Goal: Task Accomplishment & Management: Manage account settings

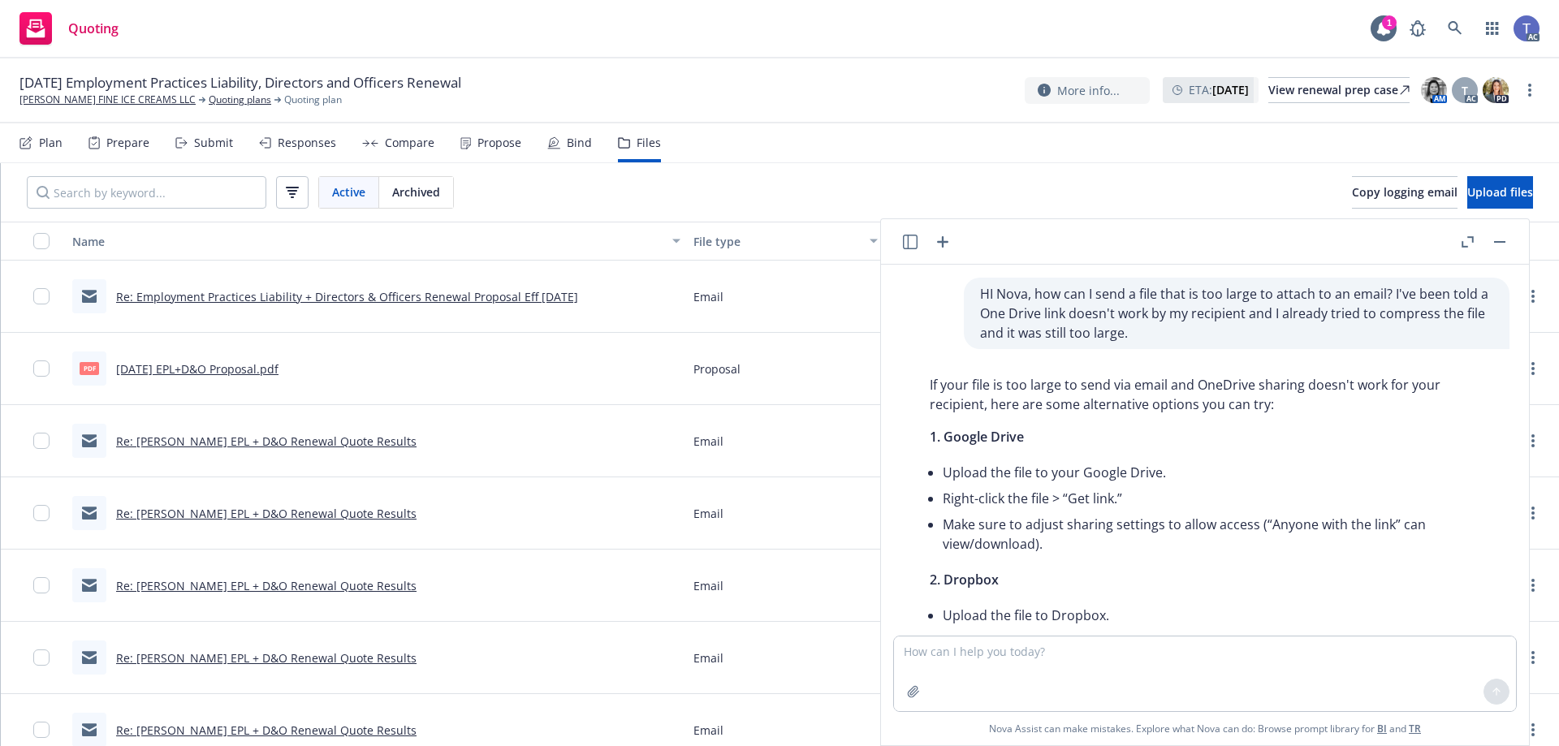
scroll to position [80, 0]
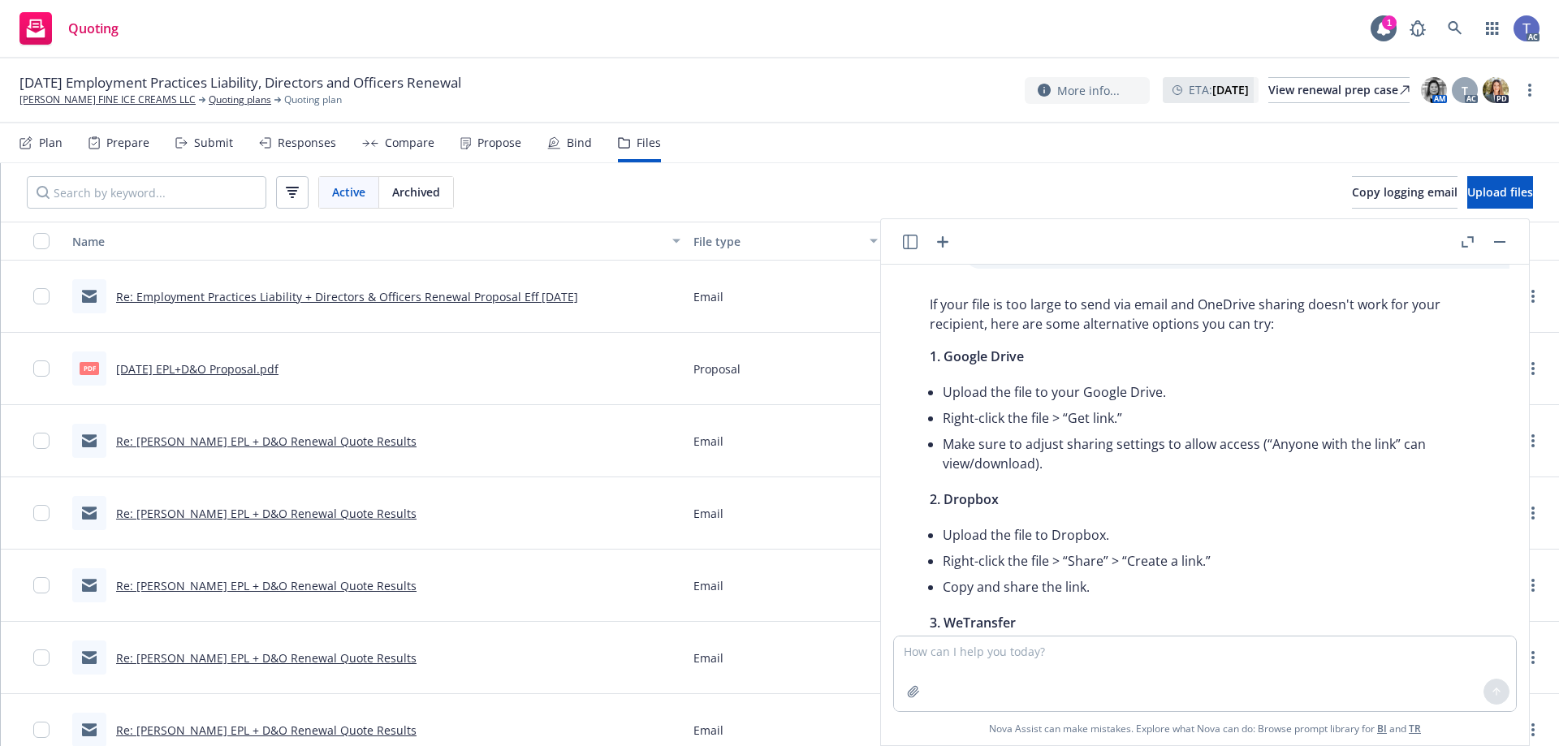
click at [1499, 244] on button "button" at bounding box center [1499, 241] width 19 height 19
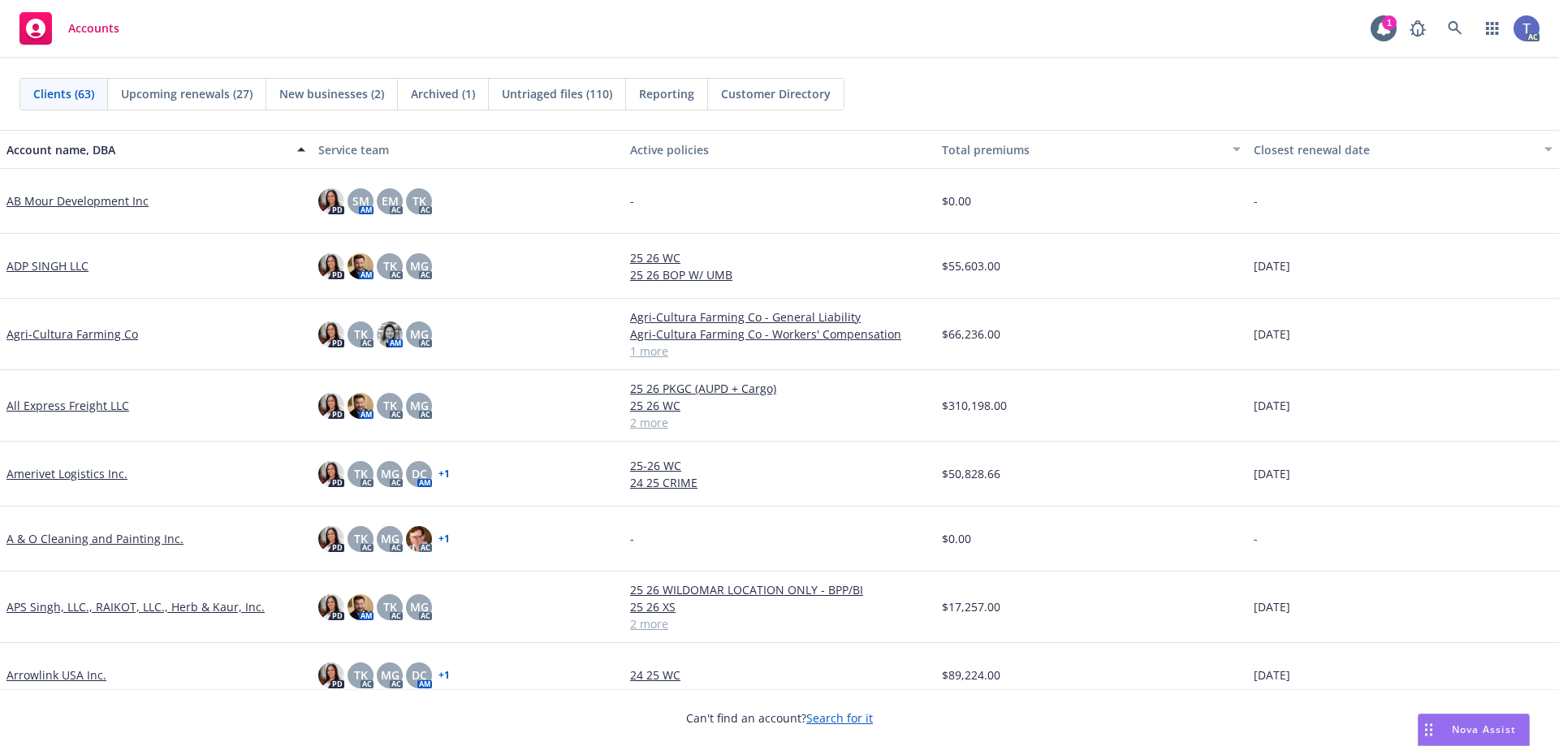
click at [881, 59] on div "Clients (63) Upcoming renewals (27) New businesses (2) Archived (1) Untriaged f…" at bounding box center [779, 93] width 1559 height 71
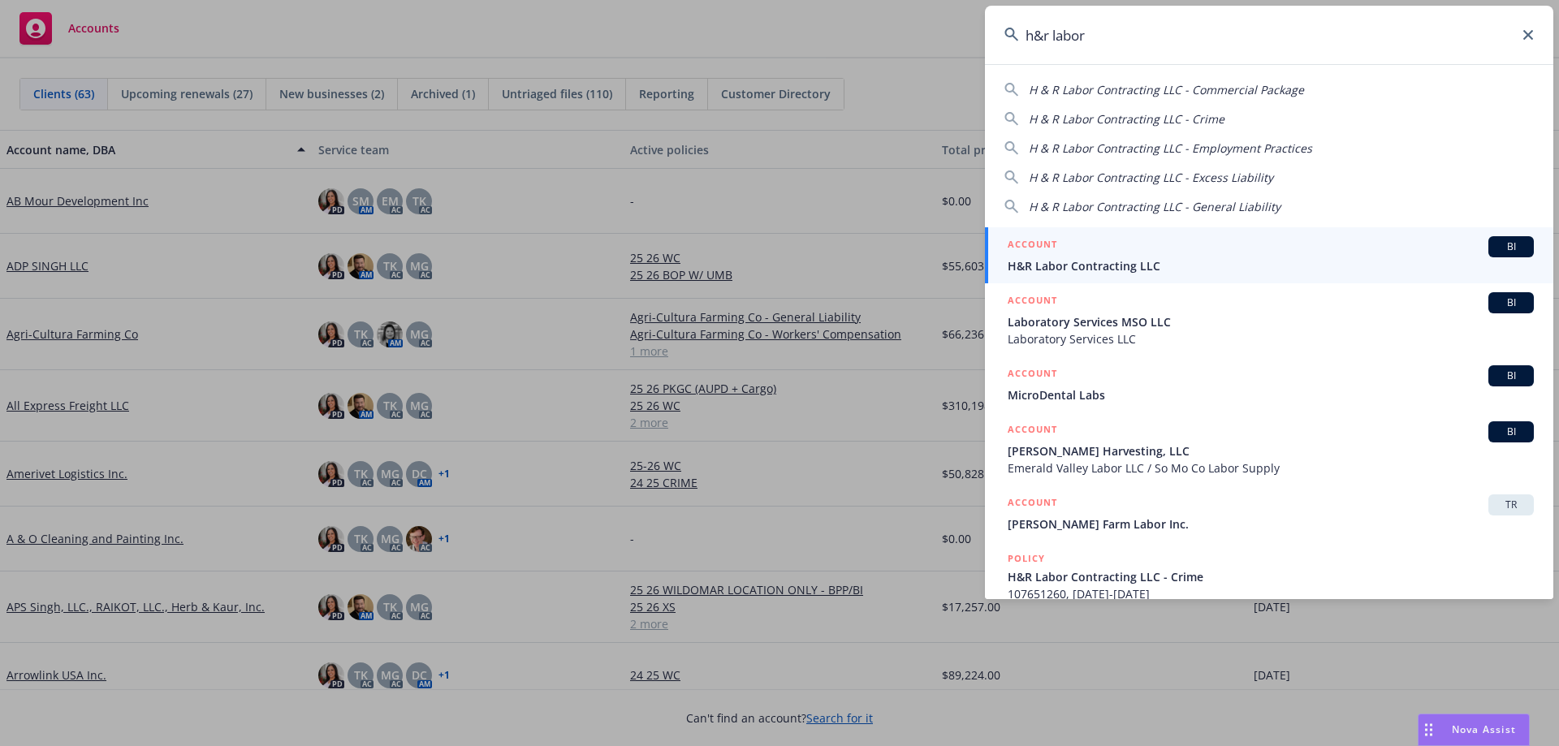
type input "h&r labor"
click at [1128, 273] on span "H&R Labor Contracting LLC" at bounding box center [1270, 265] width 526 height 17
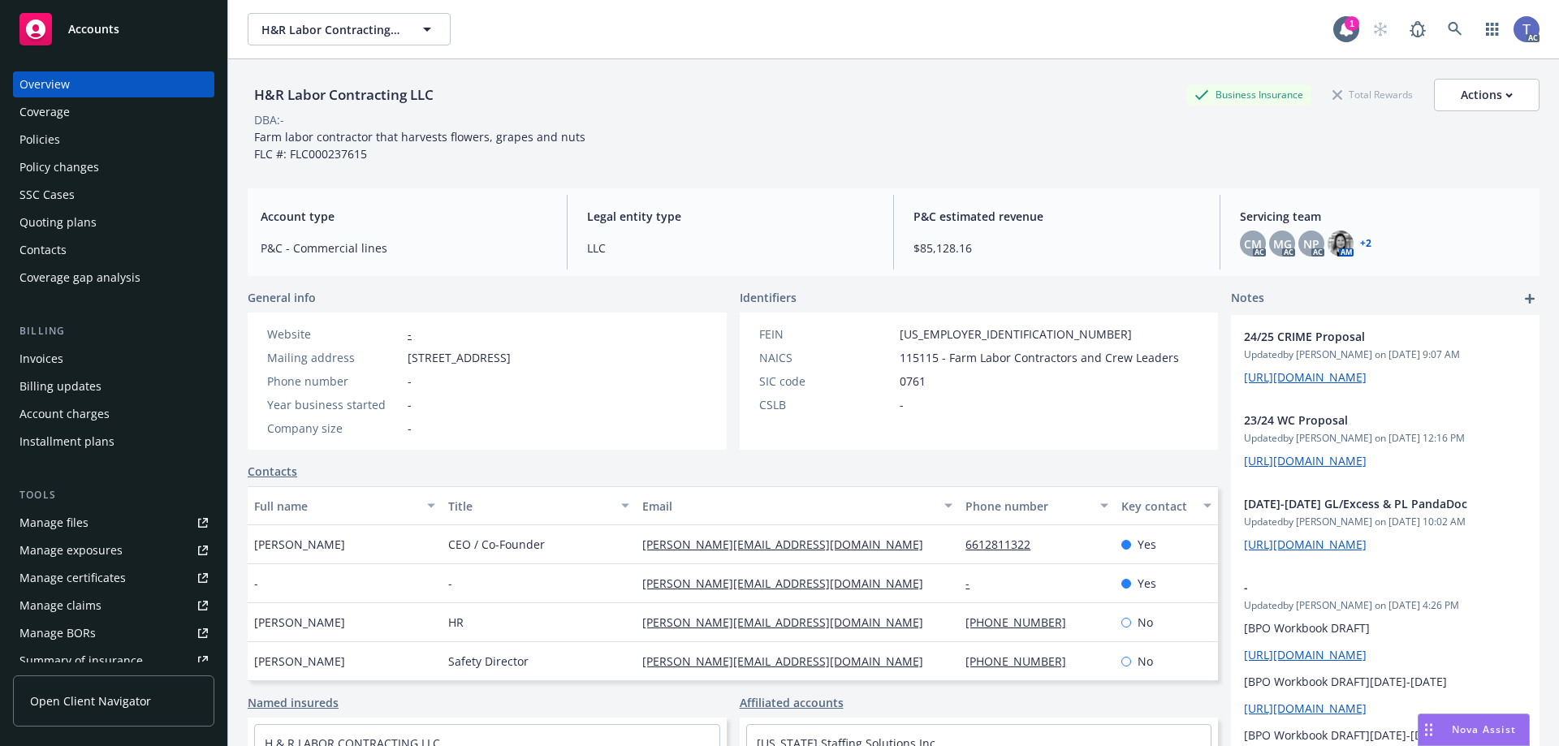
click at [100, 134] on div "Policies" at bounding box center [113, 140] width 188 height 26
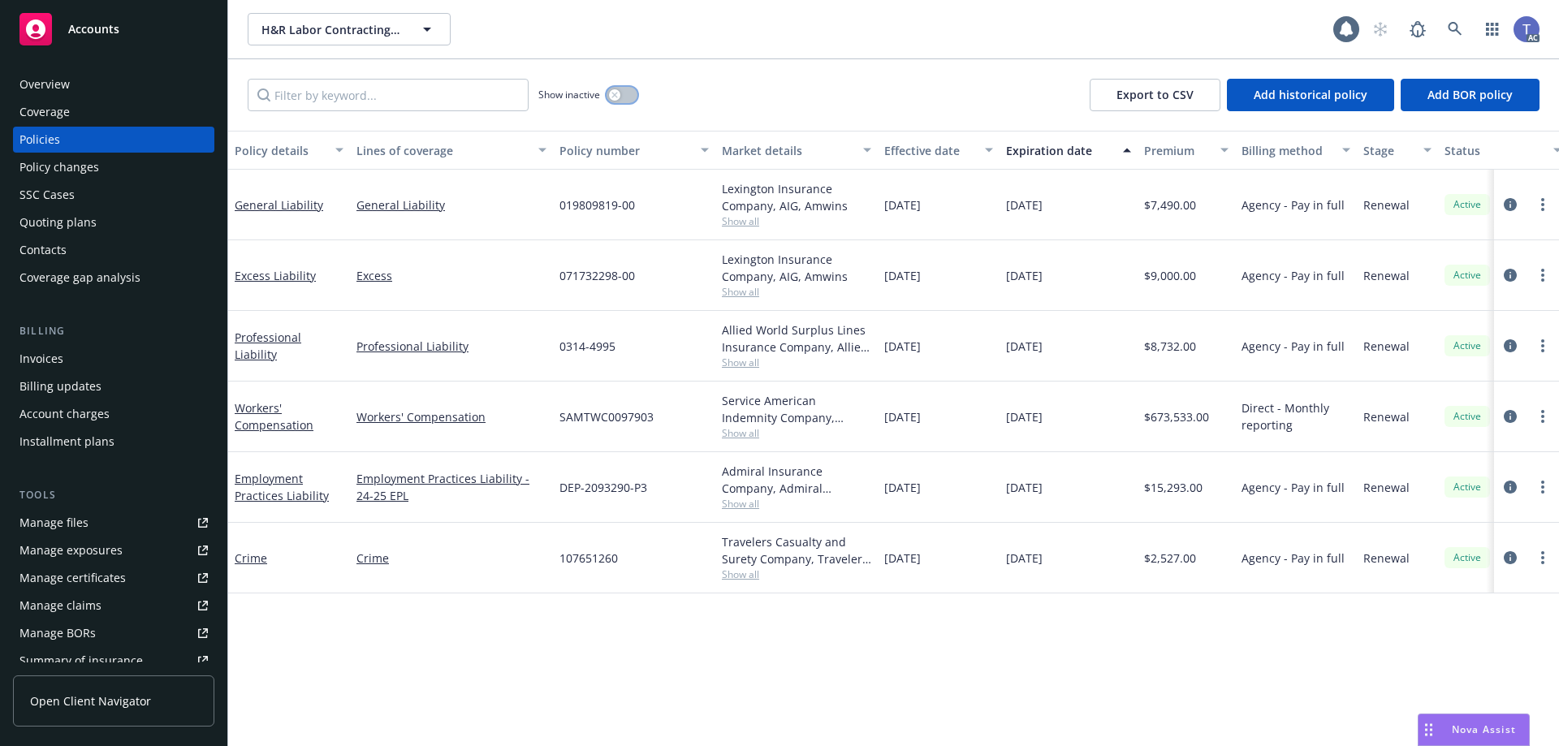
click at [622, 92] on button "button" at bounding box center [621, 95] width 31 height 16
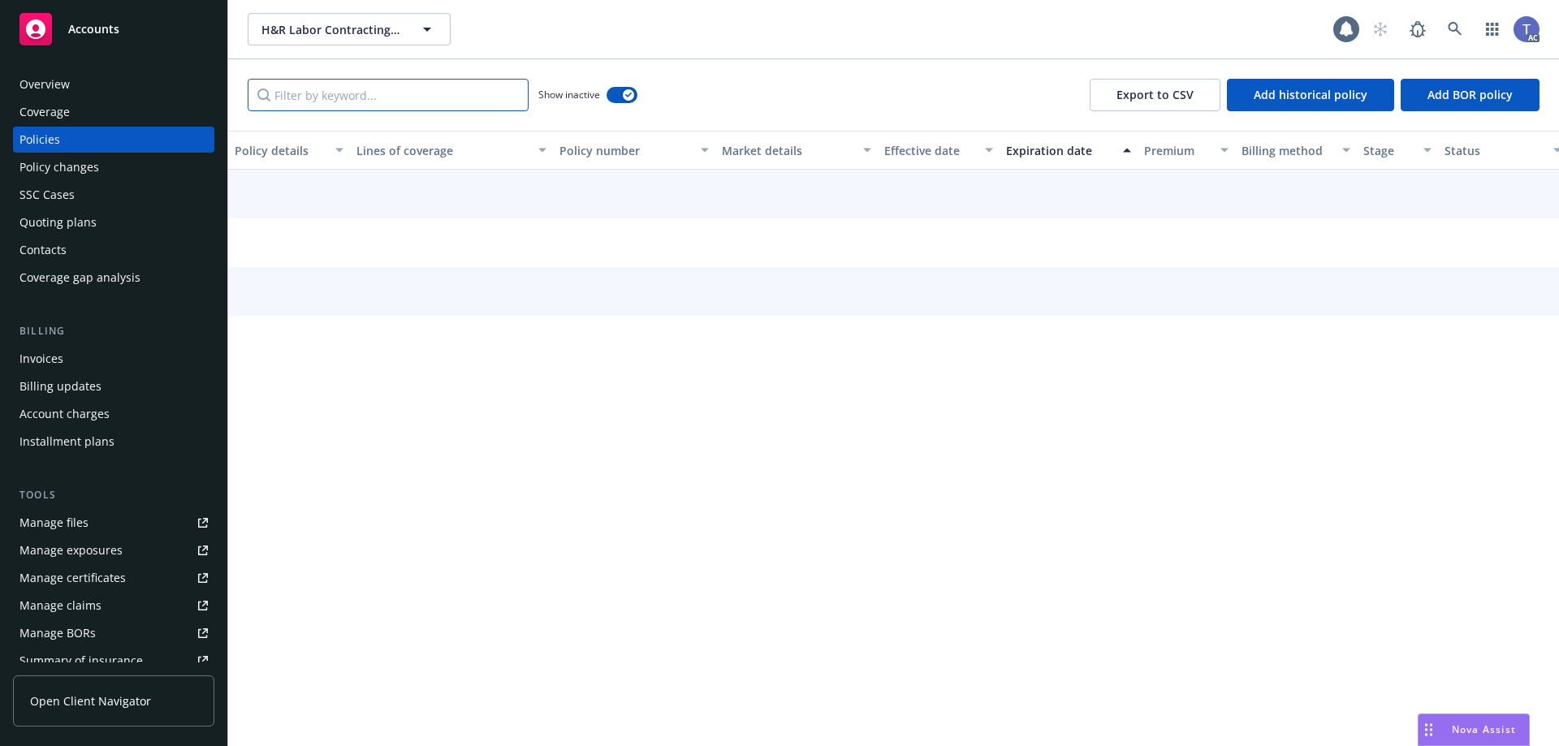
click at [380, 93] on input "Filter by keyword..." at bounding box center [388, 95] width 281 height 32
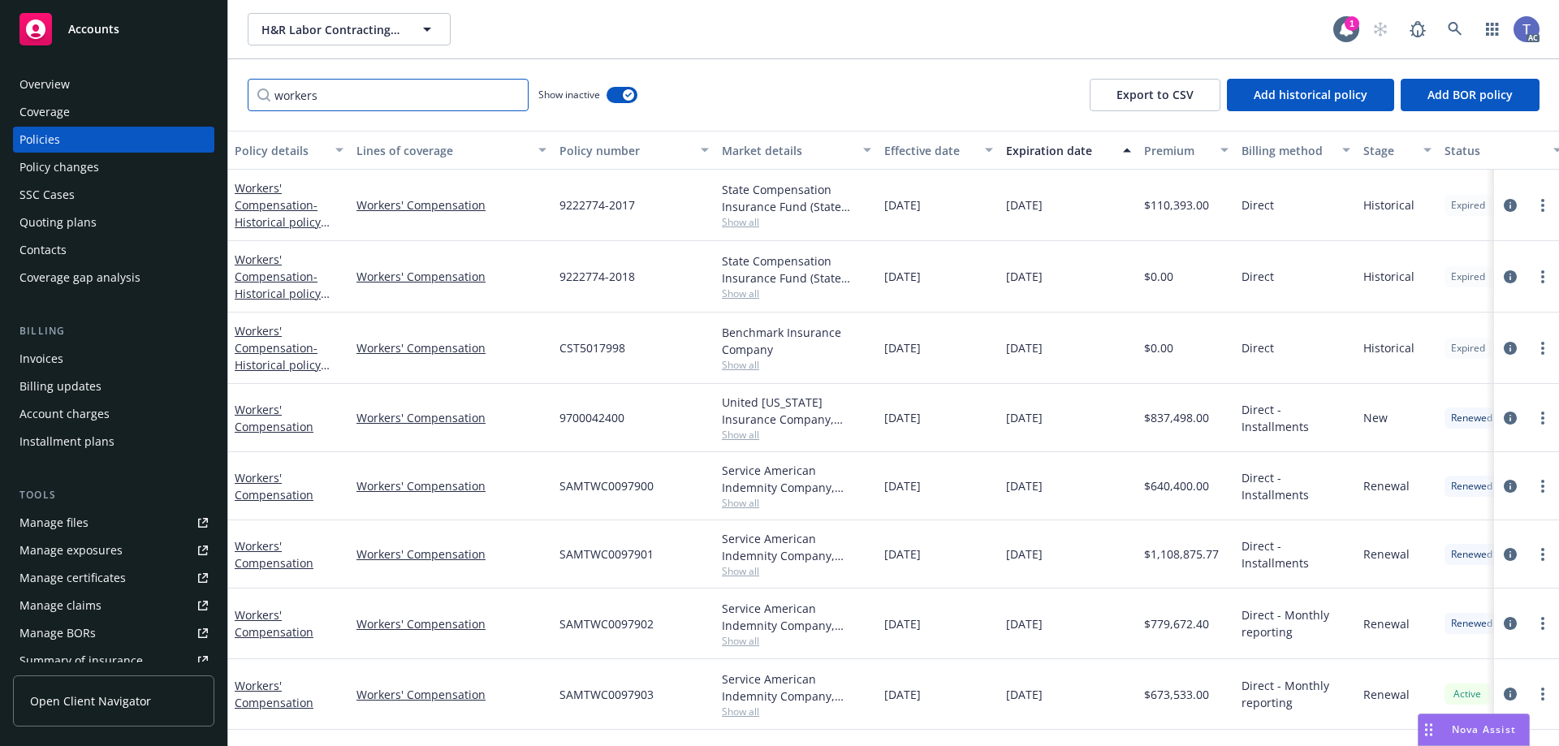
type input "workers"
click at [735, 425] on div "United Wisconsin Insurance Company, United Wisconsin Insurance Company, Arrowhe…" at bounding box center [796, 411] width 149 height 34
click at [739, 436] on span "Show all" at bounding box center [796, 435] width 149 height 14
click at [629, 421] on div "9700042400" at bounding box center [634, 418] width 162 height 68
click at [589, 413] on span "9700042400" at bounding box center [591, 417] width 65 height 17
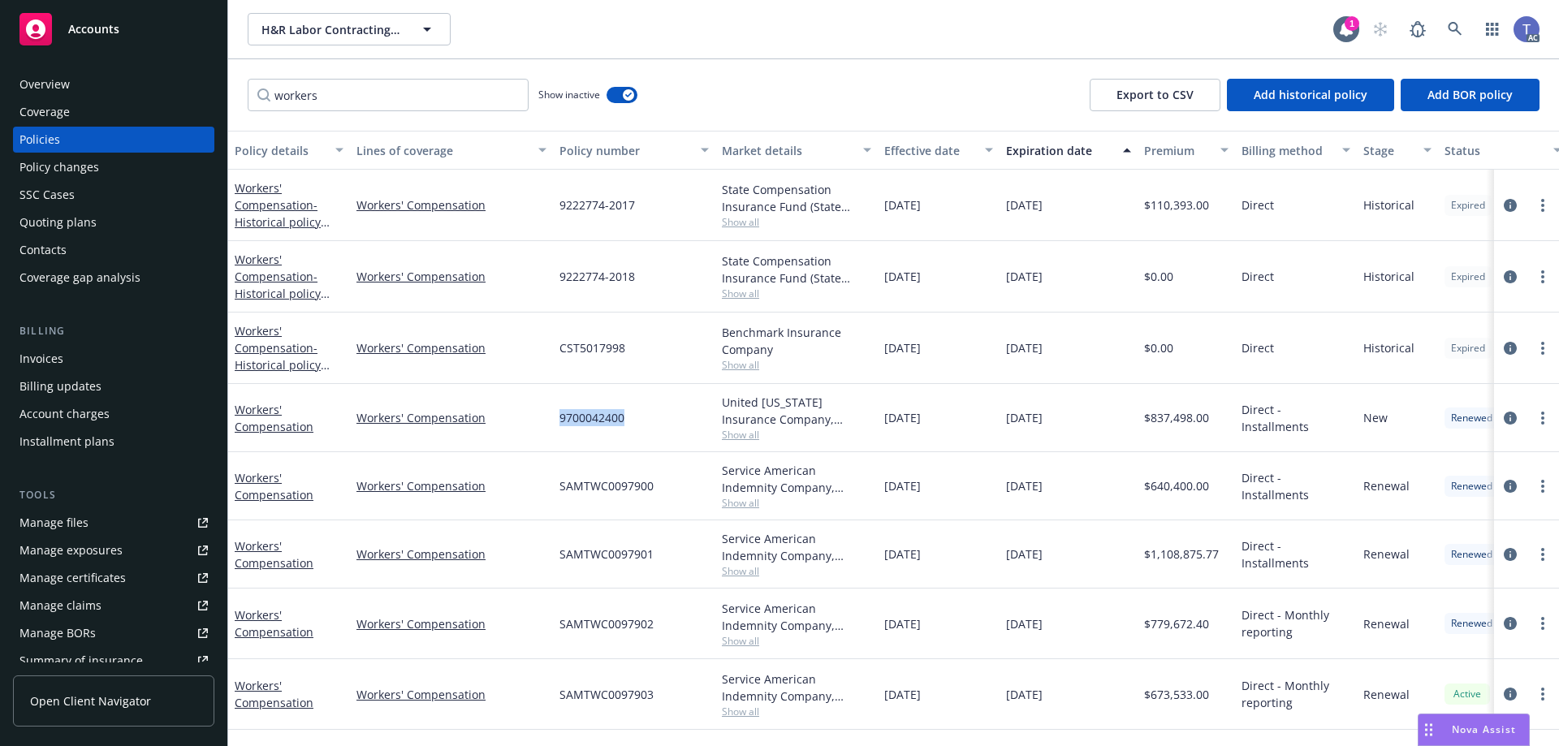
click at [589, 413] on span "9700042400" at bounding box center [591, 417] width 65 height 17
copy span "9700042400"
click at [739, 429] on span "Show all" at bounding box center [796, 435] width 149 height 14
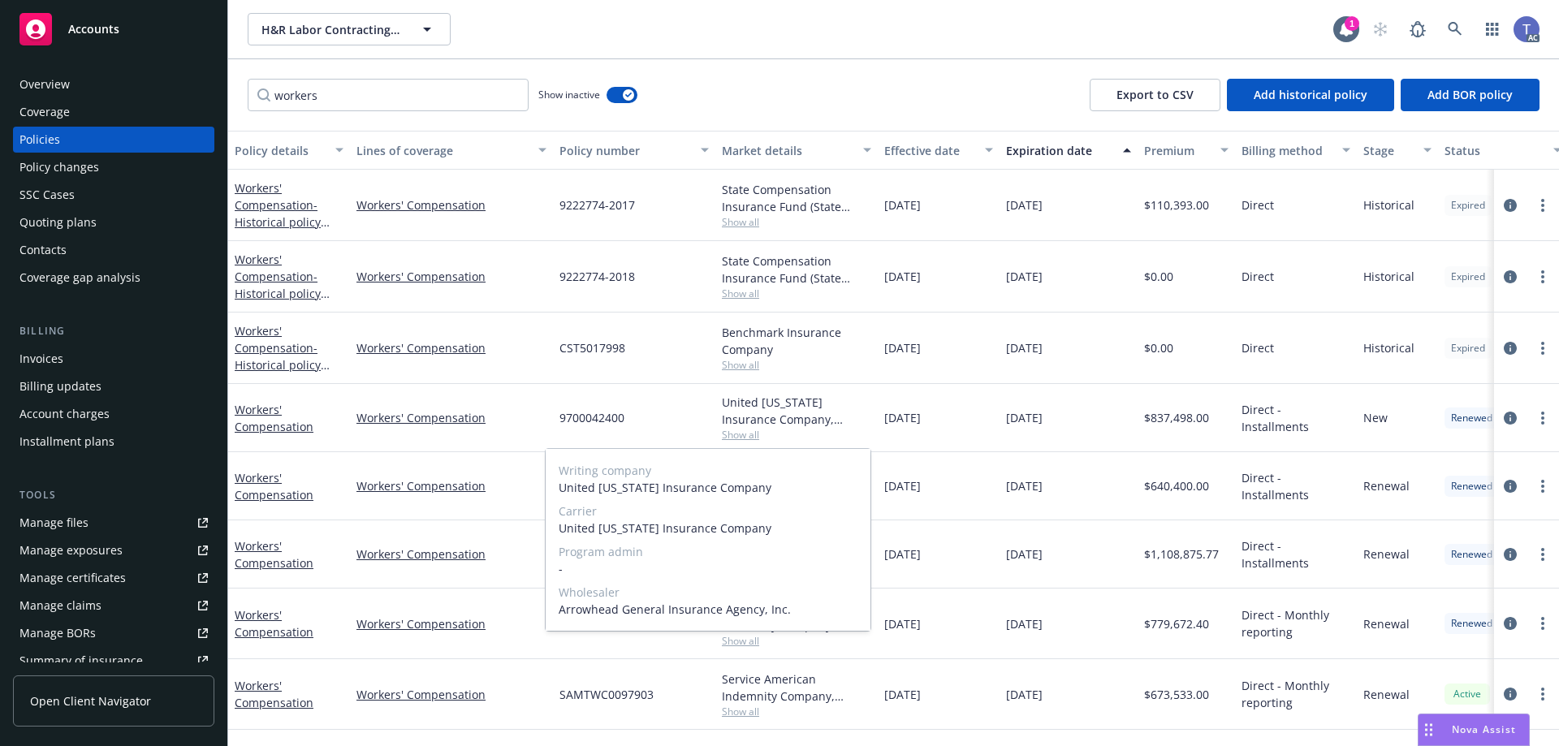
click at [739, 433] on span "Show all" at bounding box center [796, 435] width 149 height 14
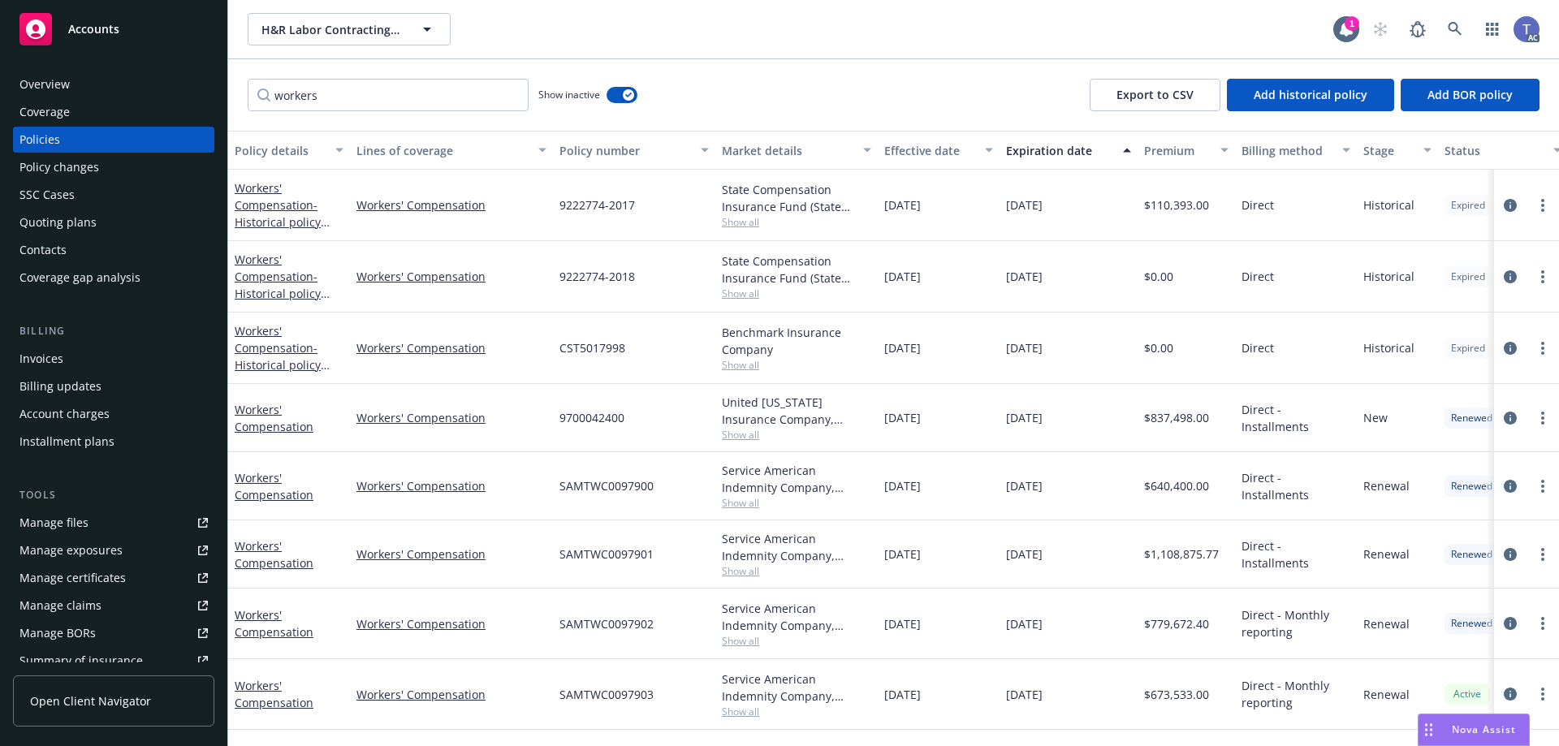
click at [1018, 132] on button "Expiration date" at bounding box center [1068, 150] width 138 height 39
click at [973, 99] on div "workers Show inactive Export to CSV Add historical policy Add BOR policy" at bounding box center [893, 94] width 1330 height 71
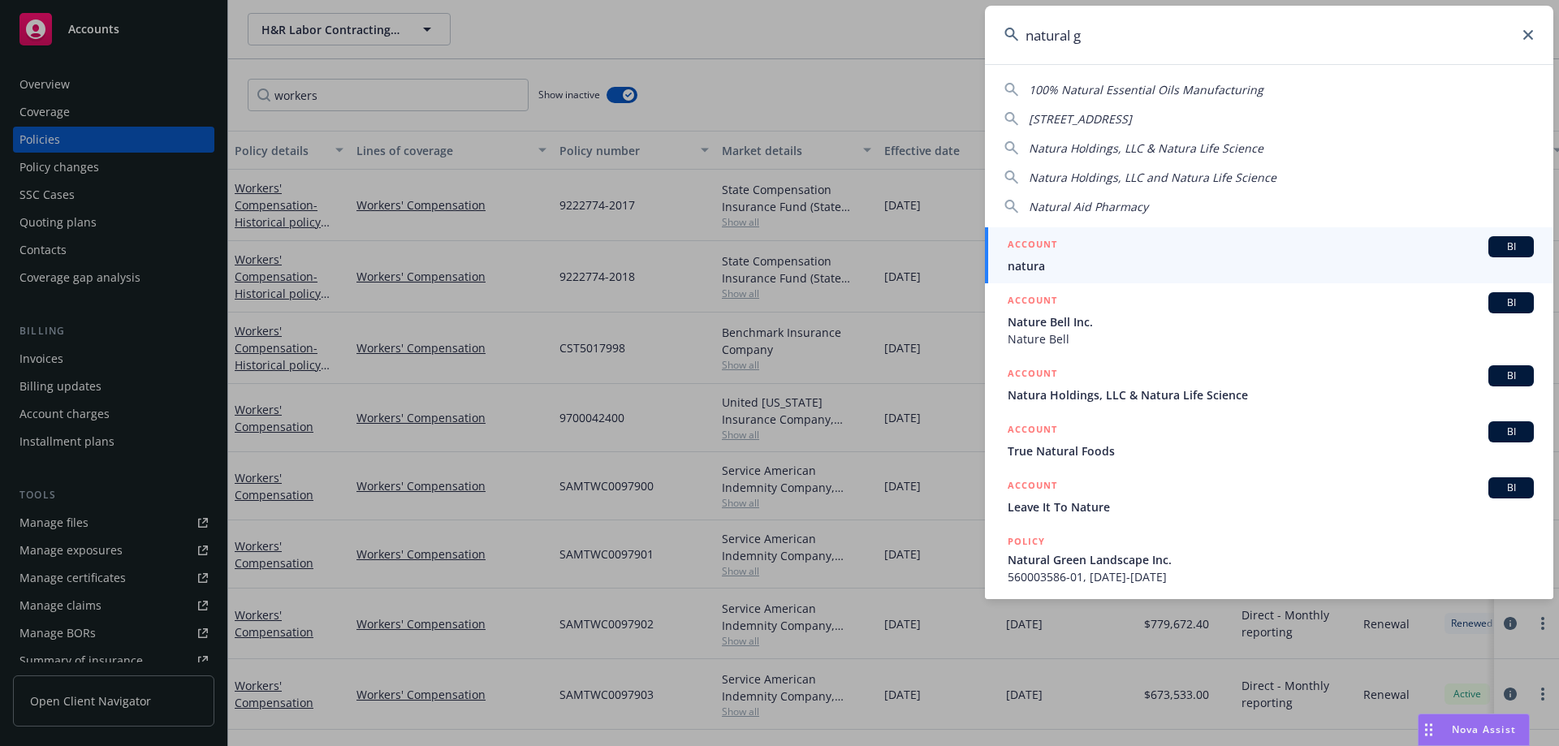
type input "natural gr"
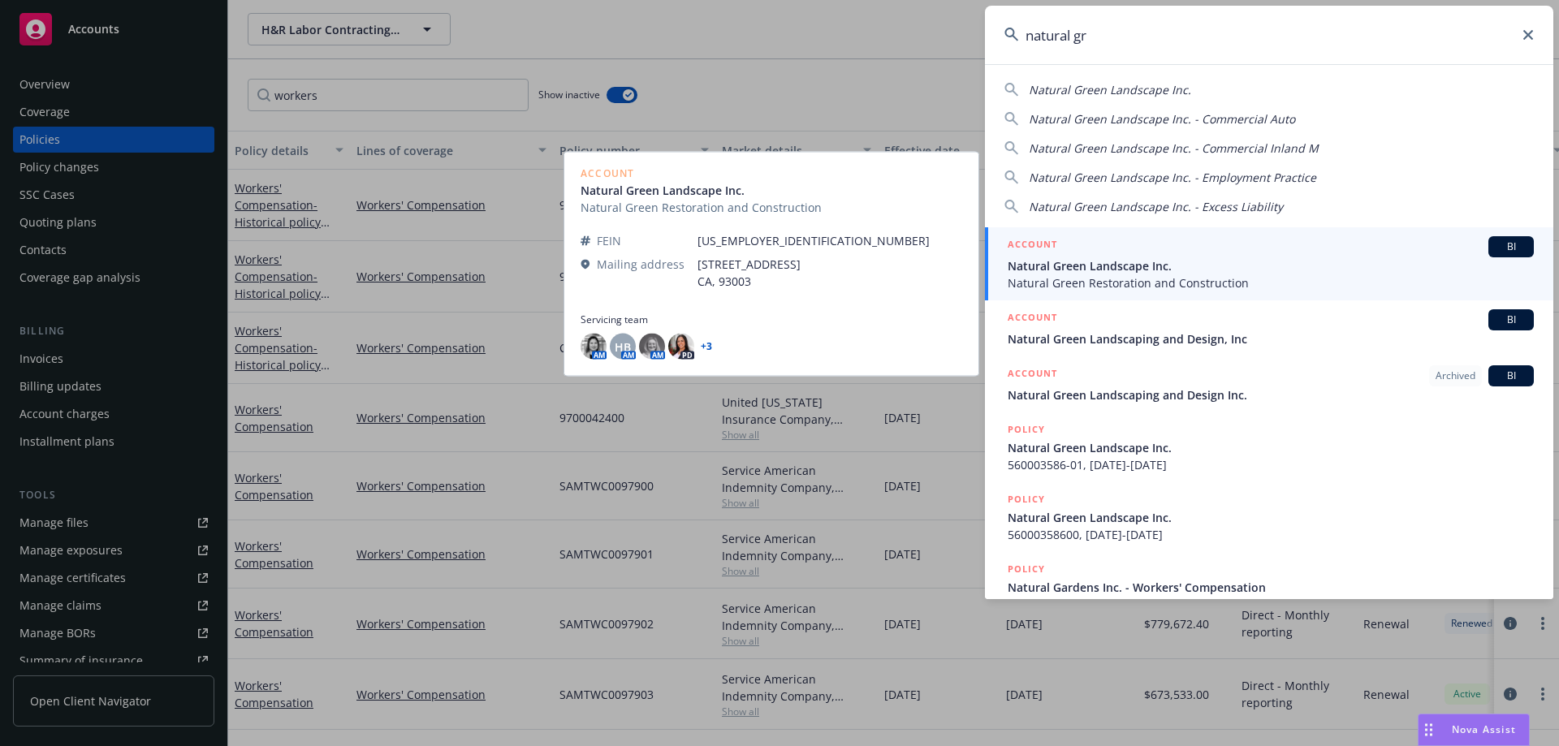
click at [1154, 280] on span "Natural Green Restoration and Construction" at bounding box center [1270, 282] width 526 height 17
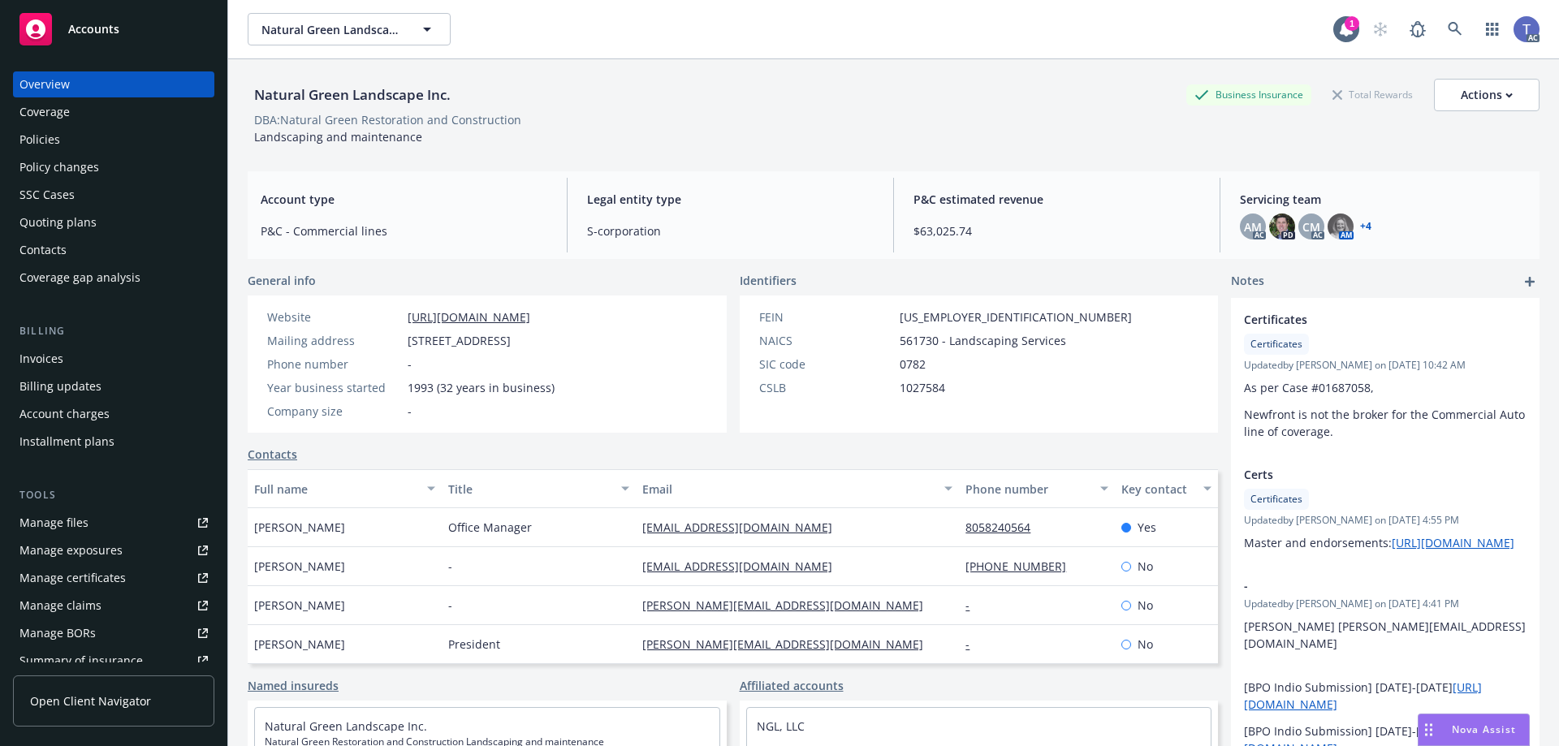
click at [84, 218] on div "Quoting plans" at bounding box center [57, 222] width 77 height 26
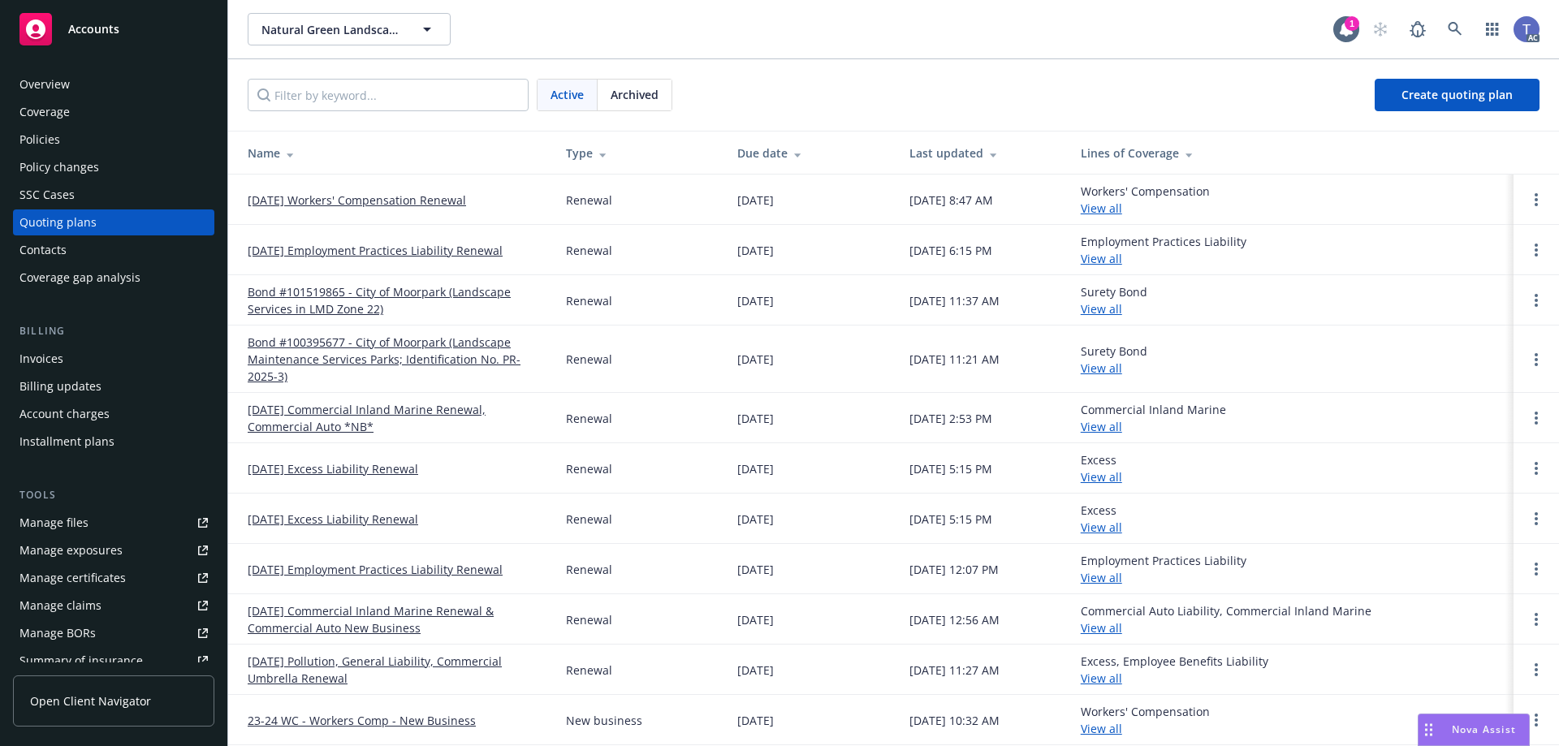
click at [430, 204] on link "11/05/25 Workers' Compensation Renewal" at bounding box center [357, 200] width 218 height 17
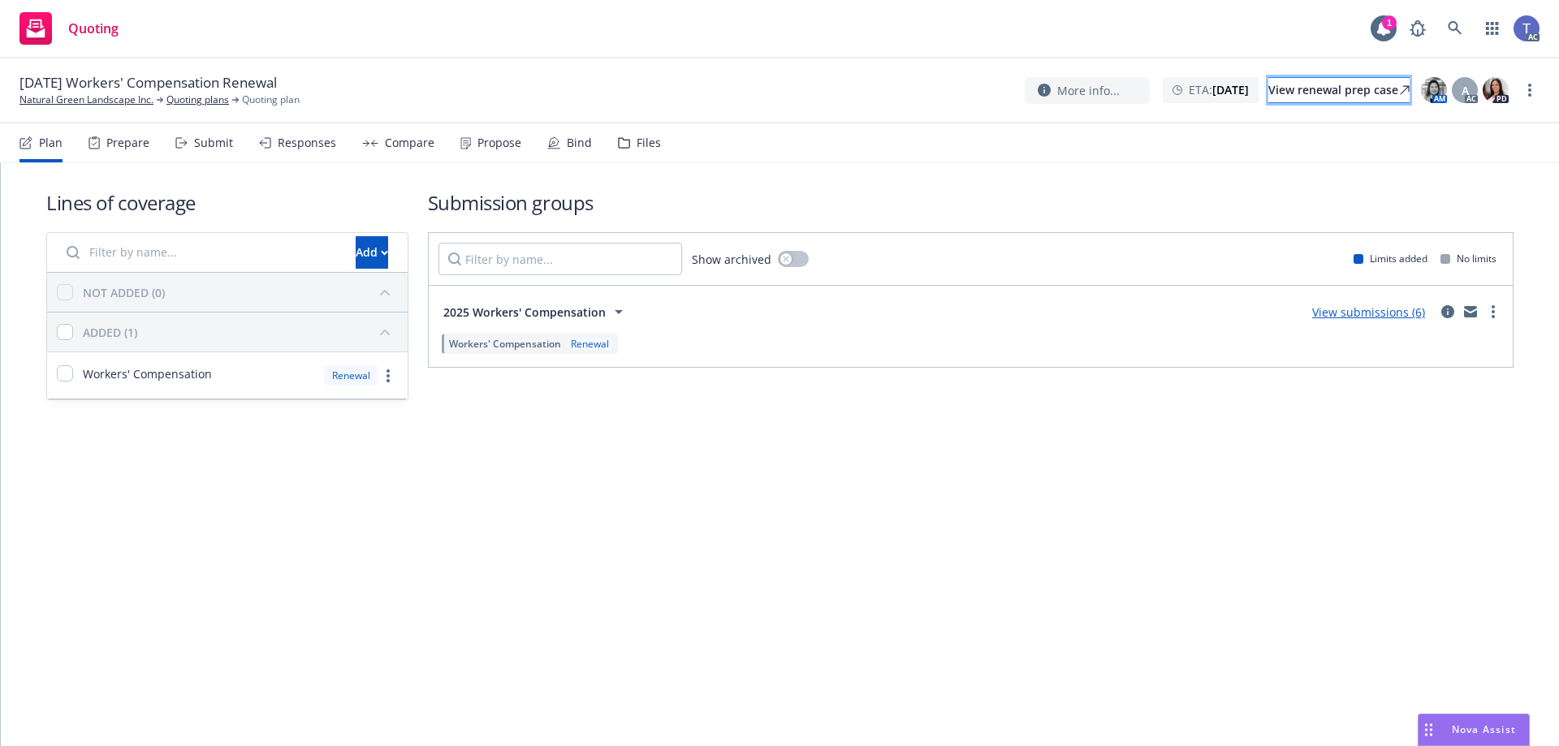
click at [1268, 88] on div "View renewal prep case" at bounding box center [1338, 90] width 141 height 24
click at [93, 96] on link "Natural Green Landscape Inc." at bounding box center [86, 100] width 134 height 15
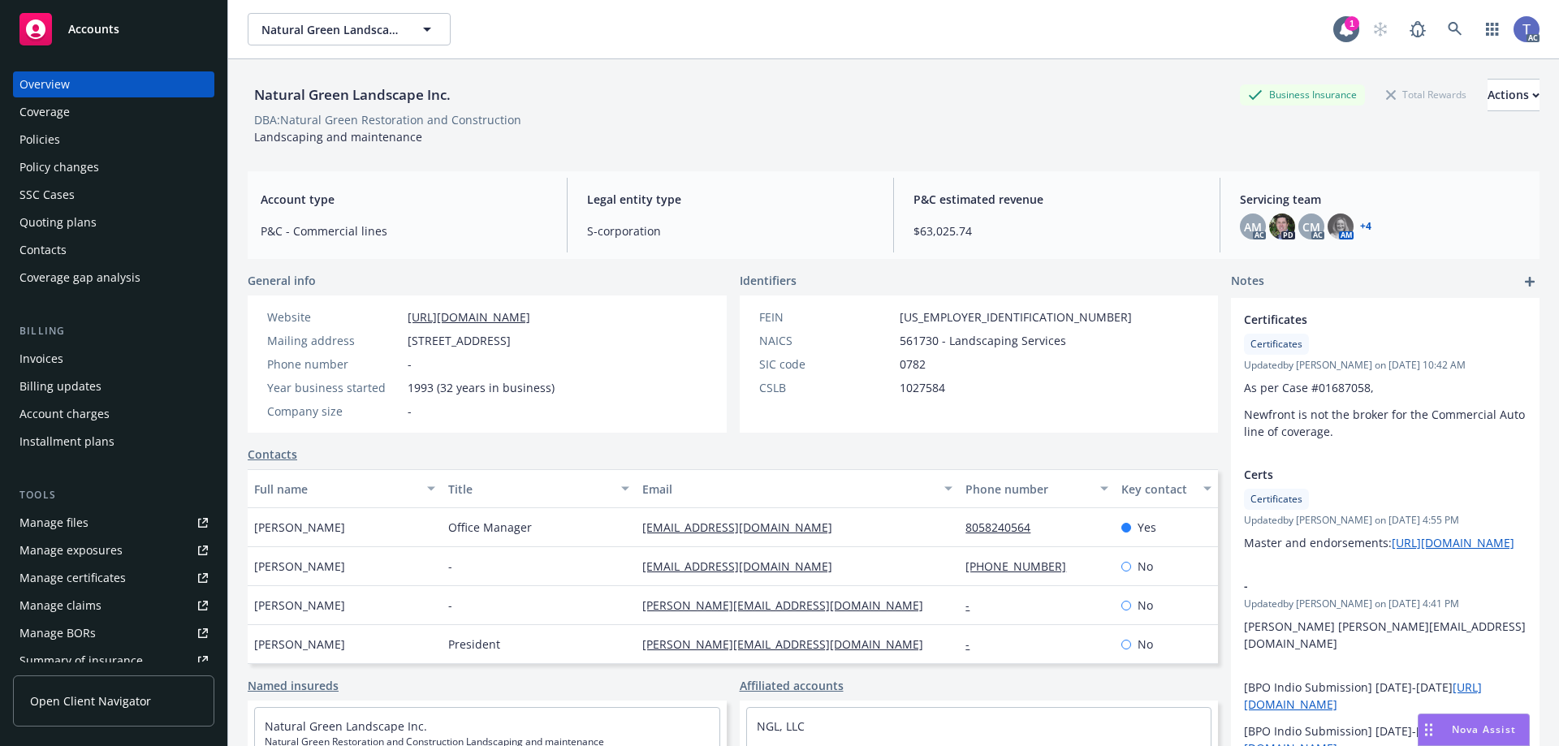
click at [55, 143] on div "Policies" at bounding box center [39, 140] width 41 height 26
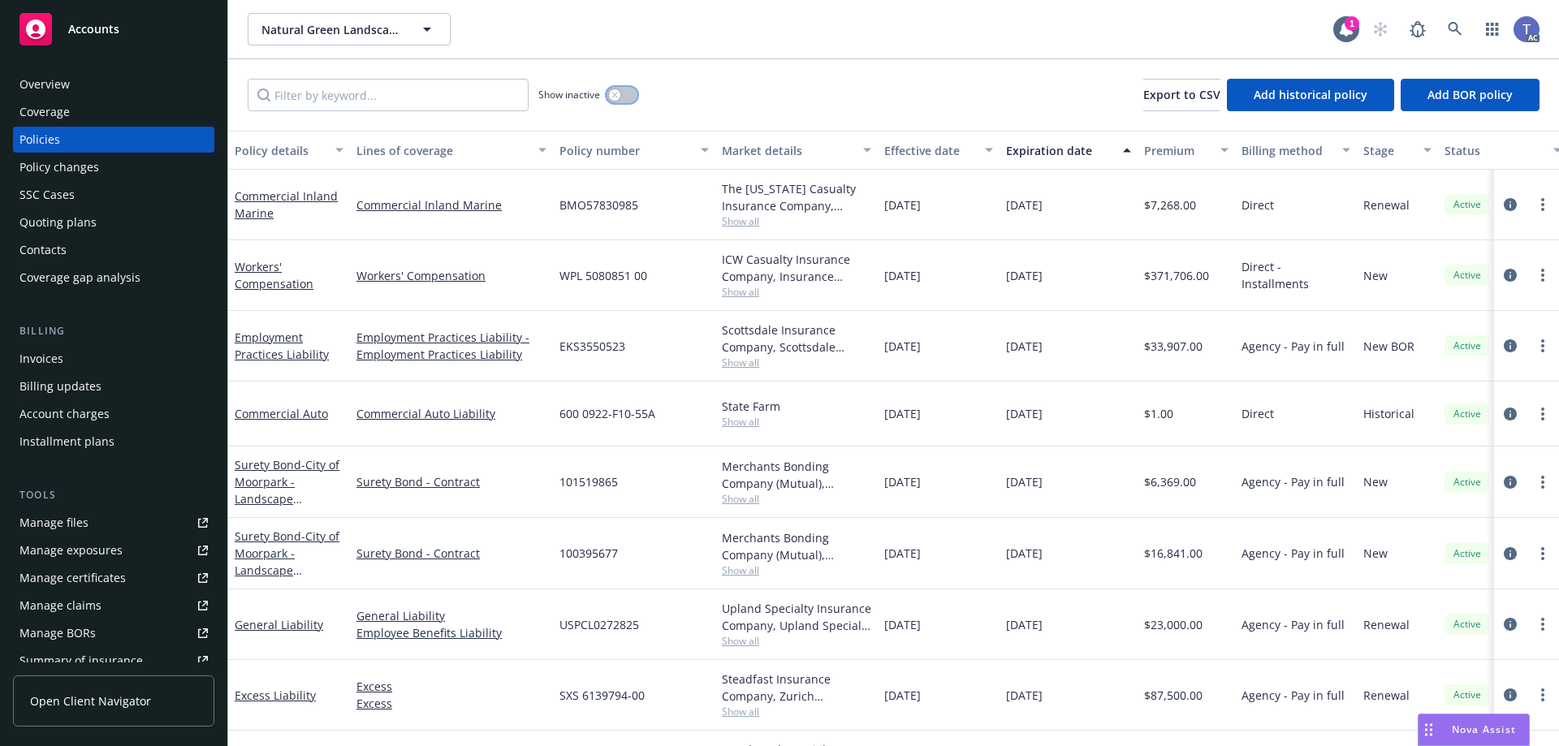
drag, startPoint x: 622, startPoint y: 95, endPoint x: 568, endPoint y: 95, distance: 53.6
click at [621, 95] on button "button" at bounding box center [621, 95] width 31 height 16
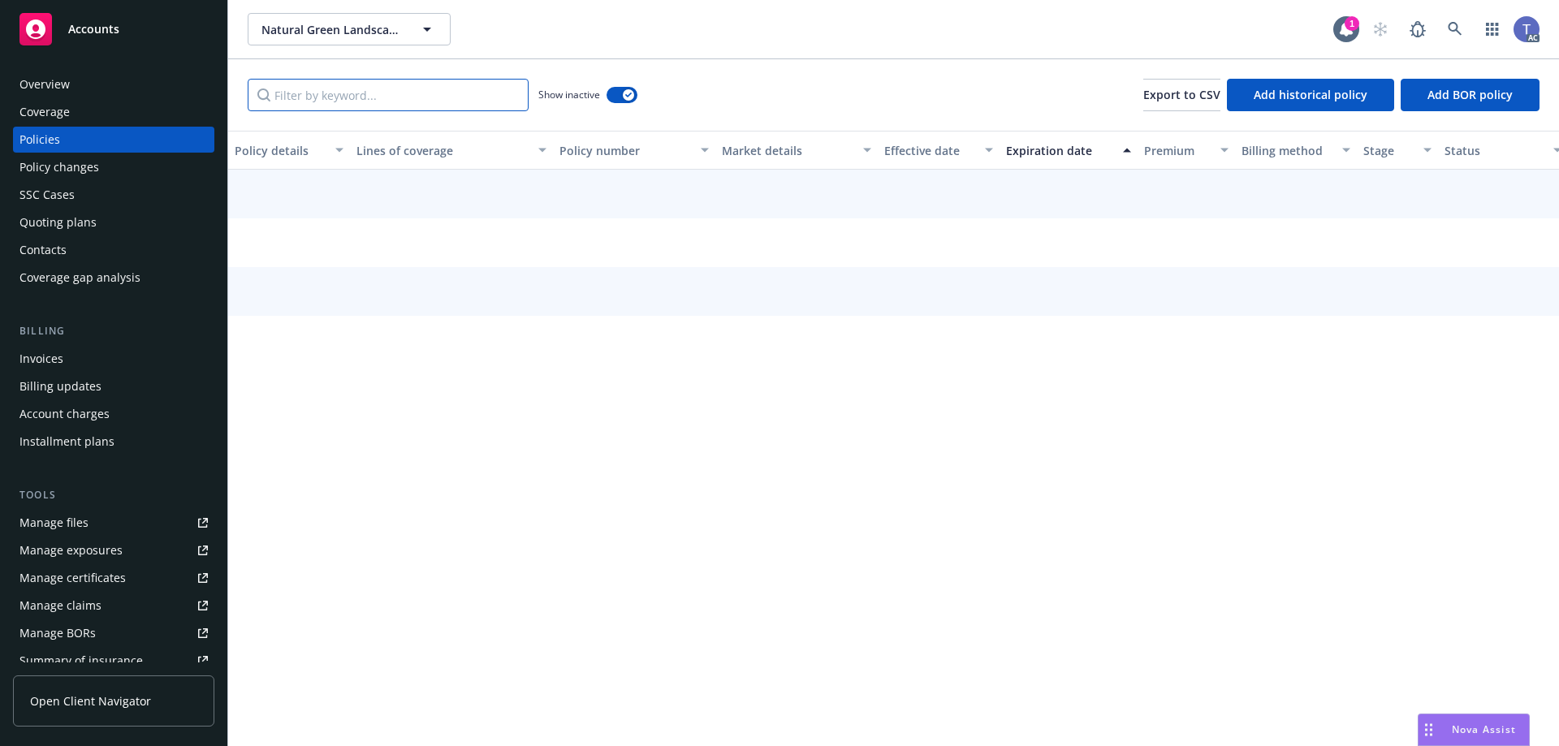
click at [482, 93] on input "Filter by keyword..." at bounding box center [388, 95] width 281 height 32
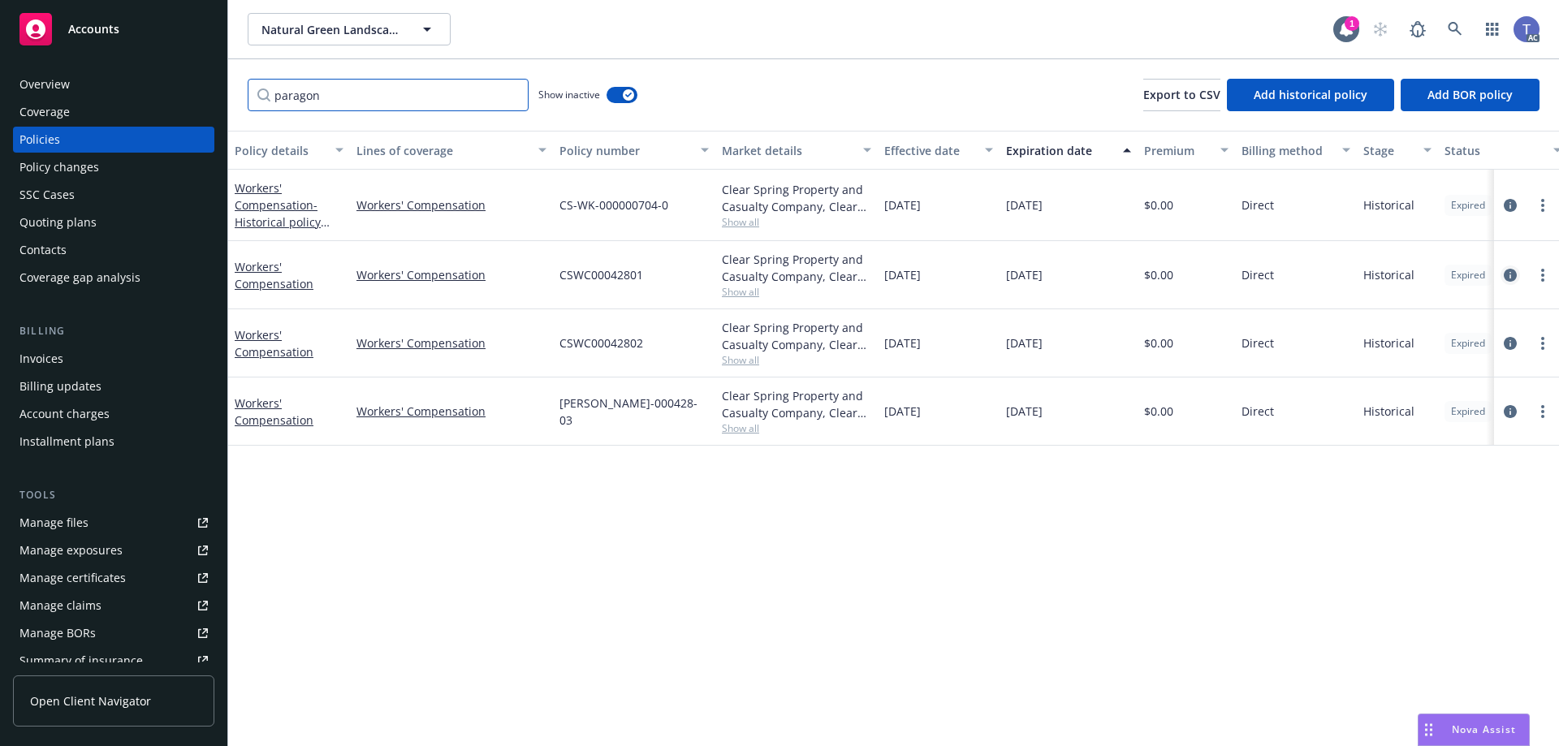
type input "paragon"
click at [1511, 274] on icon "circleInformation" at bounding box center [1509, 275] width 13 height 13
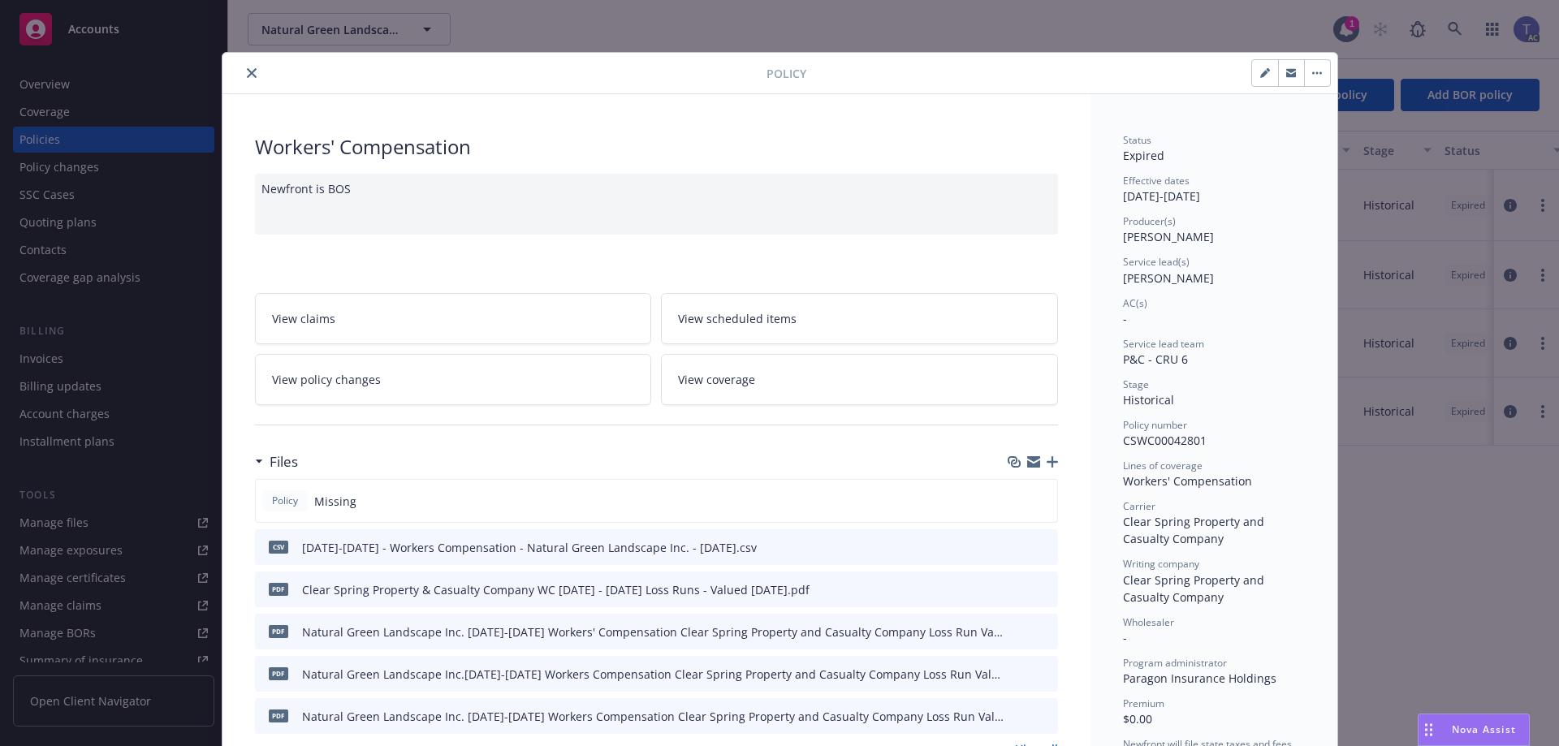
click at [247, 71] on icon "close" at bounding box center [252, 73] width 10 height 10
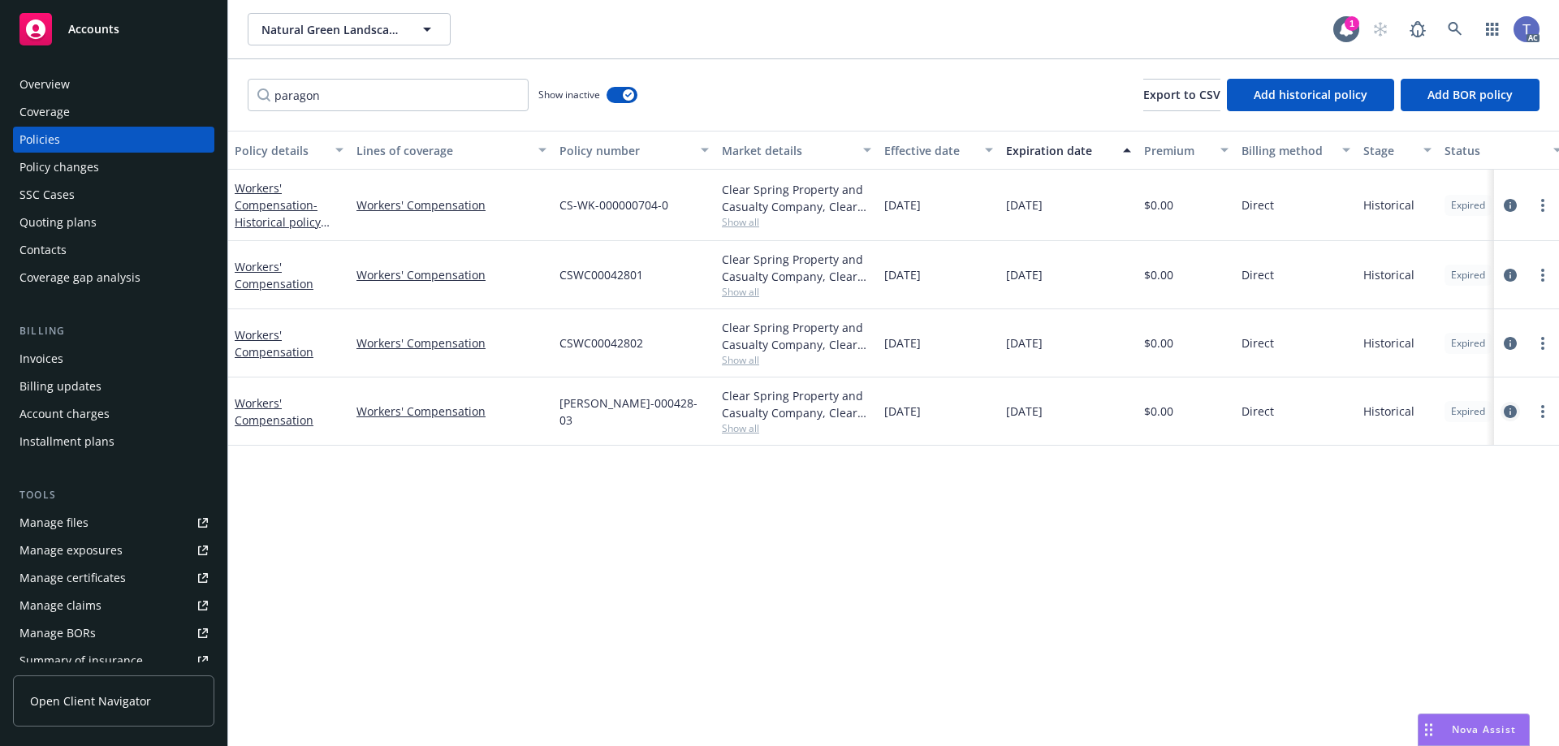
click at [1505, 412] on icon "circleInformation" at bounding box center [1509, 411] width 13 height 13
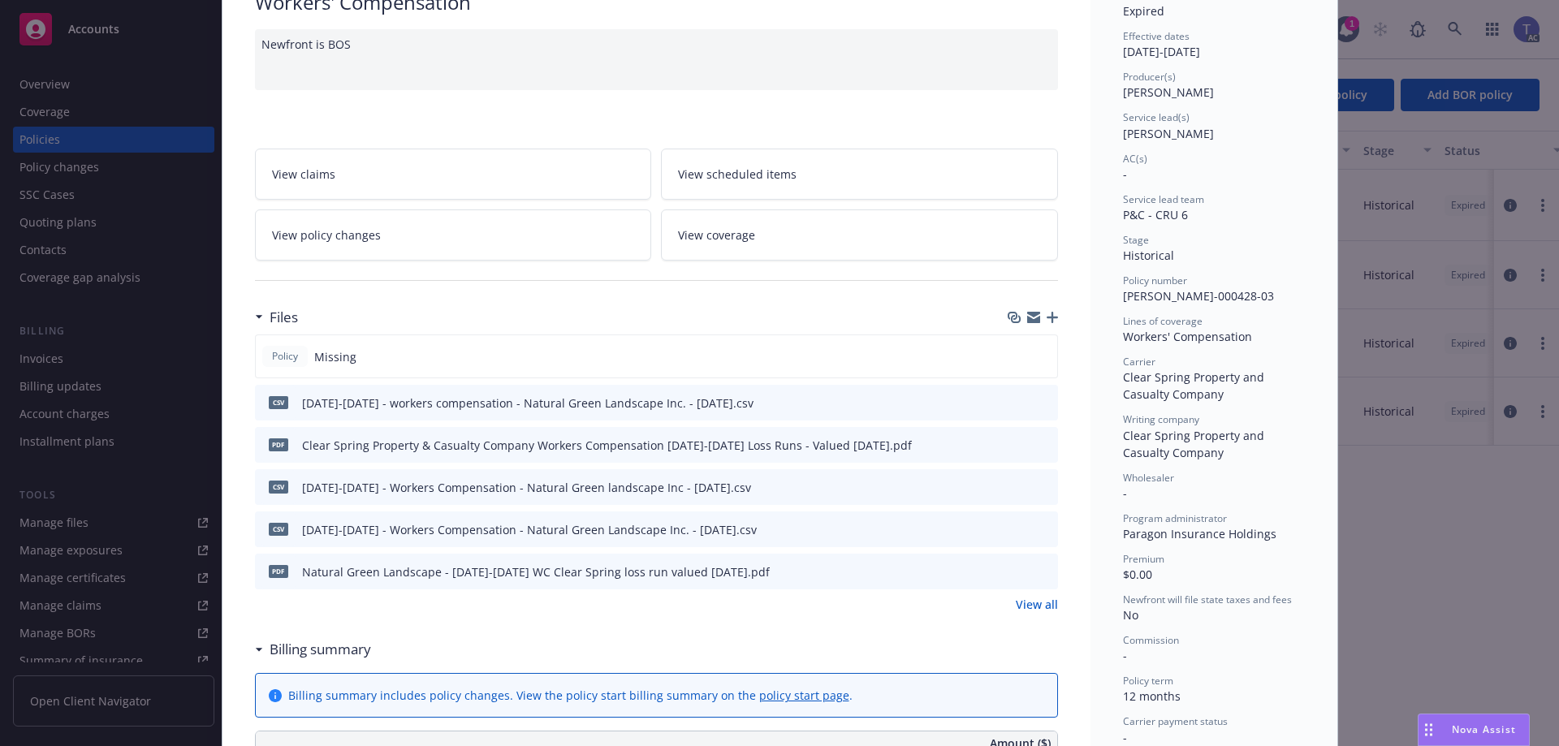
scroll to position [162, 0]
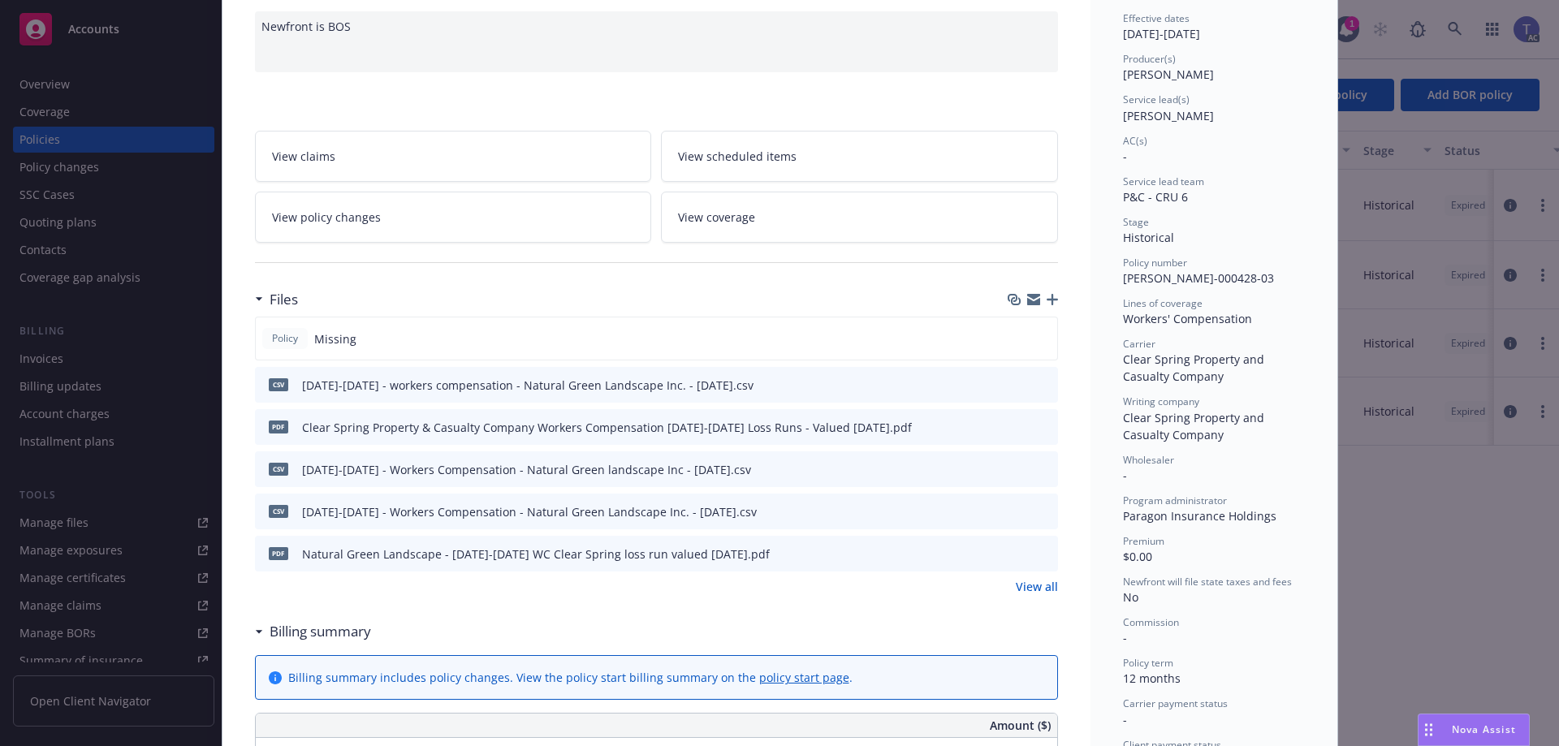
click at [1025, 584] on link "View all" at bounding box center [1036, 586] width 42 height 17
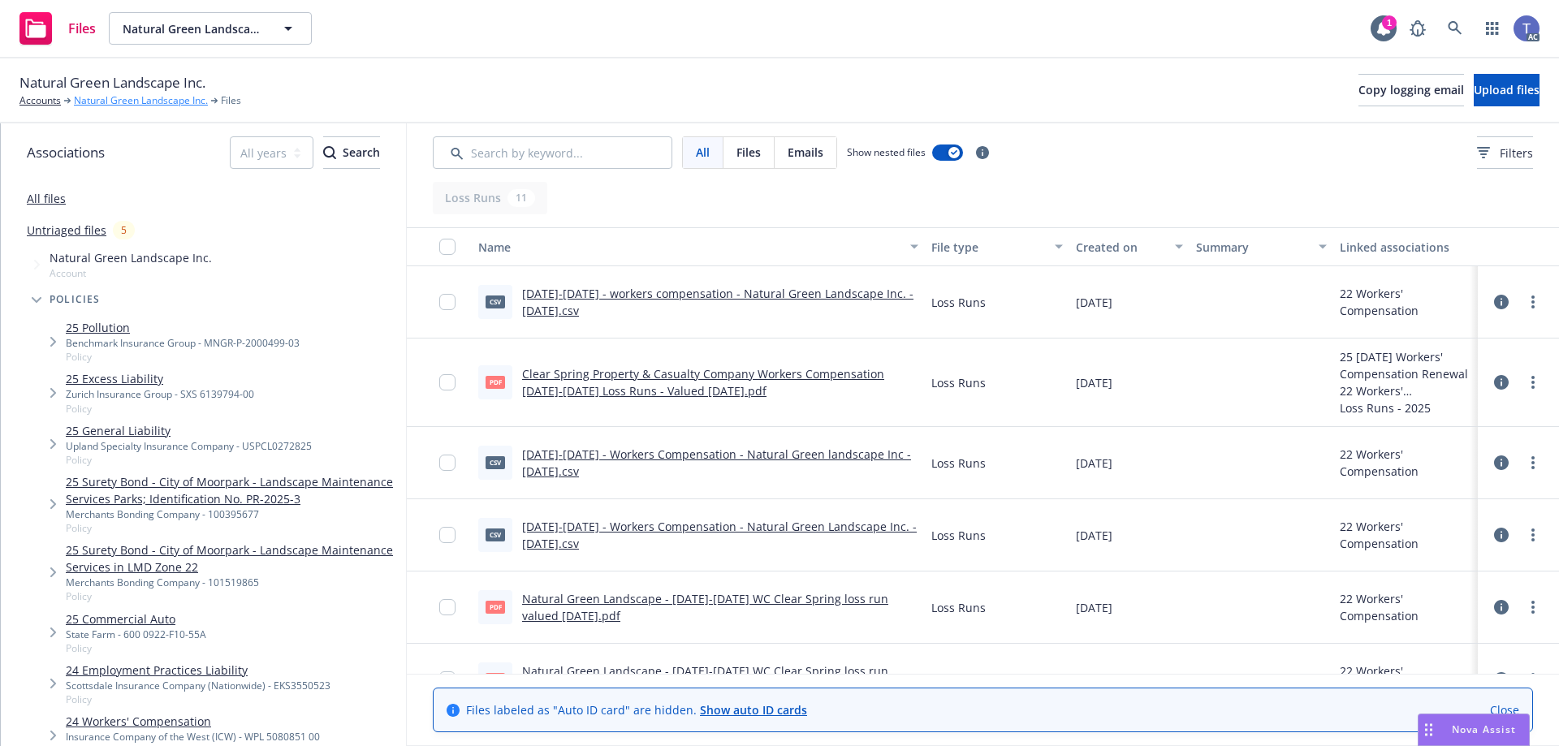
click at [166, 94] on link "Natural Green Landscape Inc." at bounding box center [141, 100] width 134 height 15
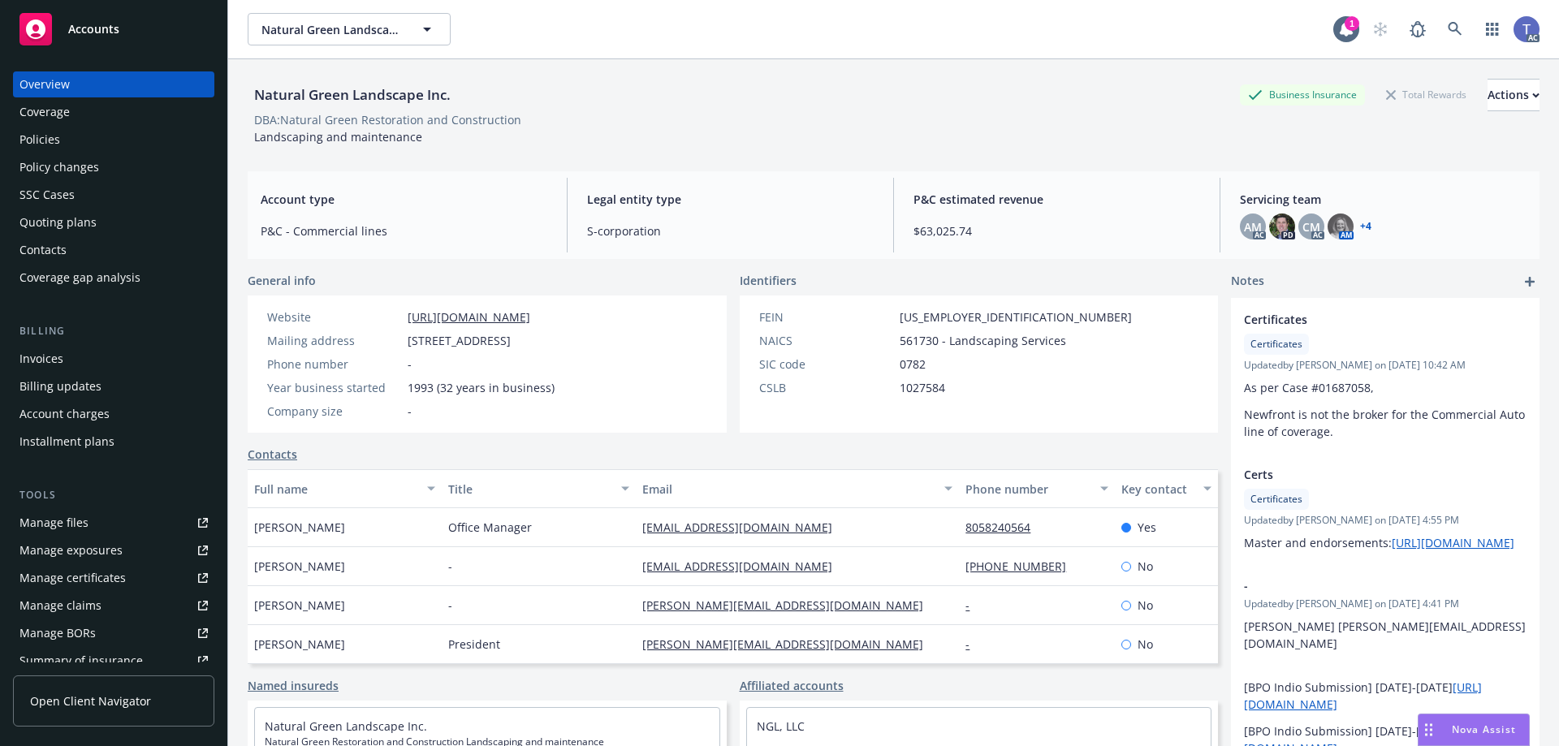
click at [112, 132] on div "Policies" at bounding box center [113, 140] width 188 height 26
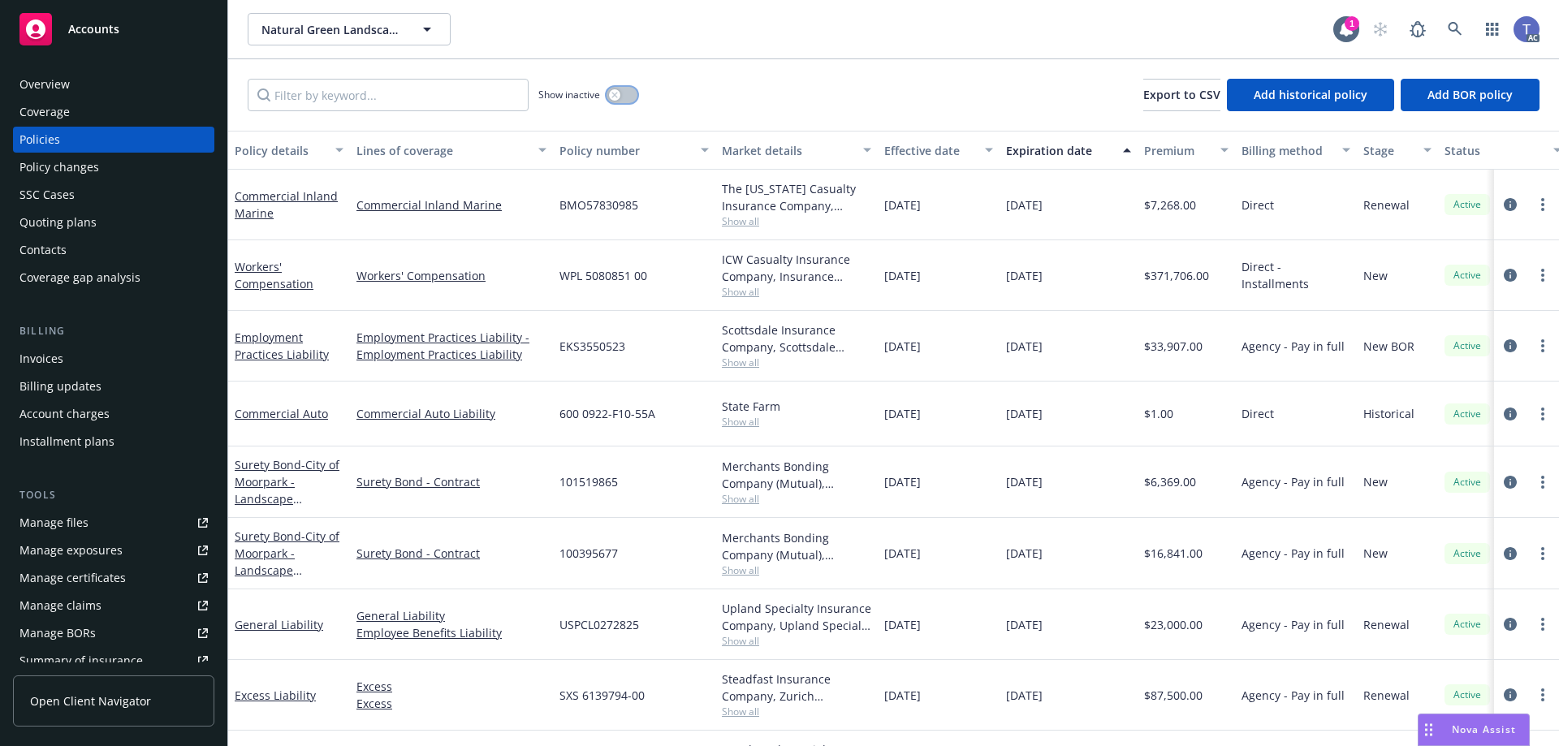
click at [614, 92] on icon "button" at bounding box center [614, 95] width 6 height 6
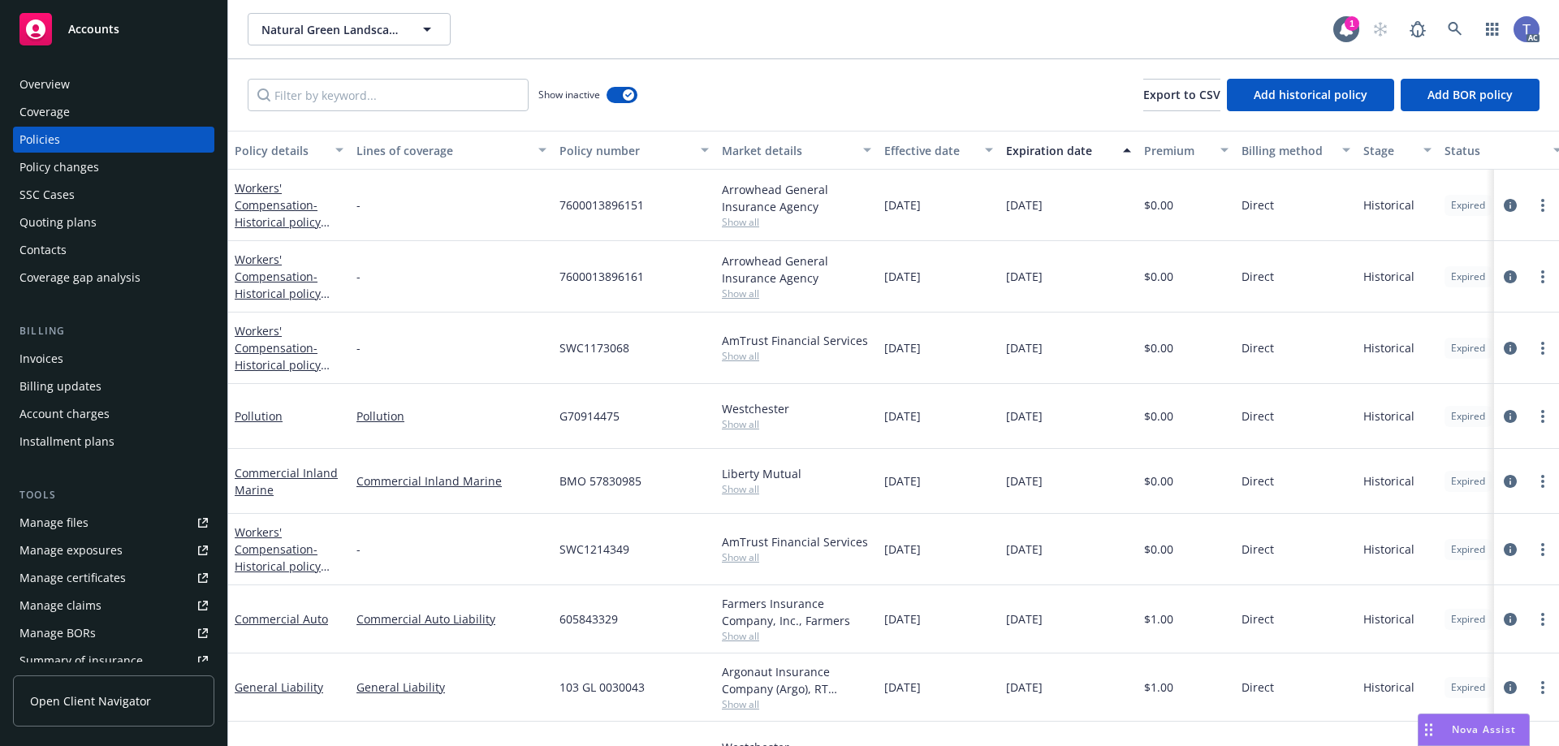
click at [893, 111] on div "Show inactive Export to CSV Add historical policy Add BOR policy" at bounding box center [893, 94] width 1330 height 71
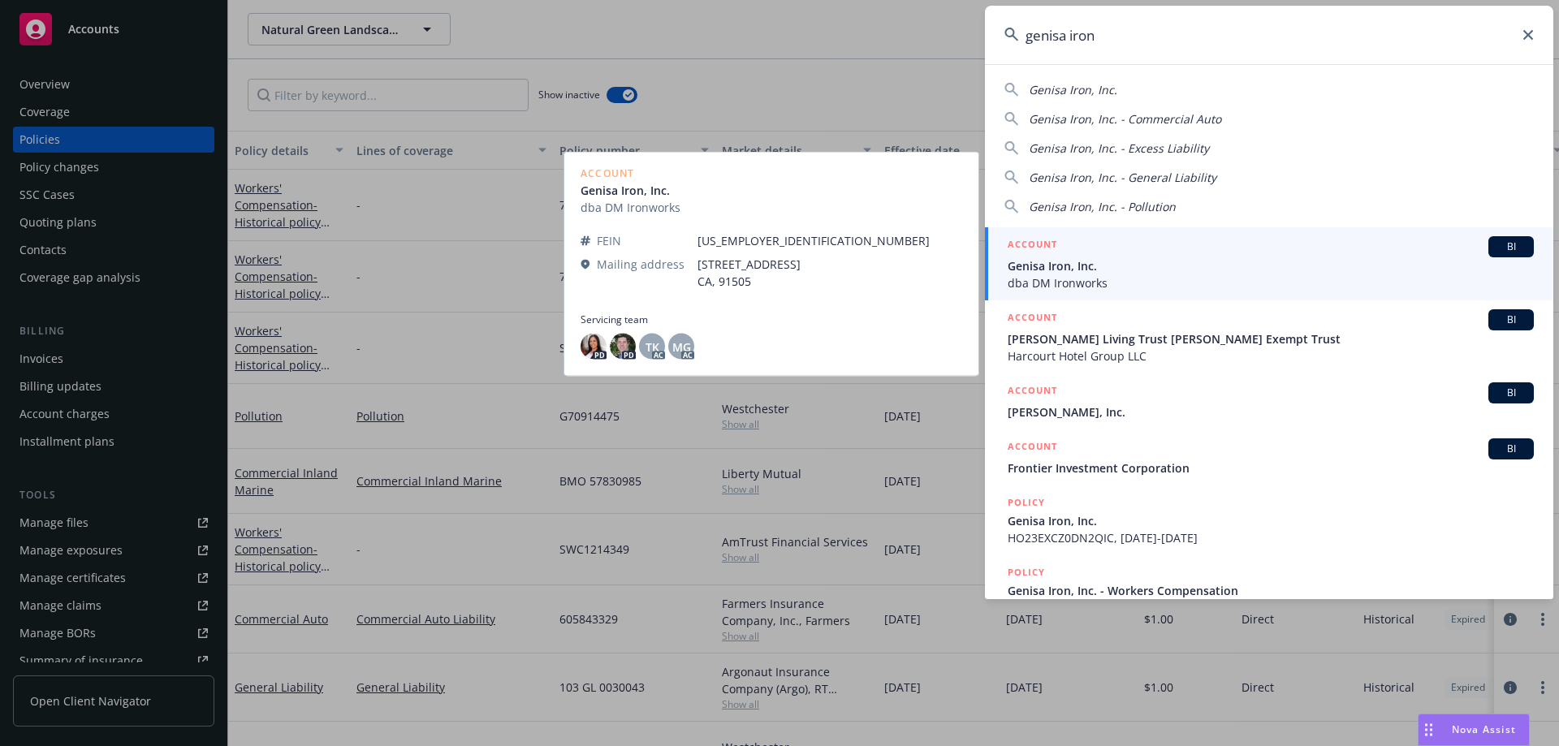
type input "genisa iron"
click at [1157, 271] on span "Genisa Iron, Inc." at bounding box center [1270, 265] width 526 height 17
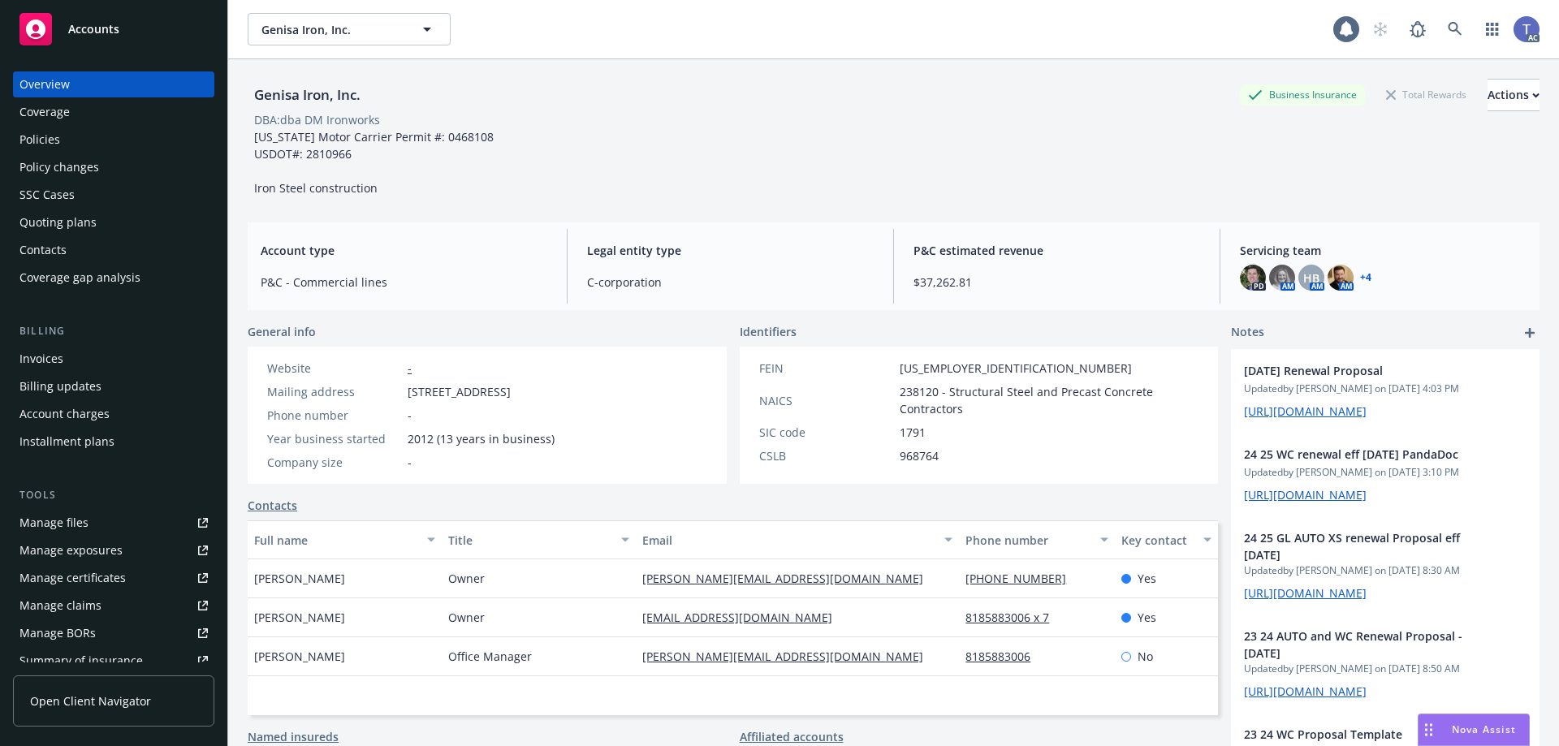
click at [45, 127] on div "Policies" at bounding box center [39, 140] width 41 height 26
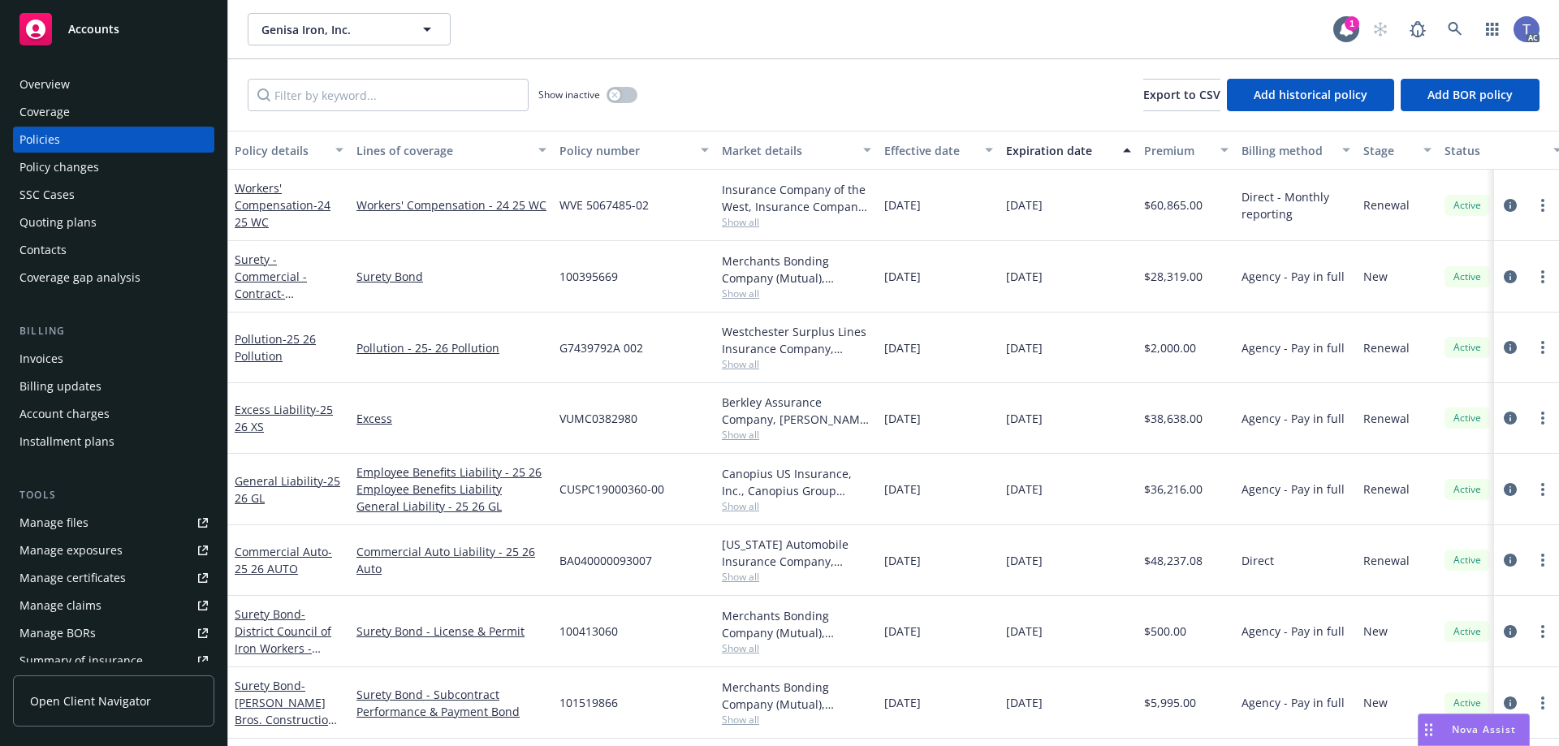
click at [88, 218] on div "Quoting plans" at bounding box center [57, 222] width 77 height 26
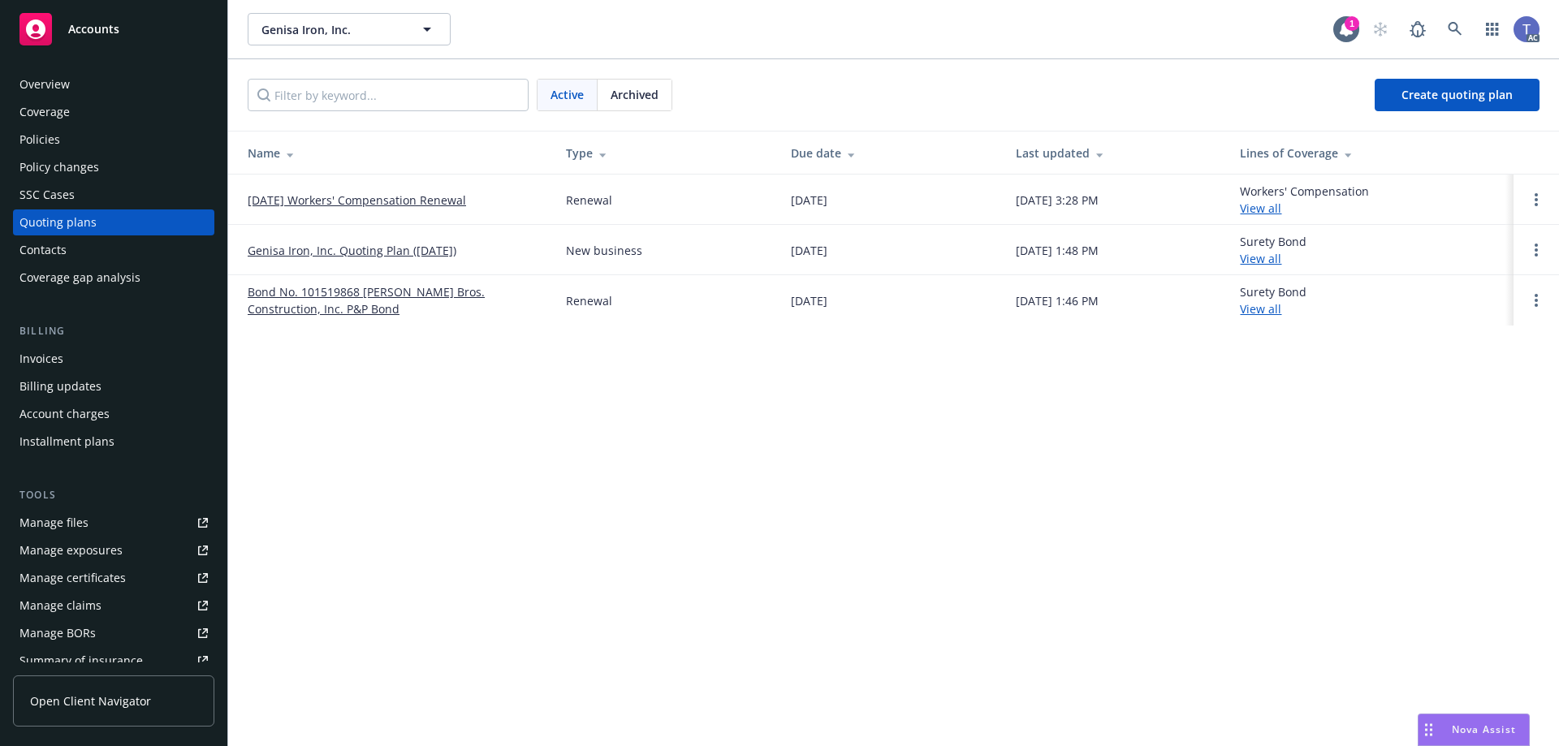
click at [397, 200] on link "[DATE] Workers' Compensation Renewal" at bounding box center [357, 200] width 218 height 17
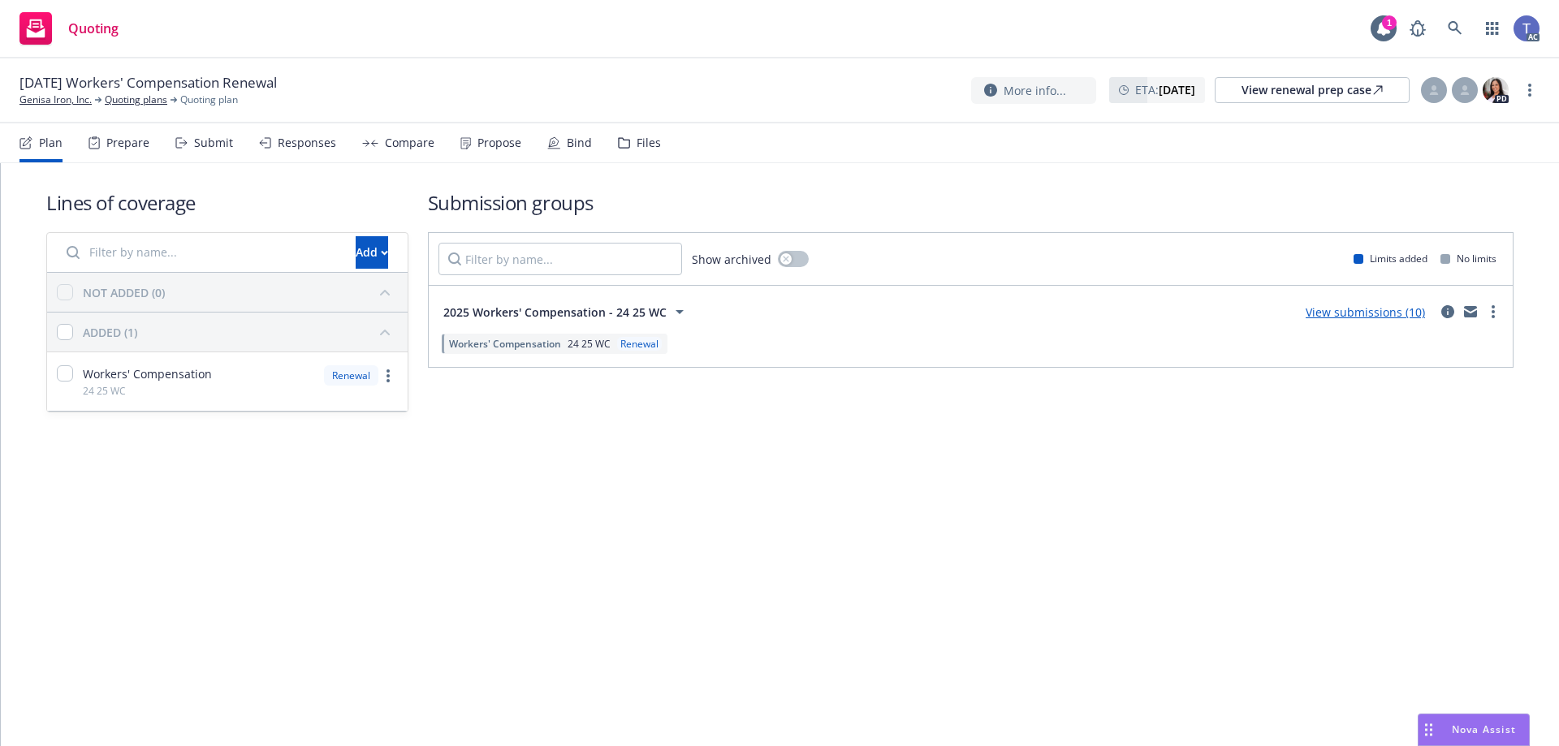
click at [652, 157] on div "Files" at bounding box center [639, 142] width 43 height 39
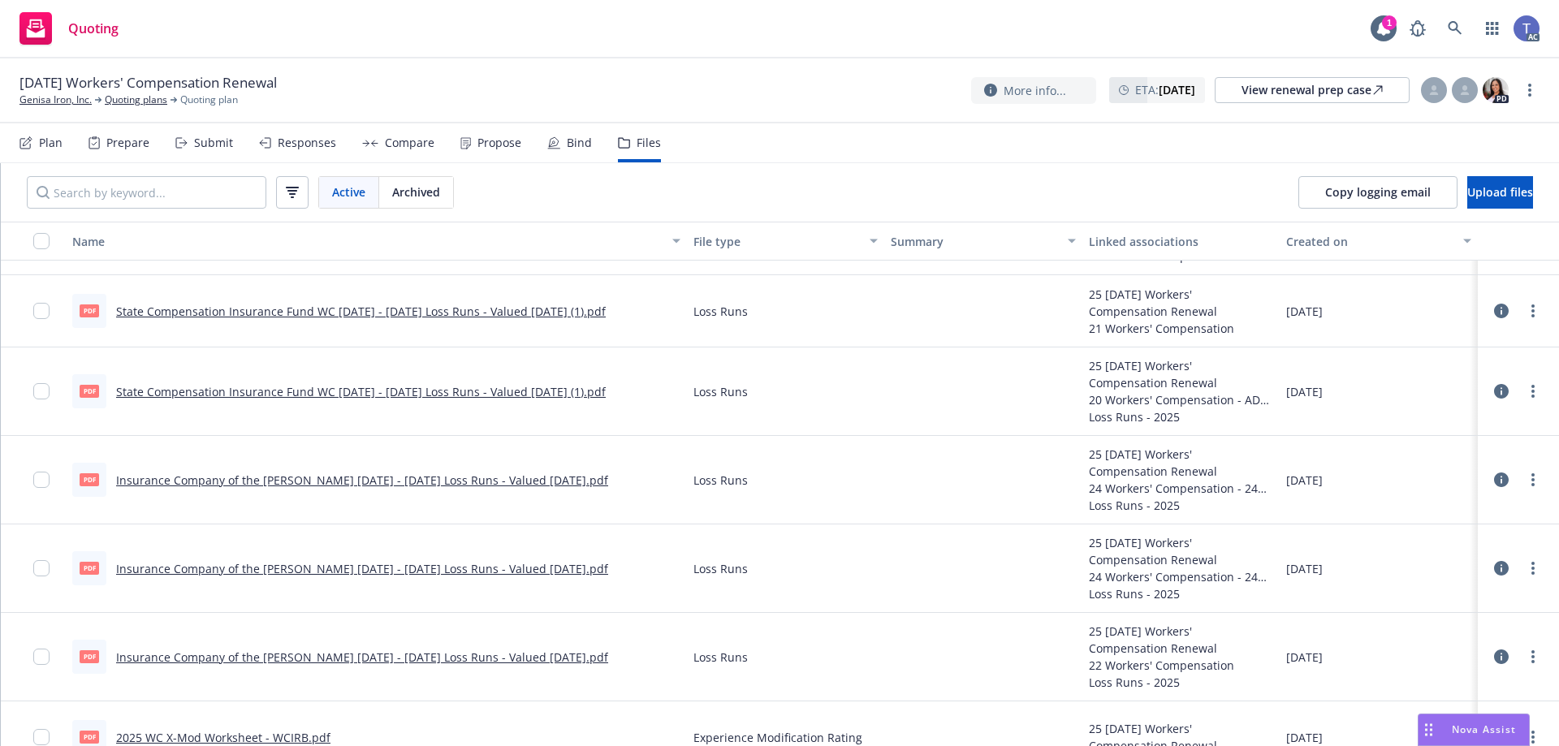
scroll to position [2014, 0]
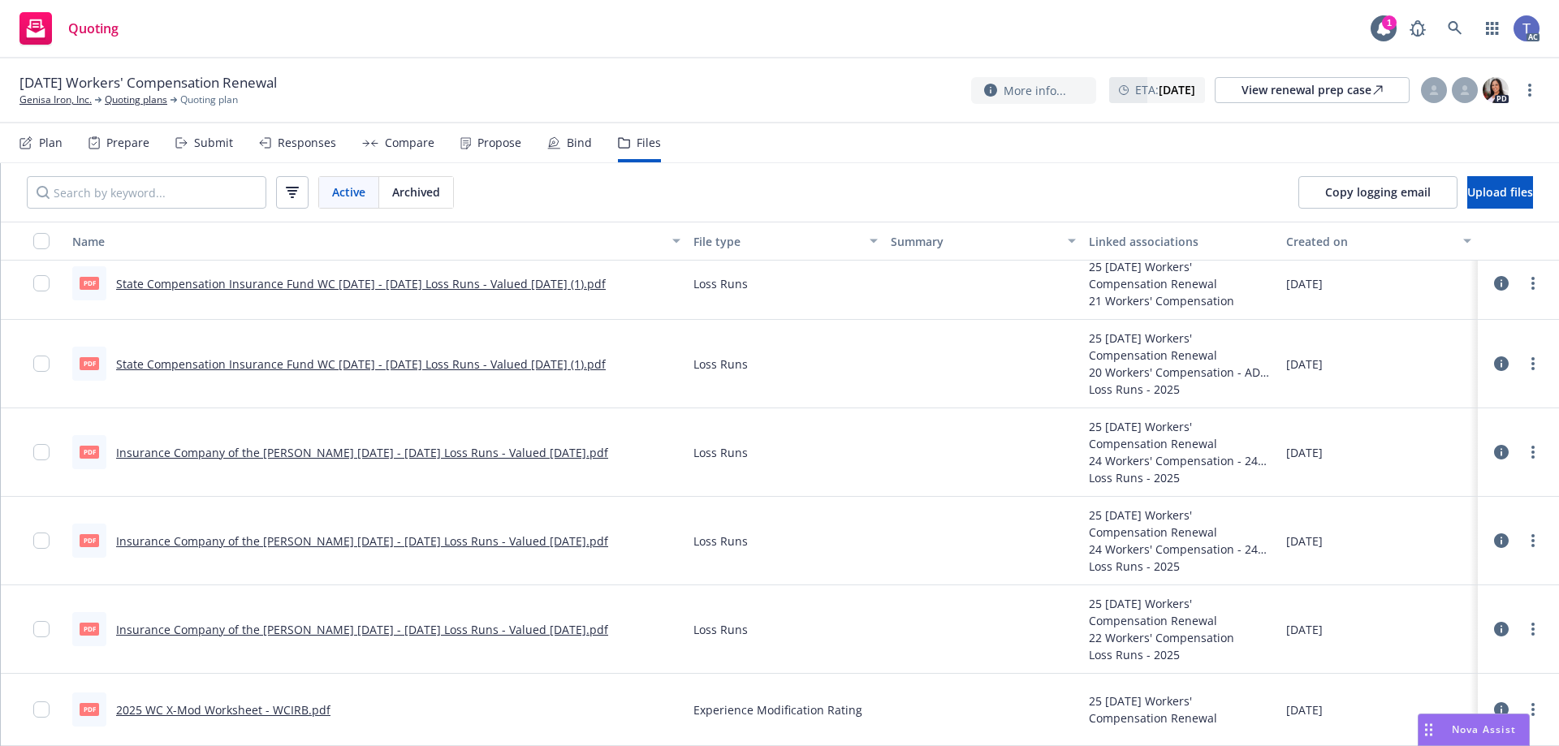
click at [450, 453] on link "Insurance Company of the West WC 2022 - 2025 Loss Runs - Valued 2025-06-23.pdf" at bounding box center [362, 452] width 492 height 15
click at [353, 539] on link "Insurance Company of the West WC 2022 - 2024 Loss Runs - Valued 2025-06-23.pdf" at bounding box center [362, 540] width 492 height 15
click at [420, 624] on link "Insurance Company of the West WC 2022 - 2023 Loss Runs - Valued 2025-06-23.pdf" at bounding box center [362, 629] width 492 height 15
click at [67, 95] on link "Genisa Iron, Inc." at bounding box center [55, 100] width 72 height 15
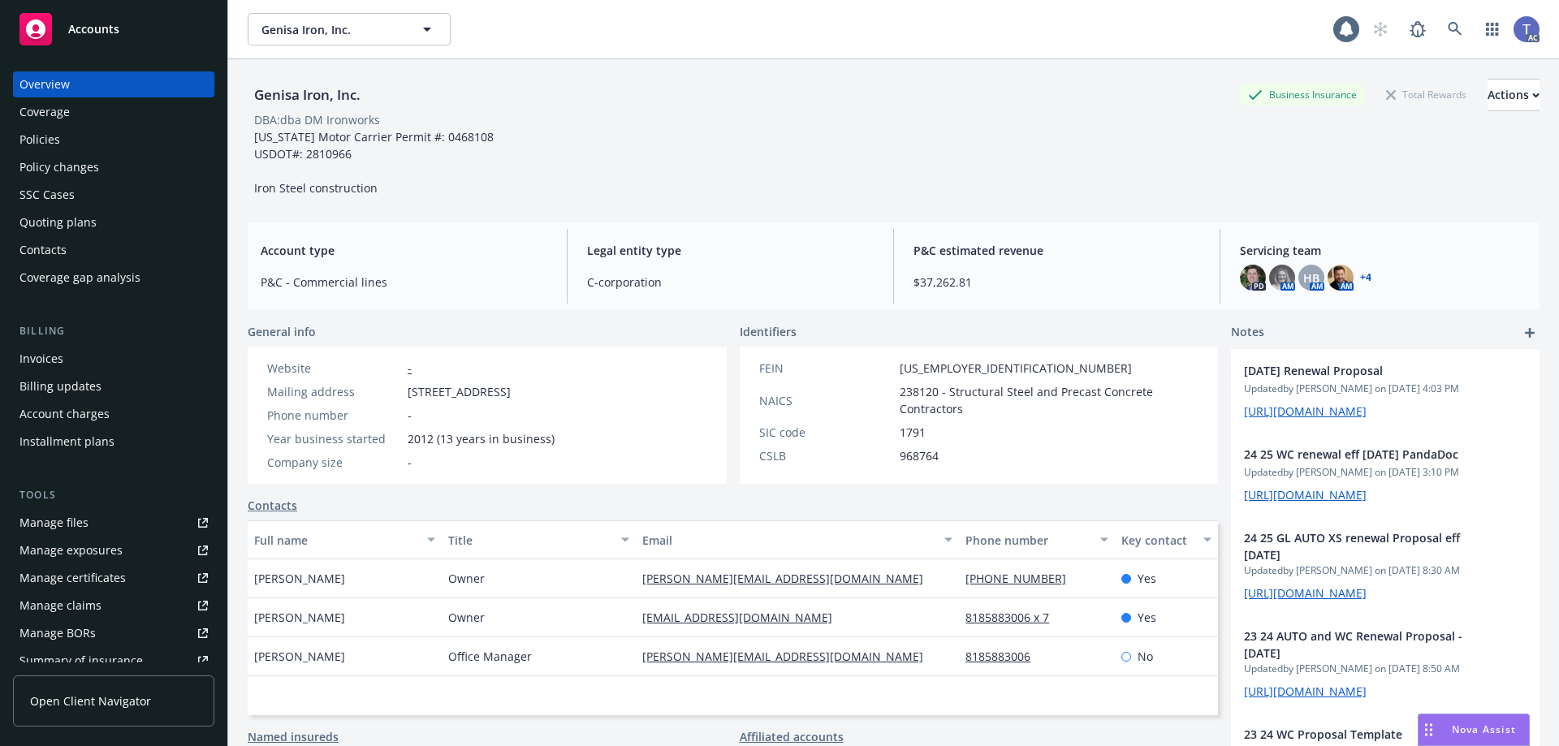
click at [68, 132] on div "Policies" at bounding box center [113, 140] width 188 height 26
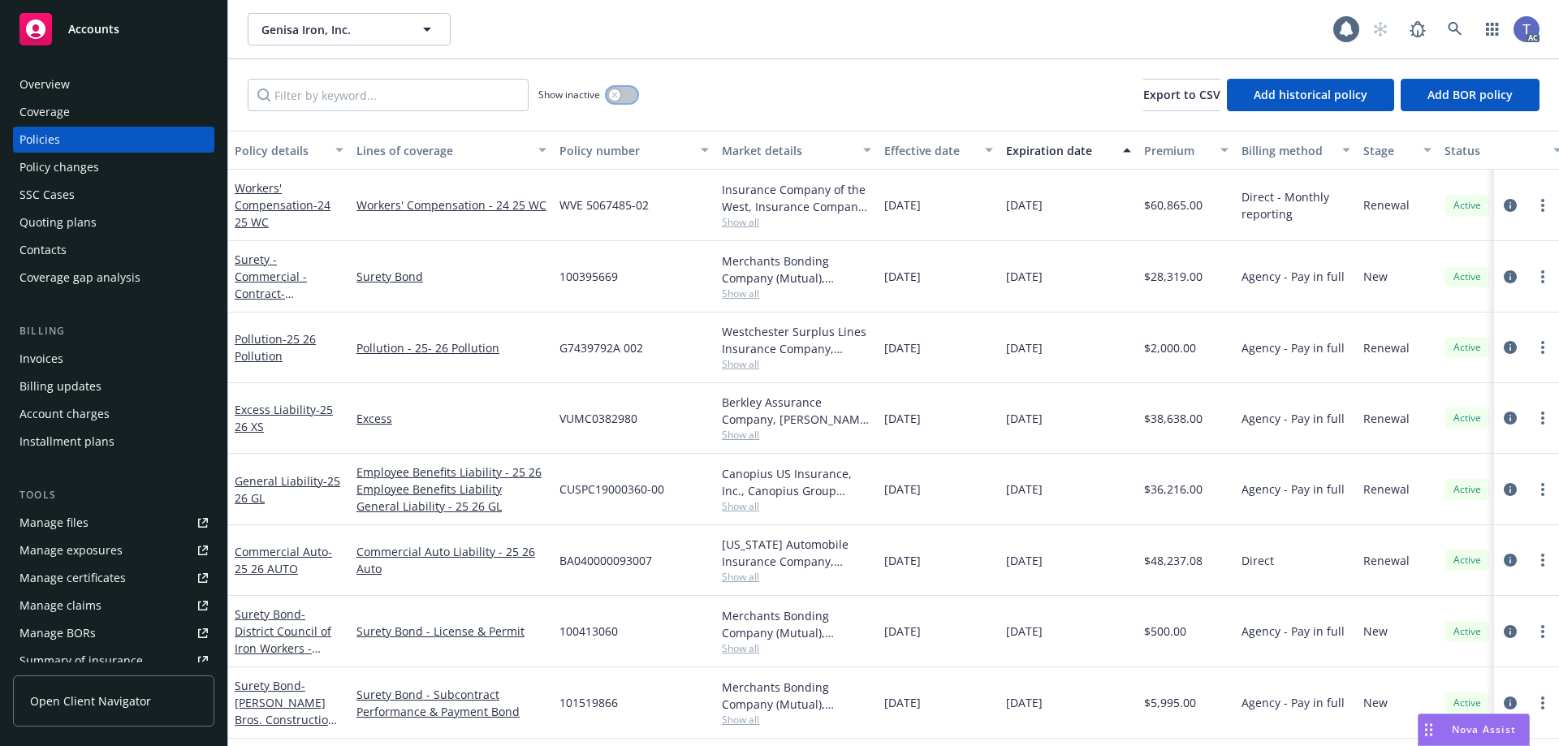
click at [615, 100] on div "button" at bounding box center [614, 94] width 11 height 11
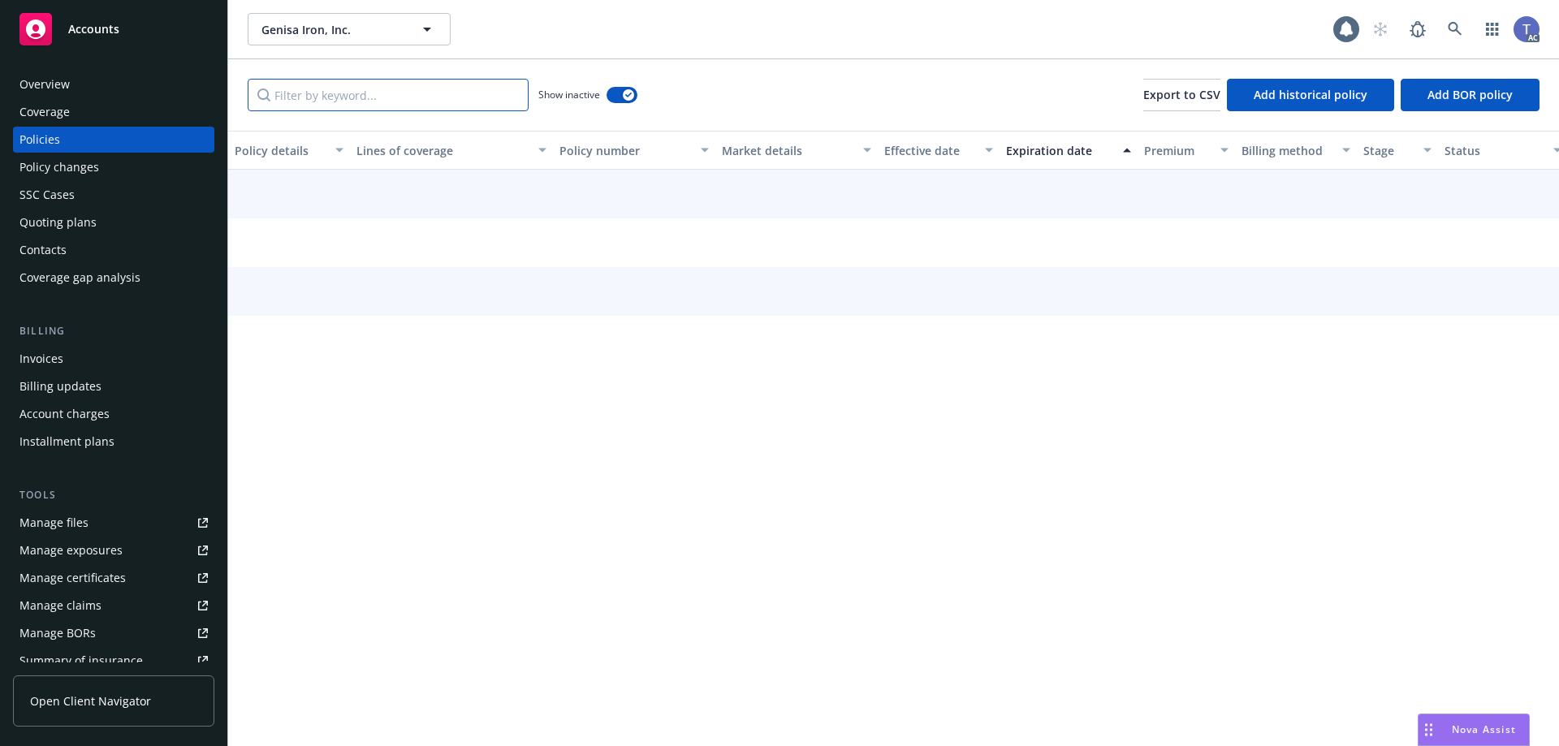
click at [442, 99] on input "Filter by keyword..." at bounding box center [388, 95] width 281 height 32
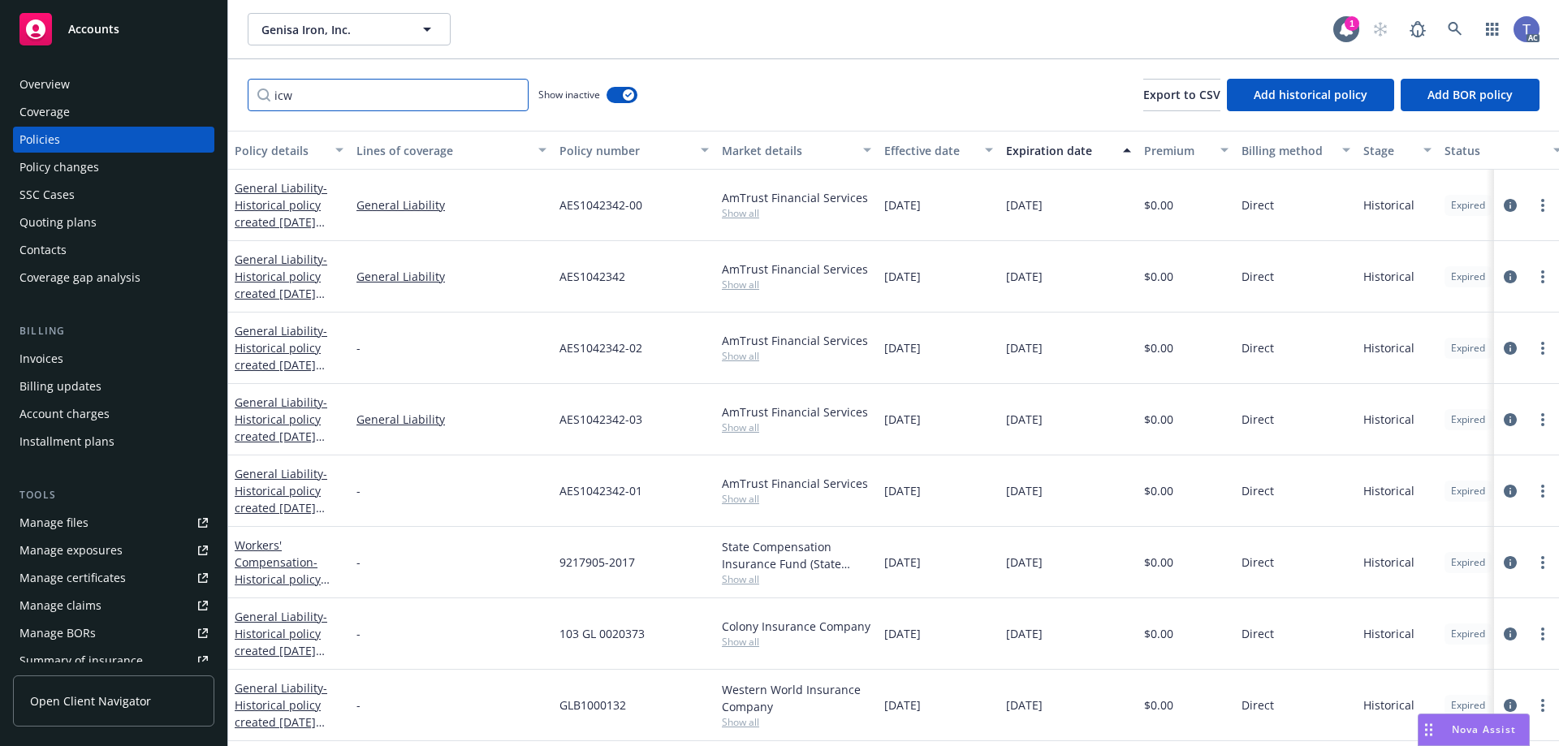
type input "icw"
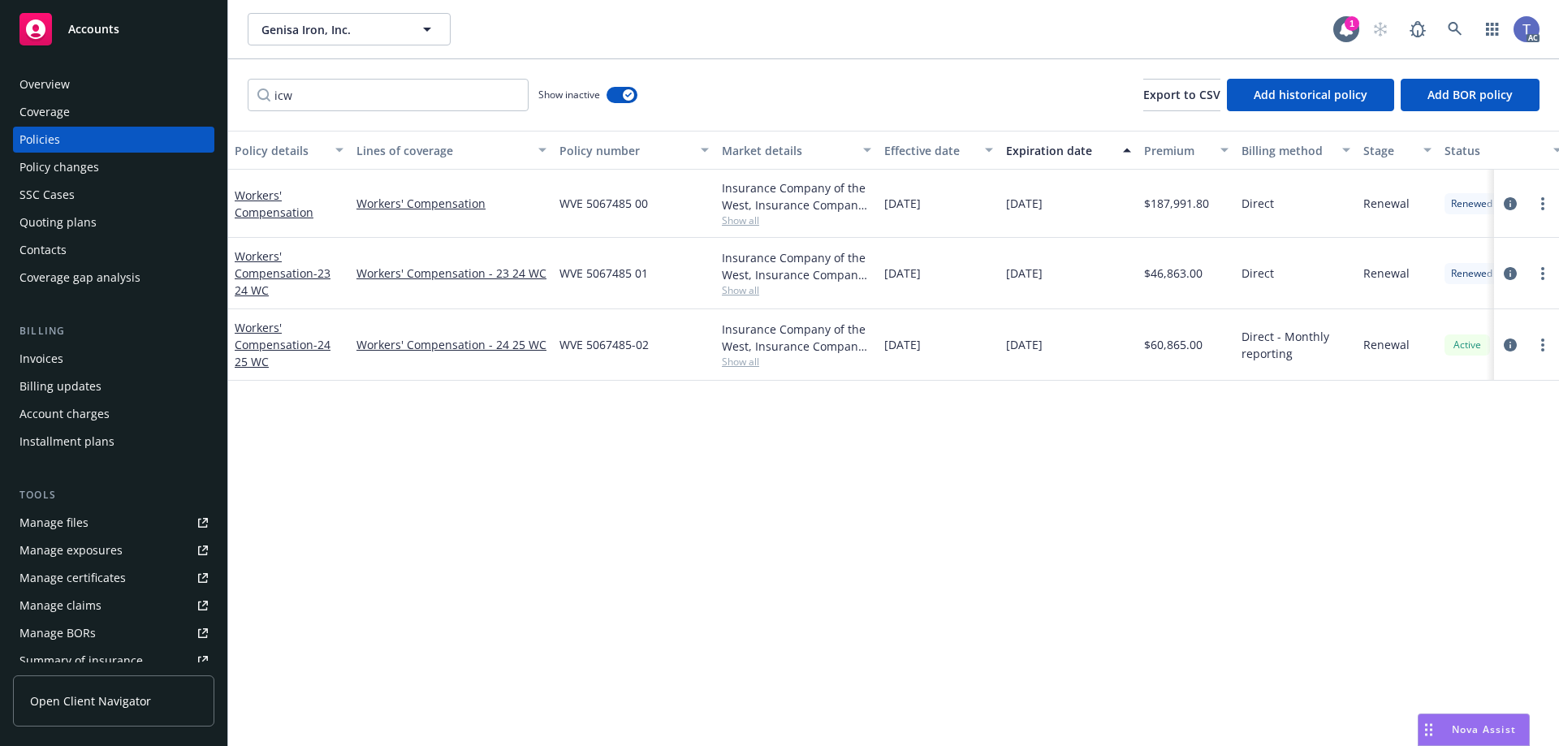
click at [674, 78] on div "icw Show inactive Export to CSV Add historical policy Add BOR policy" at bounding box center [893, 94] width 1330 height 71
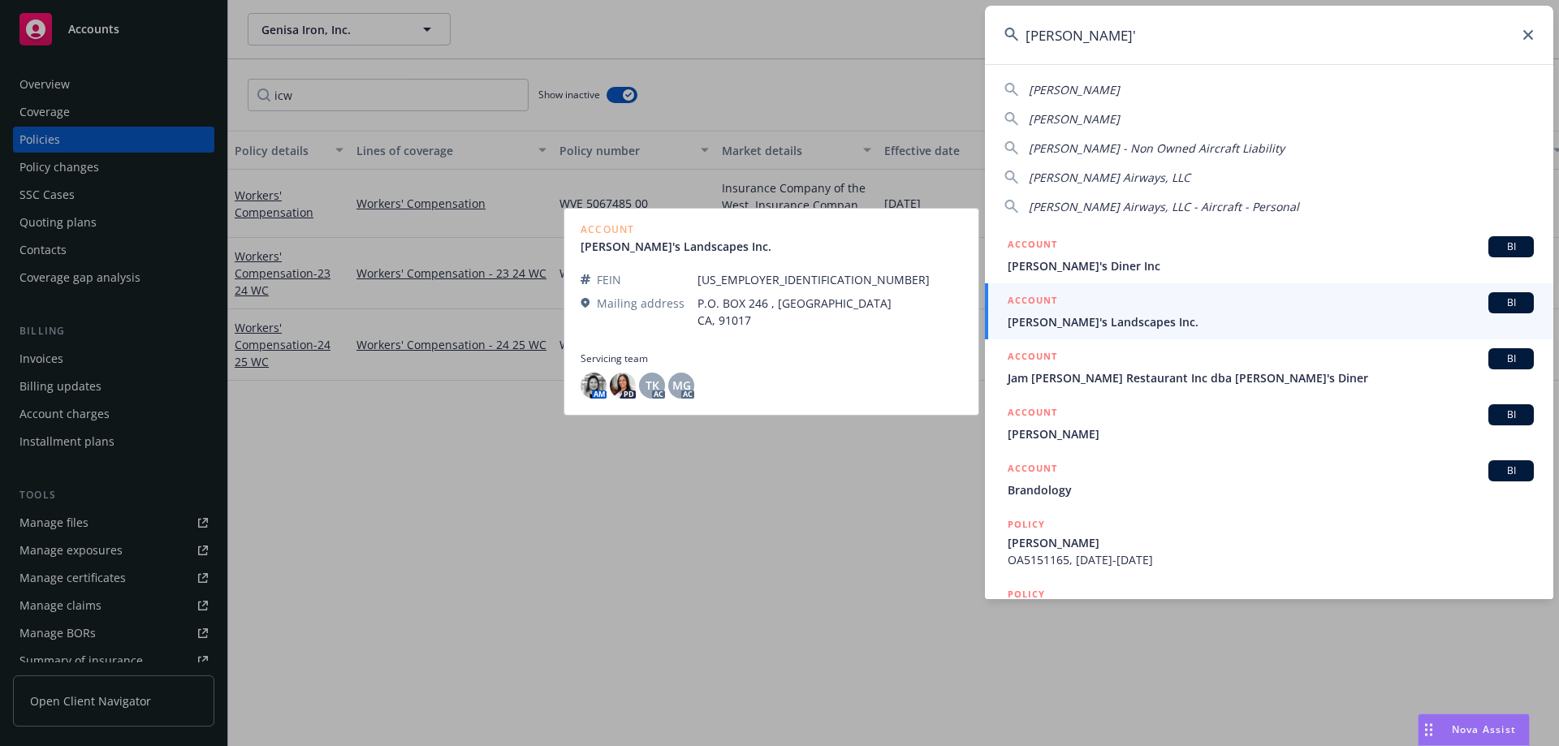
type input "[PERSON_NAME]'"
click at [1136, 324] on span "[PERSON_NAME]'s Landscapes Inc." at bounding box center [1270, 321] width 526 height 17
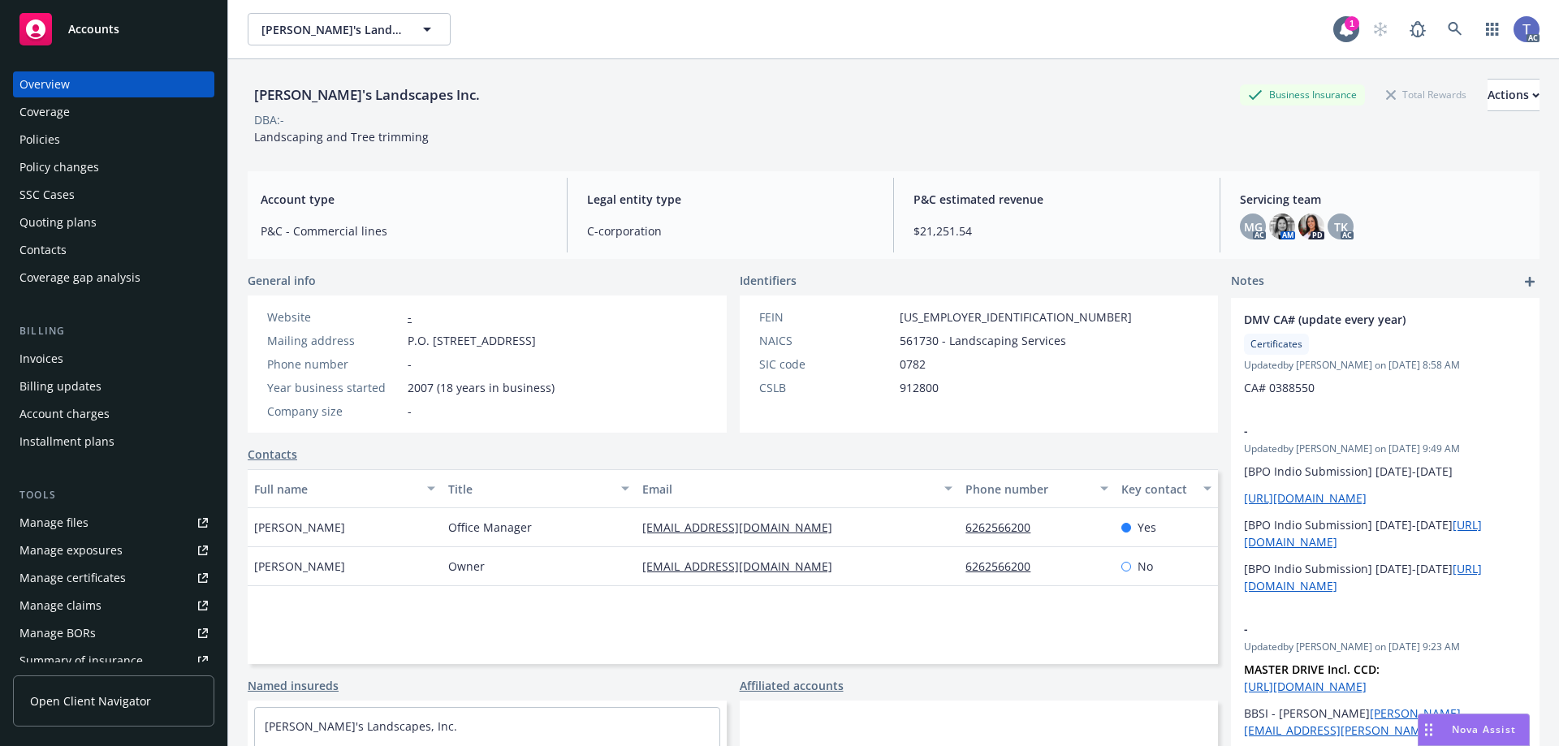
click at [66, 144] on div "Policies" at bounding box center [113, 140] width 188 height 26
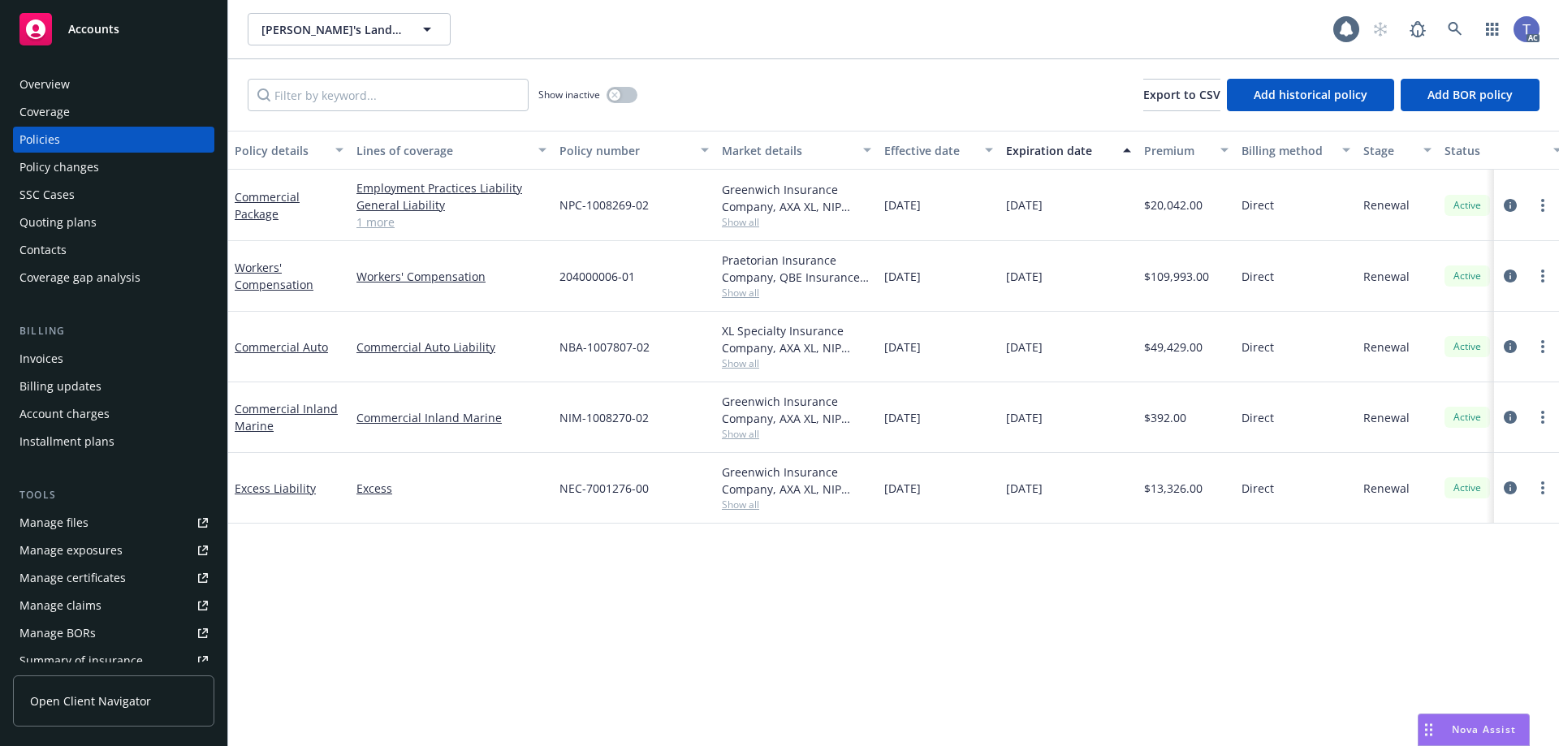
click at [56, 170] on div "Policy changes" at bounding box center [59, 167] width 80 height 26
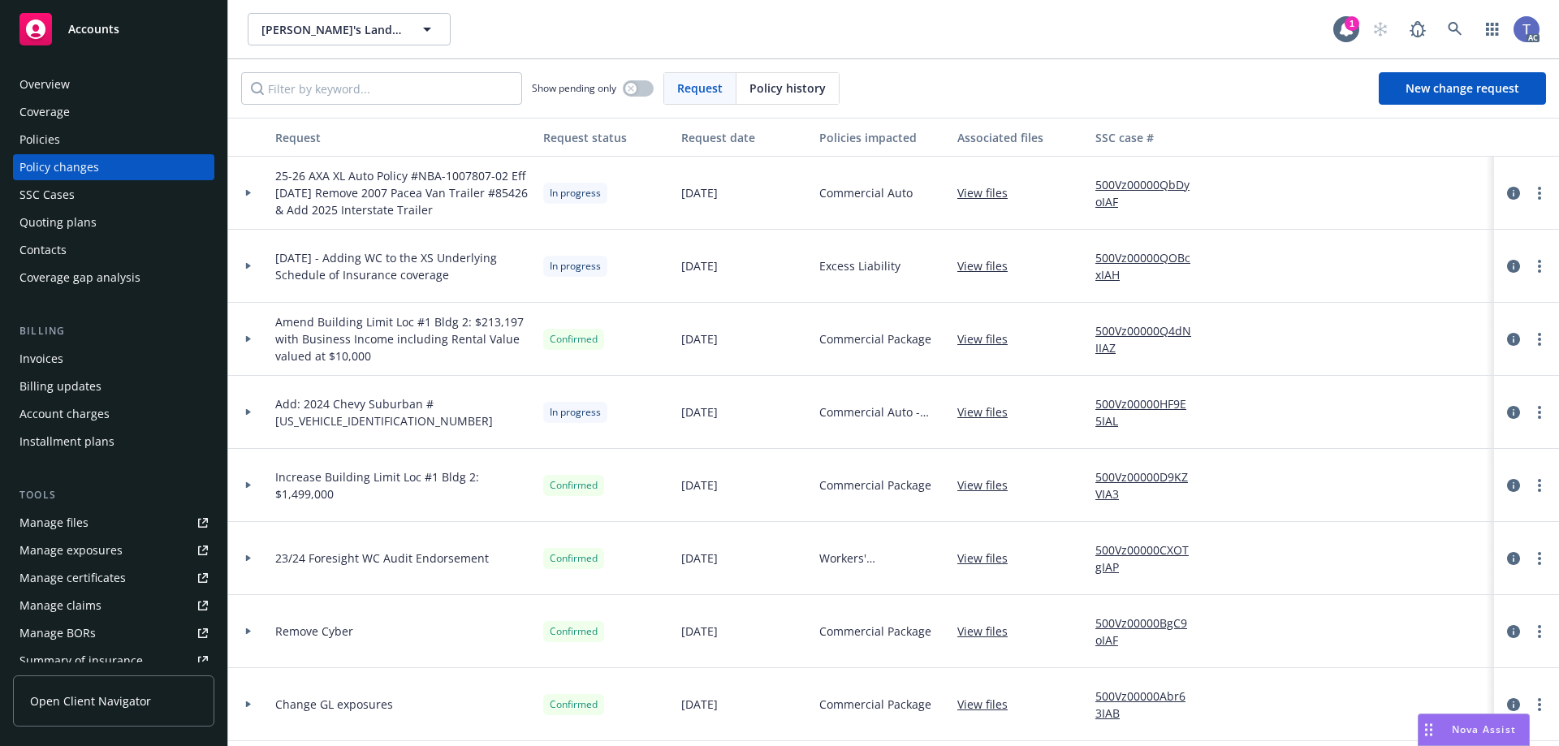
click at [77, 121] on div "Coverage" at bounding box center [113, 112] width 188 height 26
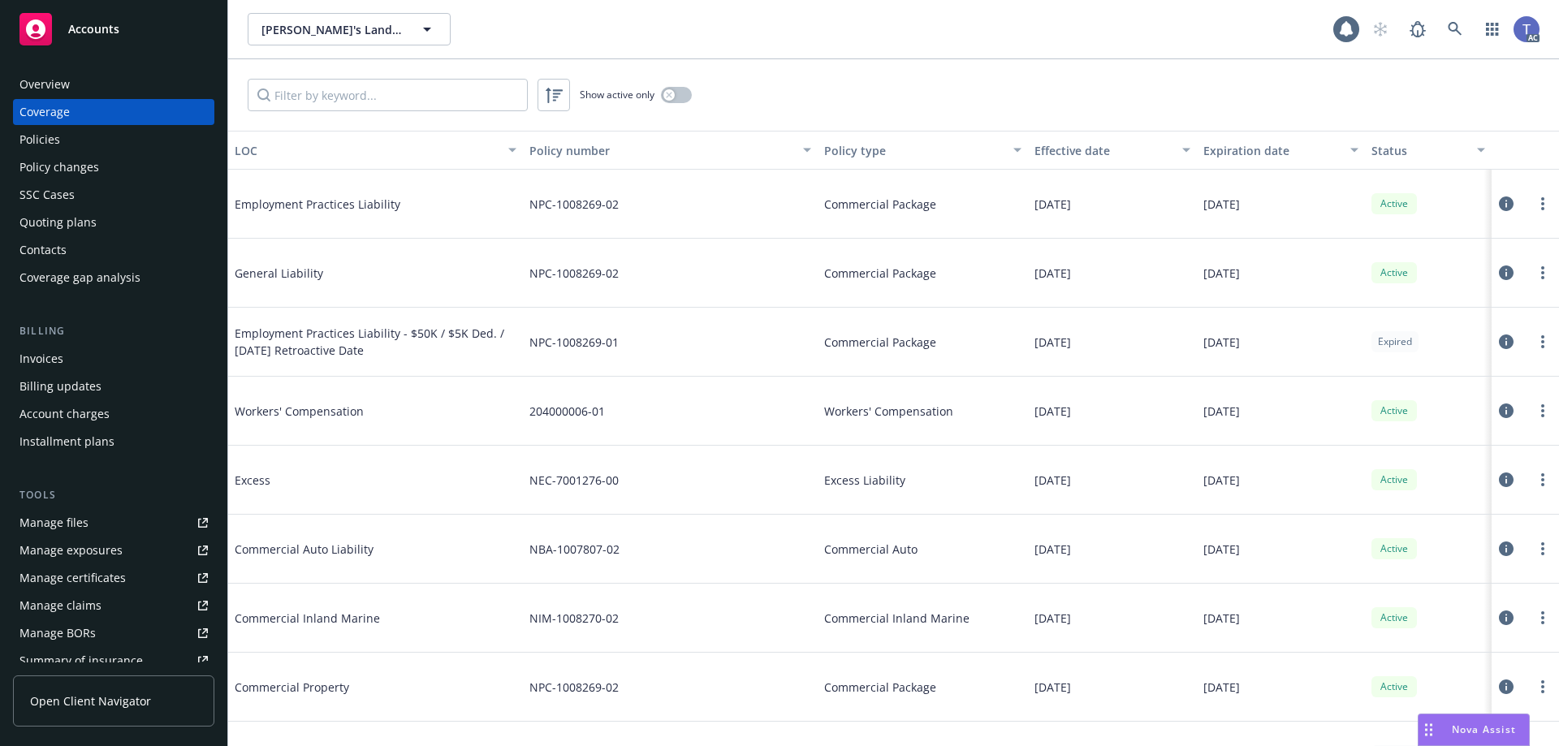
click at [83, 136] on div "Policies" at bounding box center [113, 140] width 188 height 26
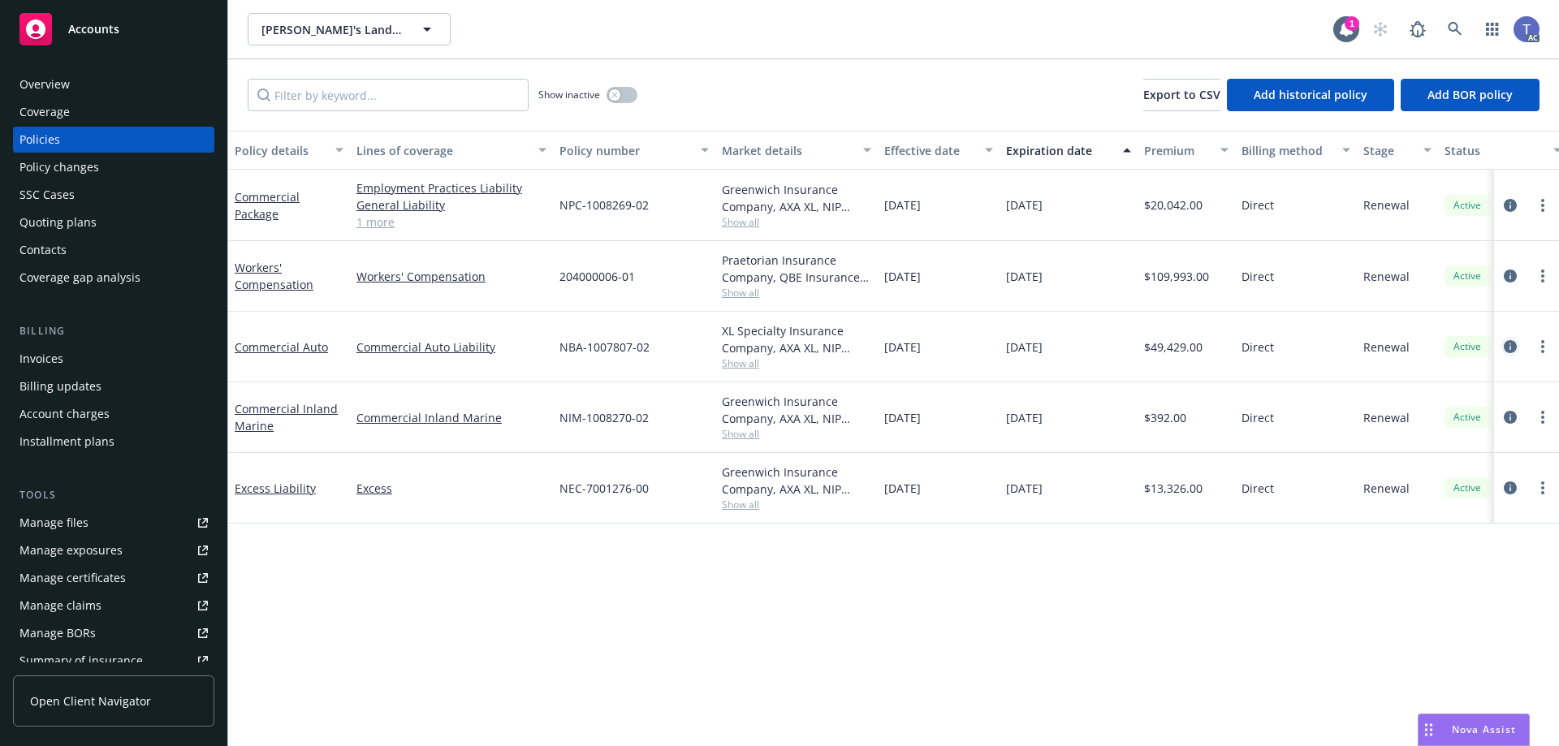
click at [1506, 347] on icon "circleInformation" at bounding box center [1509, 346] width 13 height 13
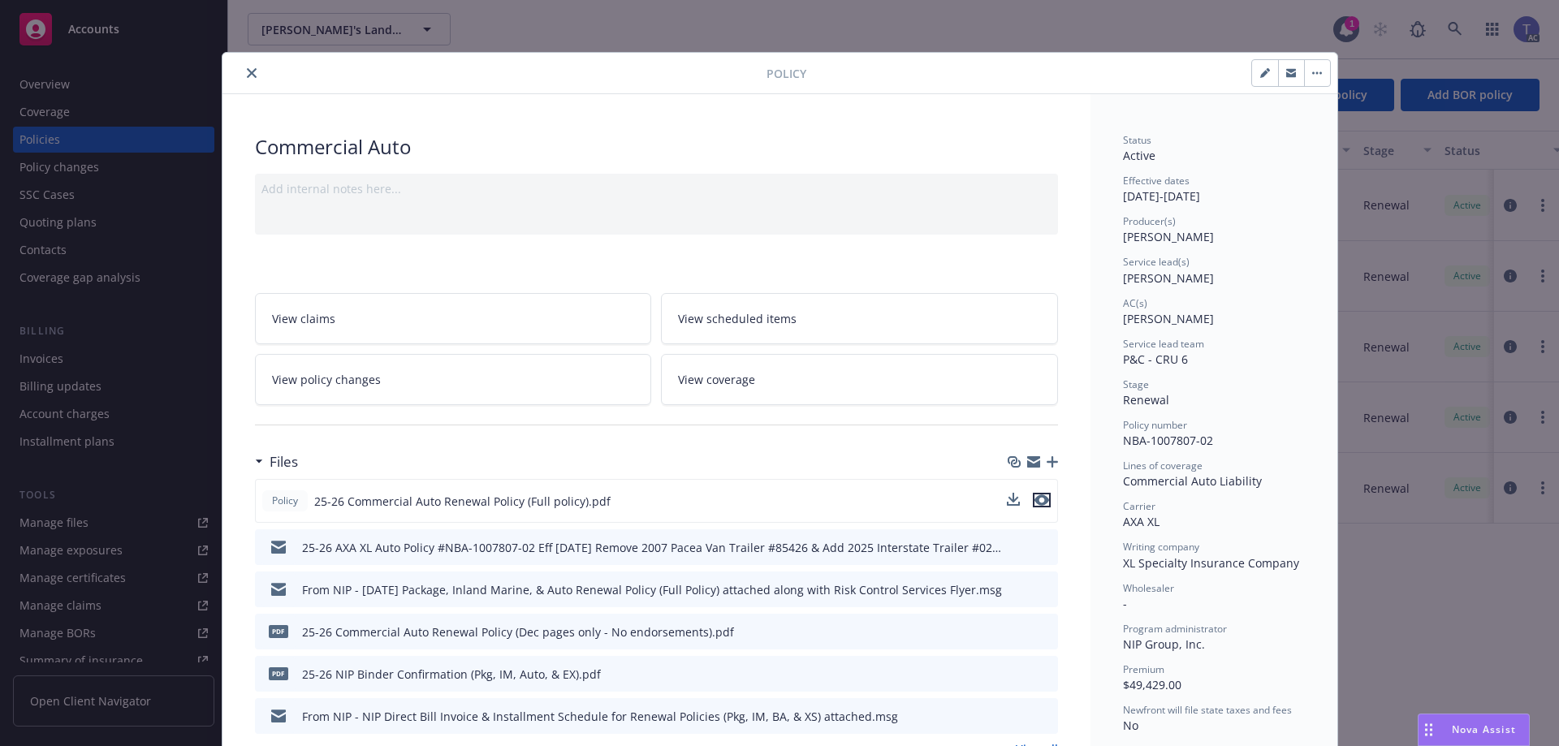
click at [1042, 502] on button "preview file" at bounding box center [1042, 500] width 18 height 15
click at [247, 72] on icon "close" at bounding box center [252, 73] width 10 height 10
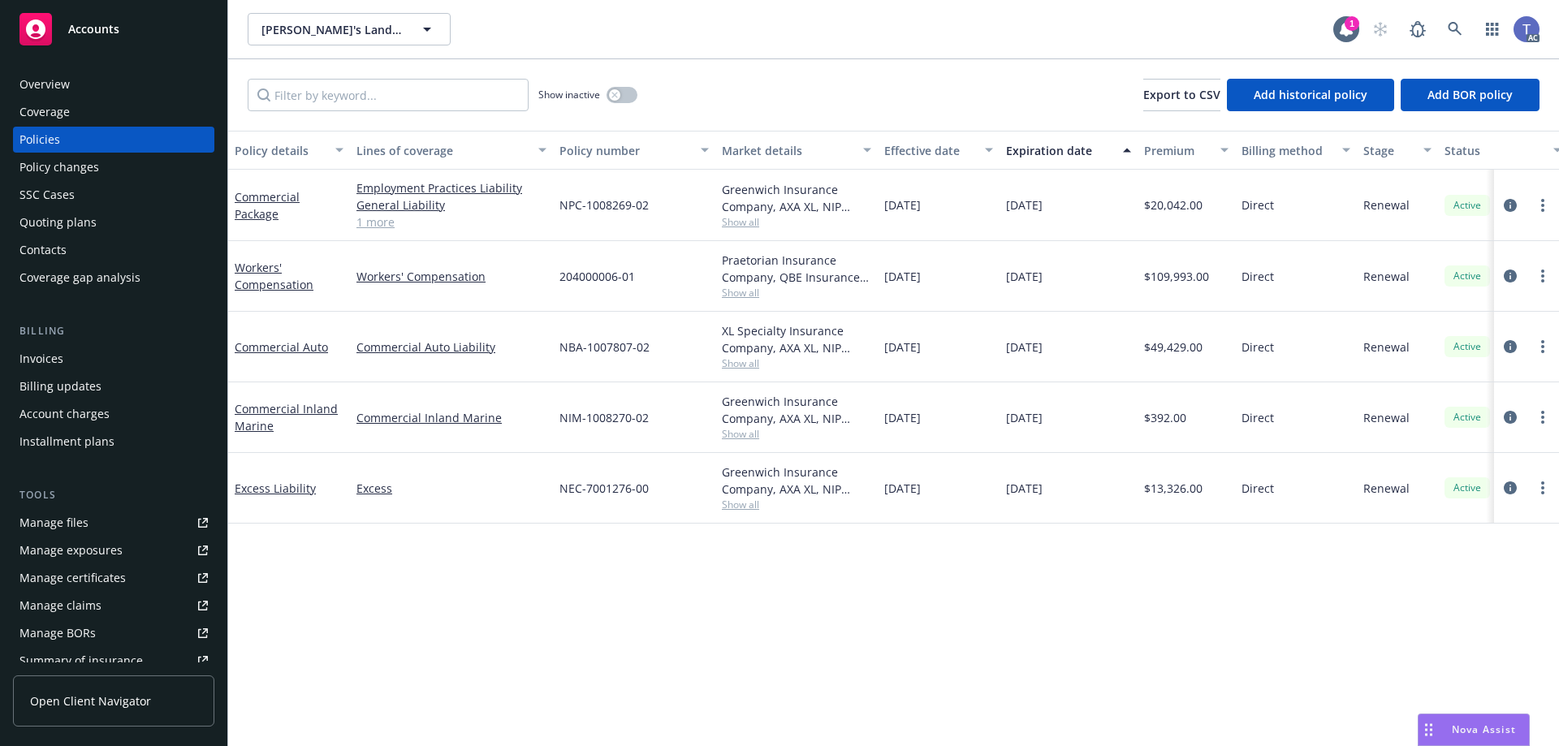
click at [78, 163] on div "Policy changes" at bounding box center [59, 167] width 80 height 26
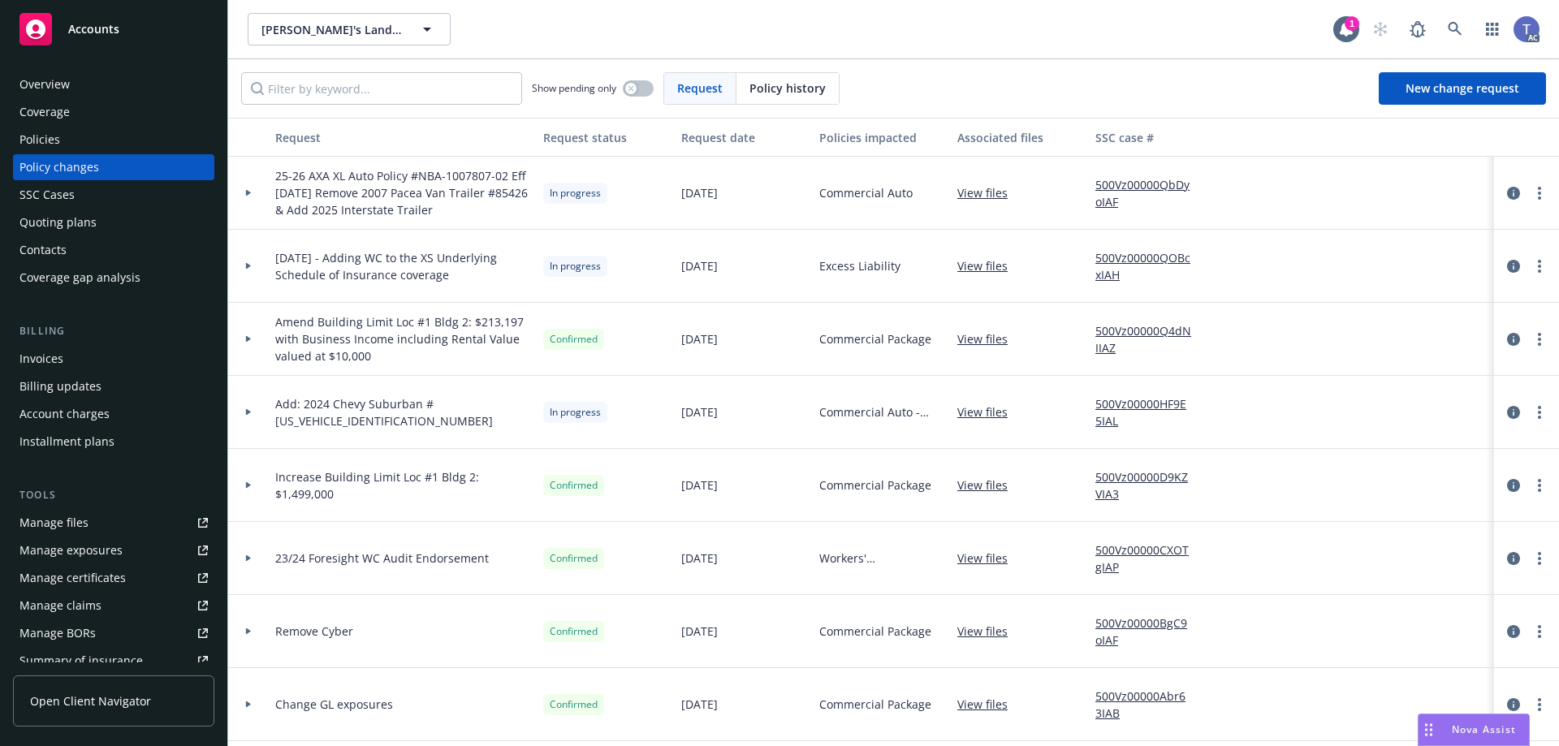
click at [1518, 184] on div at bounding box center [1526, 192] width 52 height 19
click at [1529, 185] on link "more" at bounding box center [1538, 192] width 19 height 19
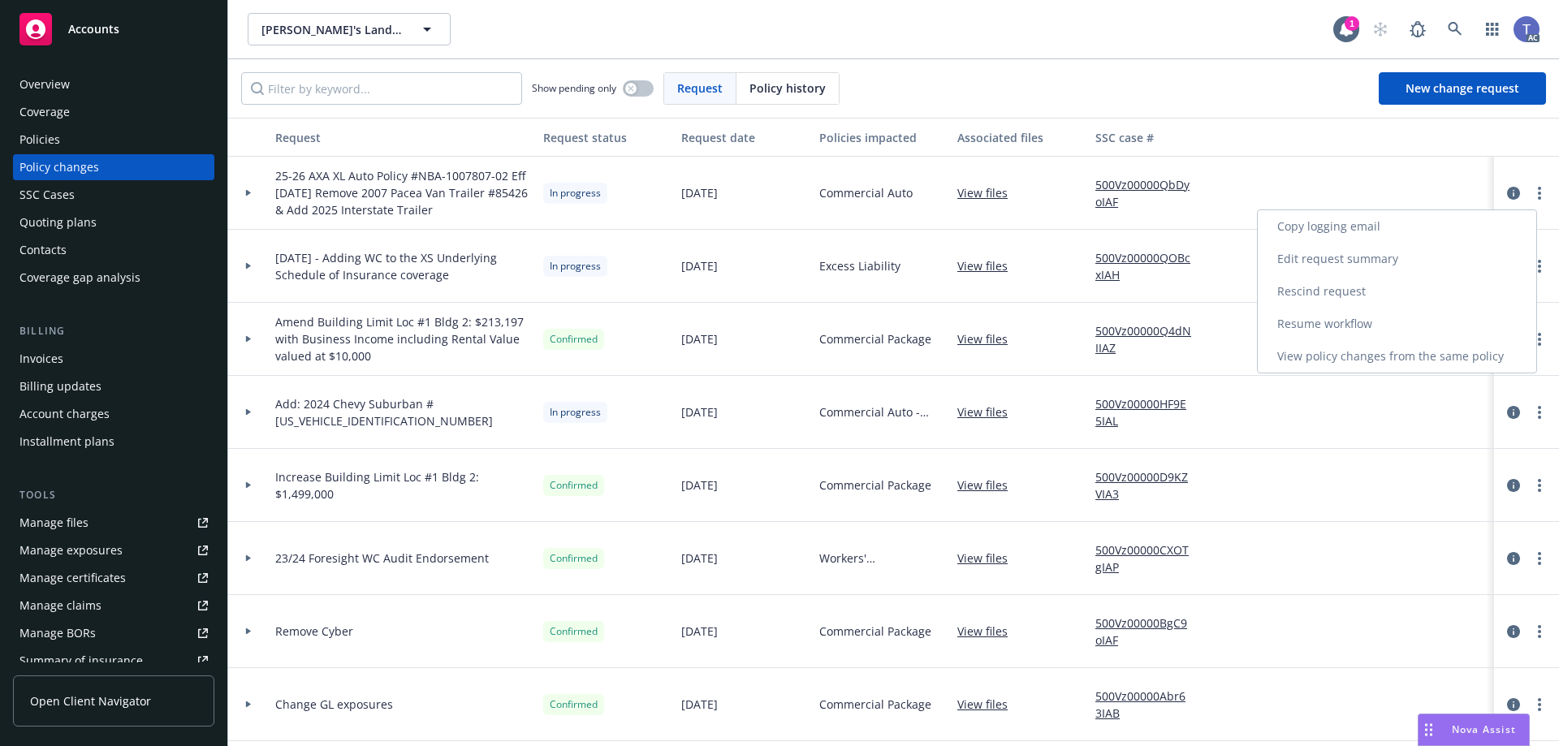
click at [1357, 317] on link "Resume workflow" at bounding box center [1396, 324] width 278 height 32
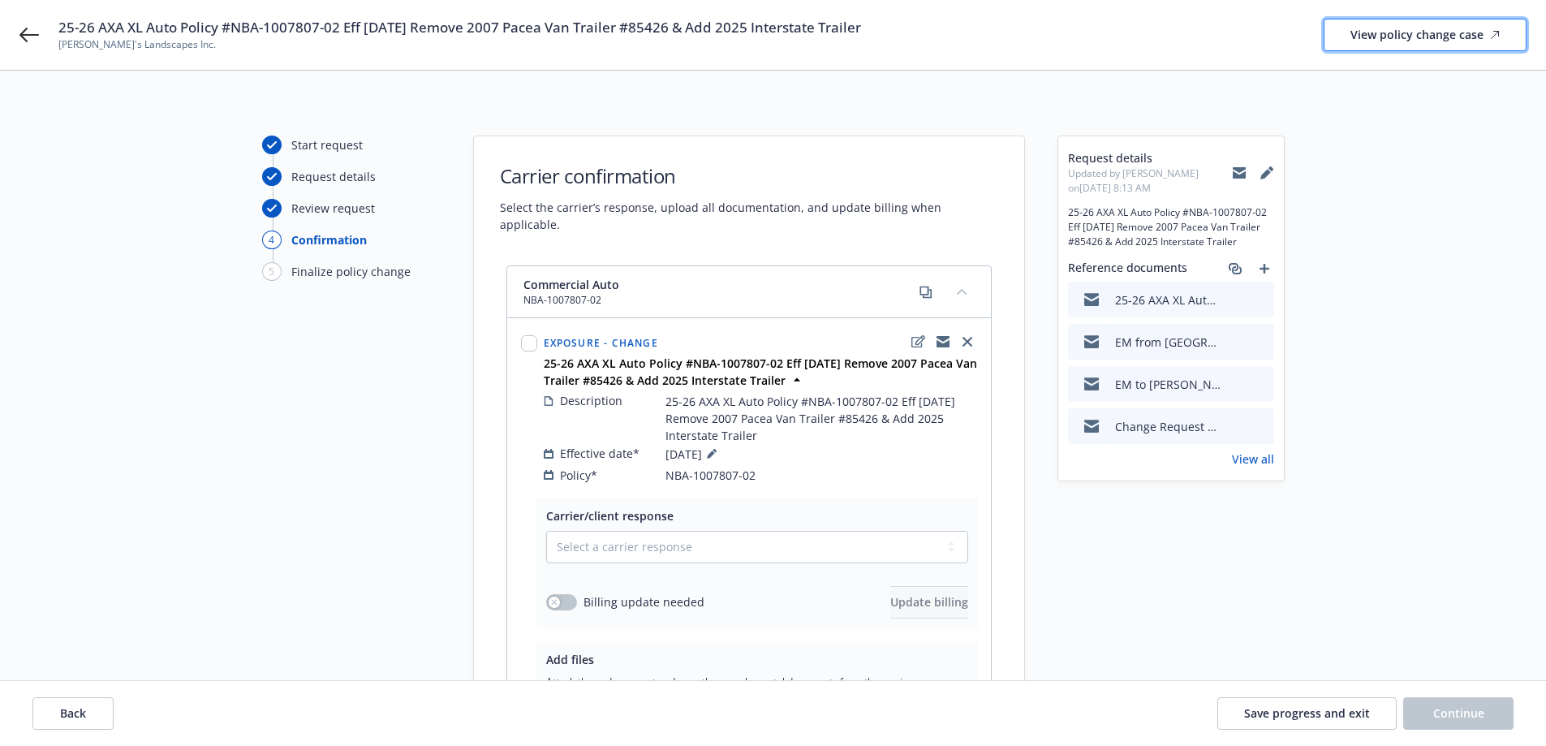
click at [1403, 39] on div "View policy change case" at bounding box center [1425, 34] width 149 height 31
drag, startPoint x: 942, startPoint y: 326, endPoint x: 935, endPoint y: 322, distance: 8.4
click at [942, 340] on icon "copyLogging" at bounding box center [943, 343] width 13 height 7
drag, startPoint x: 769, startPoint y: 524, endPoint x: 748, endPoint y: 528, distance: 21.5
click at [769, 531] on select "Select a carrier response Accepted Accepted with revision No endorsement needed…" at bounding box center [757, 547] width 422 height 32
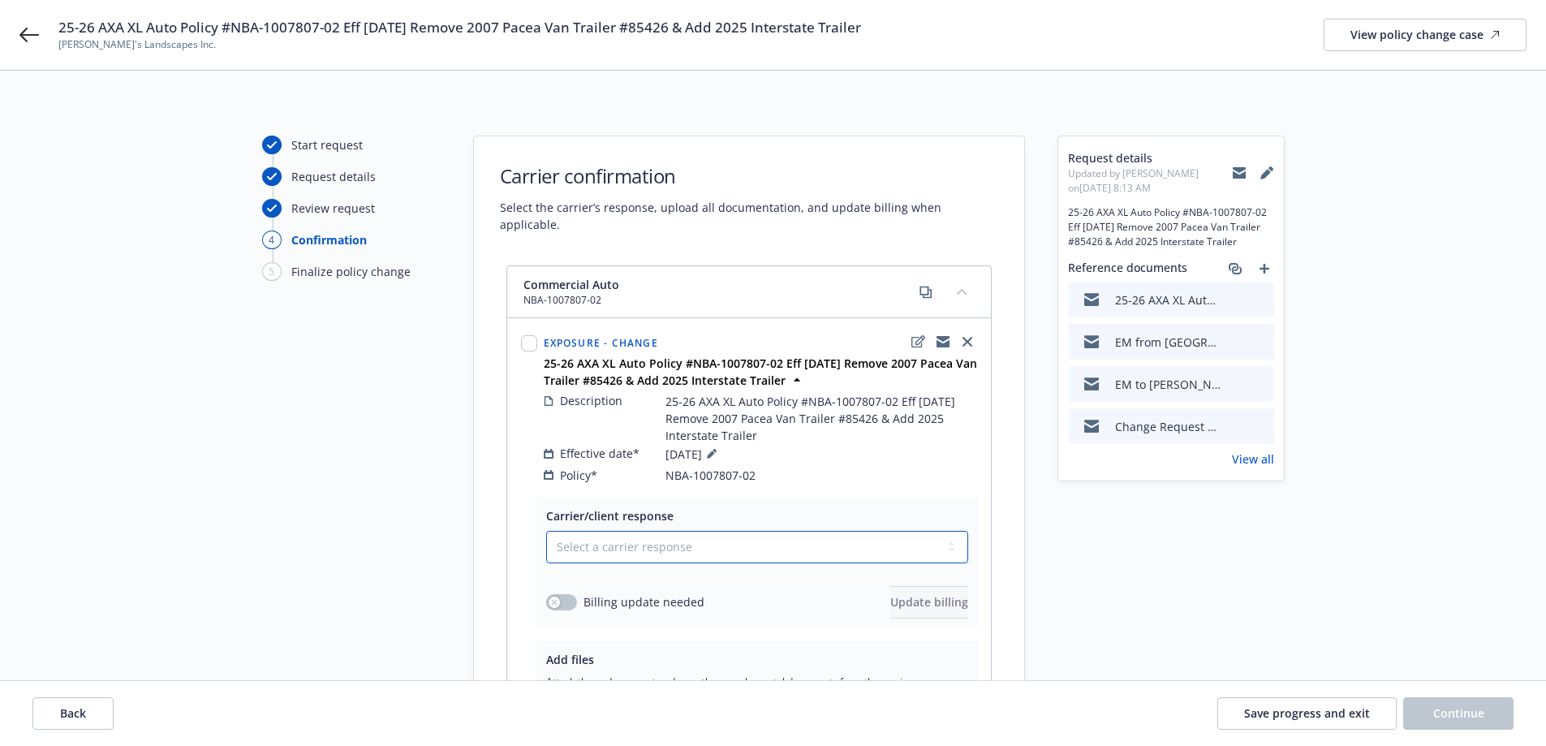
select select "ACCEPTED"
click at [546, 531] on select "Select a carrier response Accepted Accepted with revision No endorsement needed…" at bounding box center [757, 547] width 422 height 32
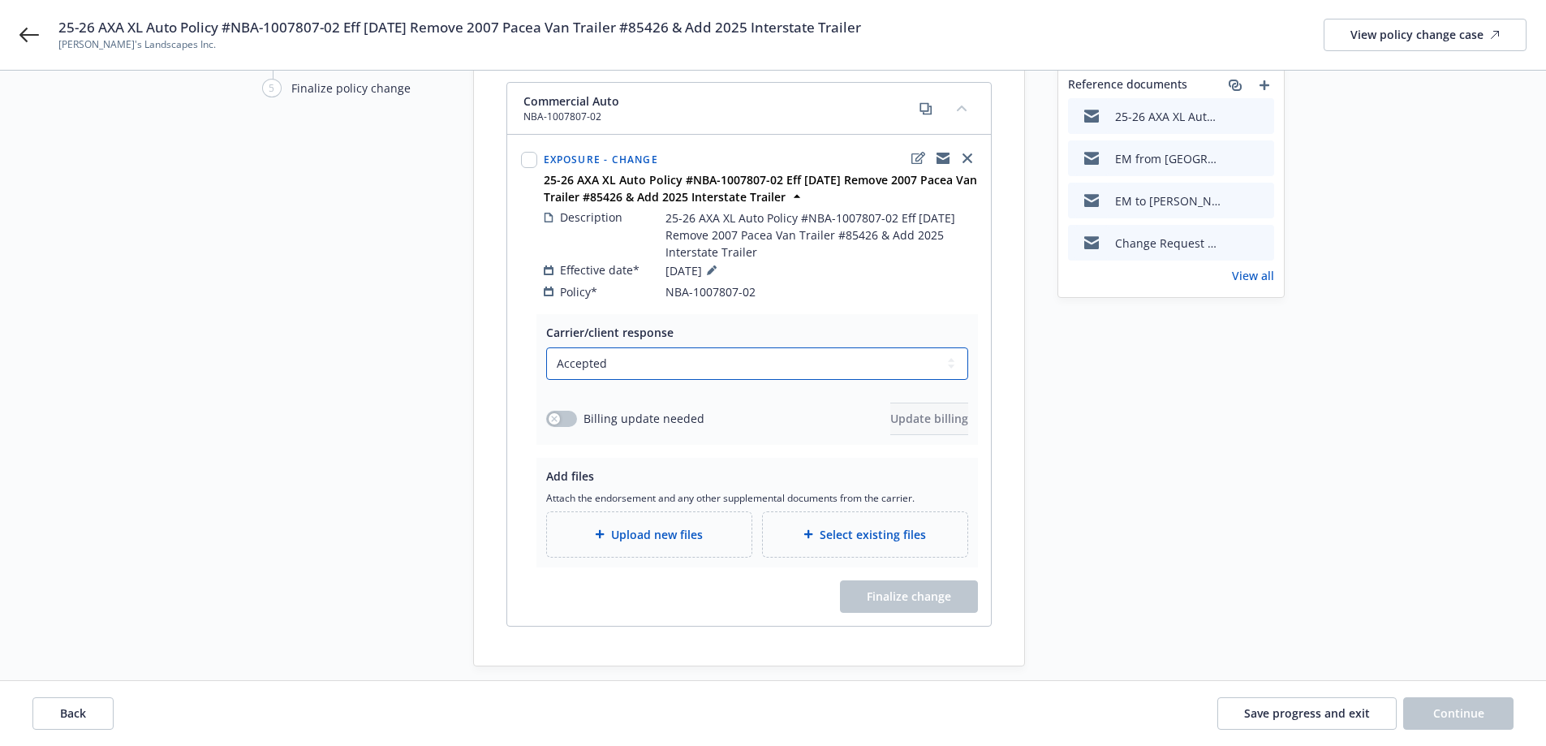
scroll to position [218, 0]
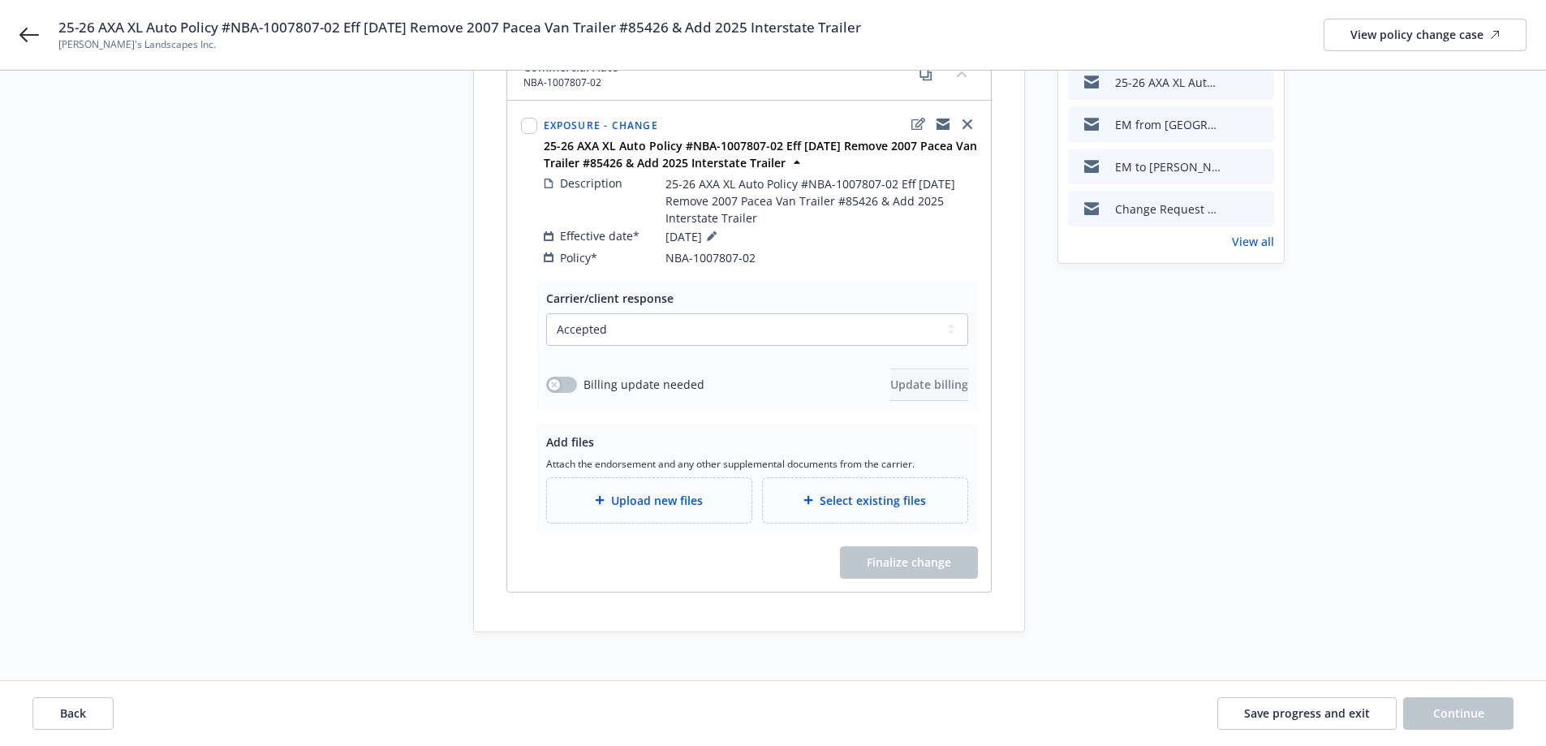
click at [639, 492] on span "Upload new files" at bounding box center [657, 500] width 92 height 17
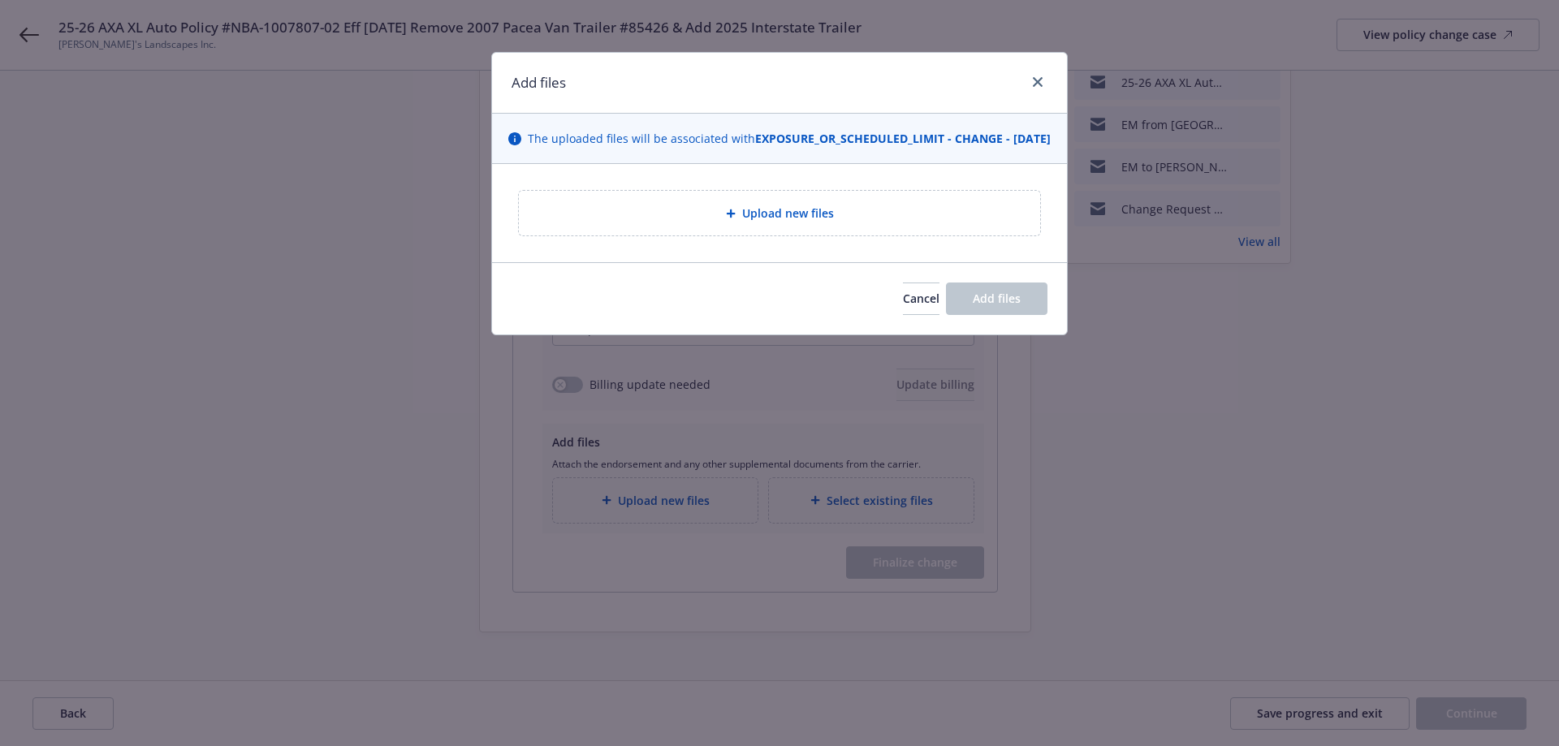
click at [763, 222] on span "Upload new files" at bounding box center [788, 213] width 92 height 17
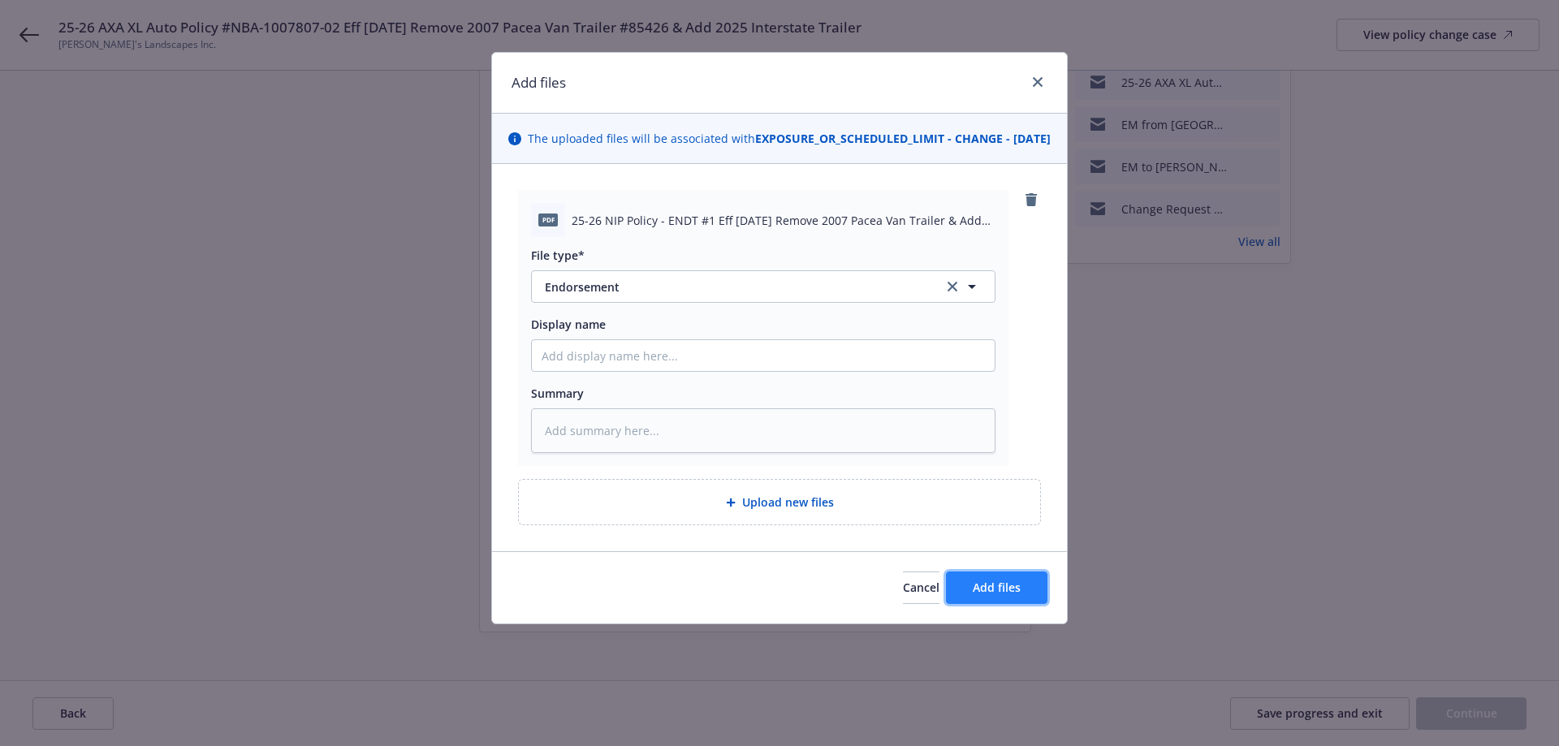
click at [1011, 593] on button "Add files" at bounding box center [996, 587] width 101 height 32
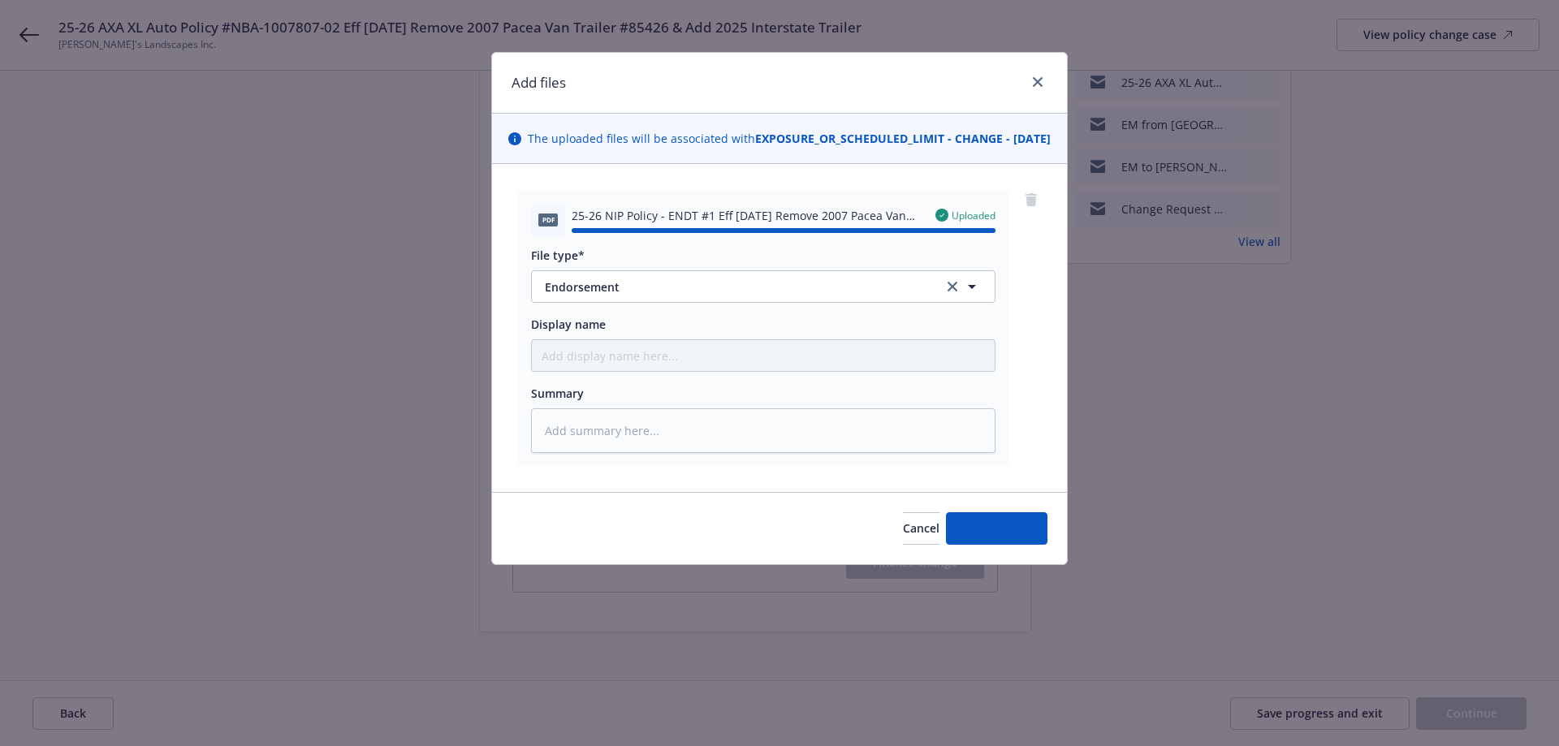
type textarea "x"
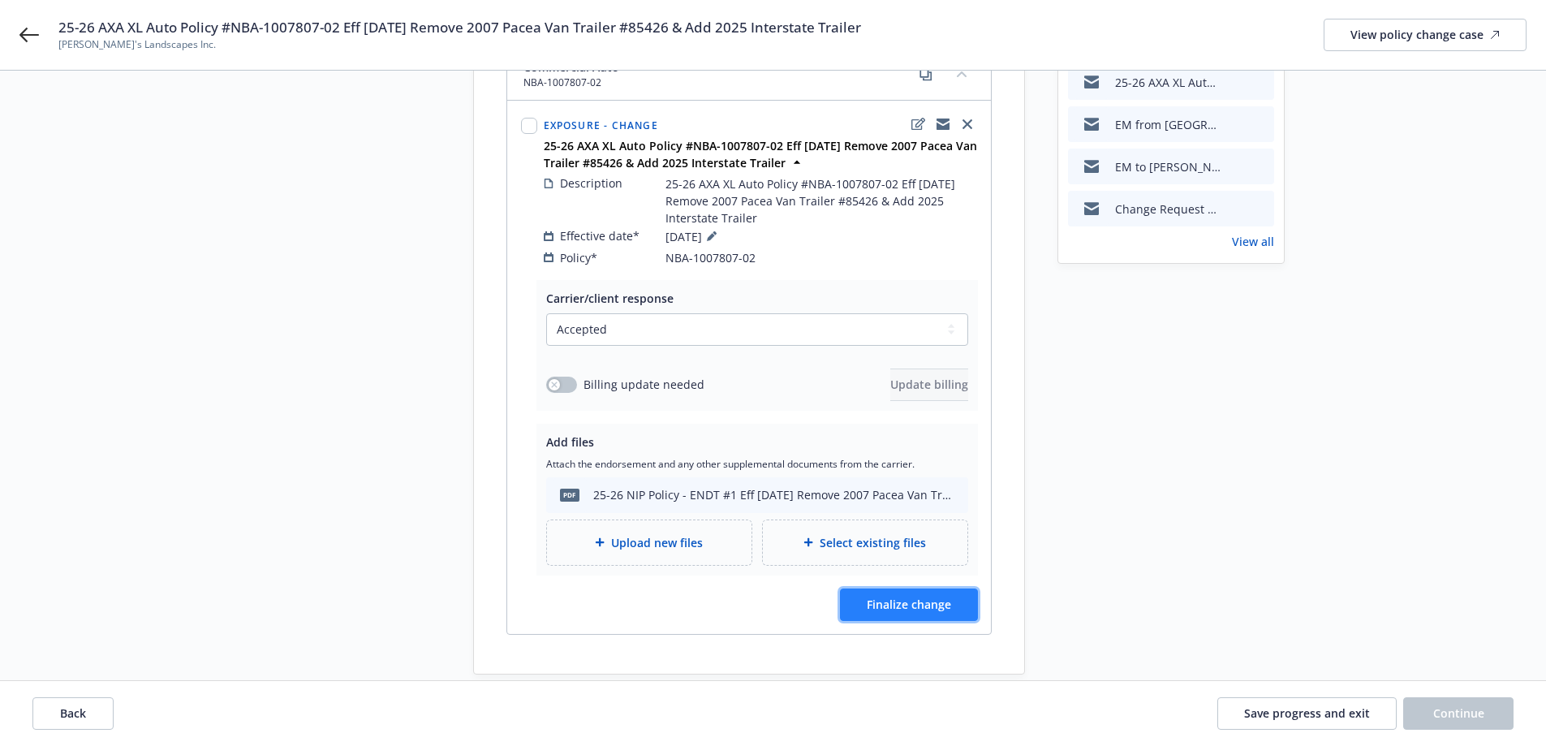
click at [886, 597] on span "Finalize change" at bounding box center [909, 604] width 84 height 15
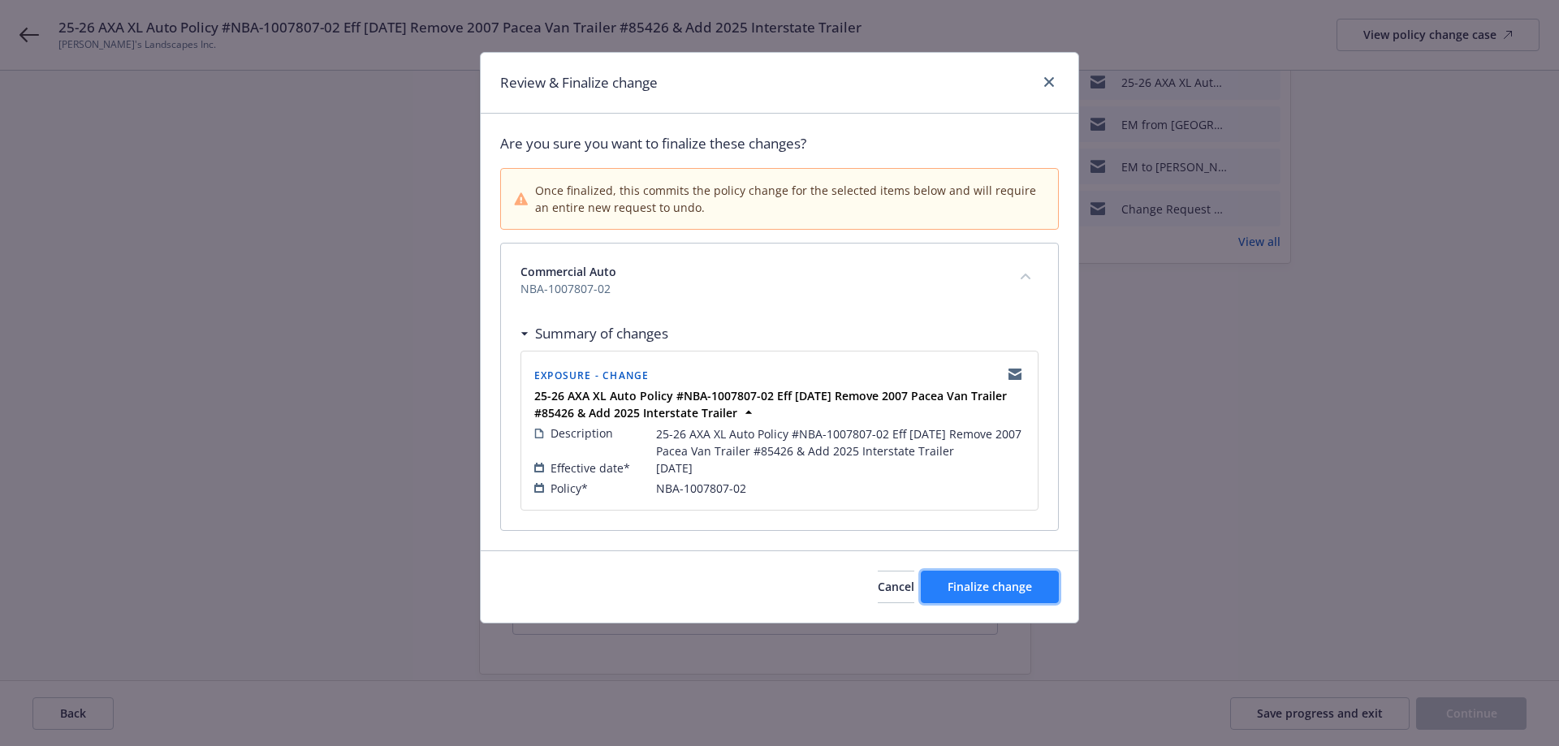
click at [997, 587] on span "Finalize change" at bounding box center [989, 586] width 84 height 15
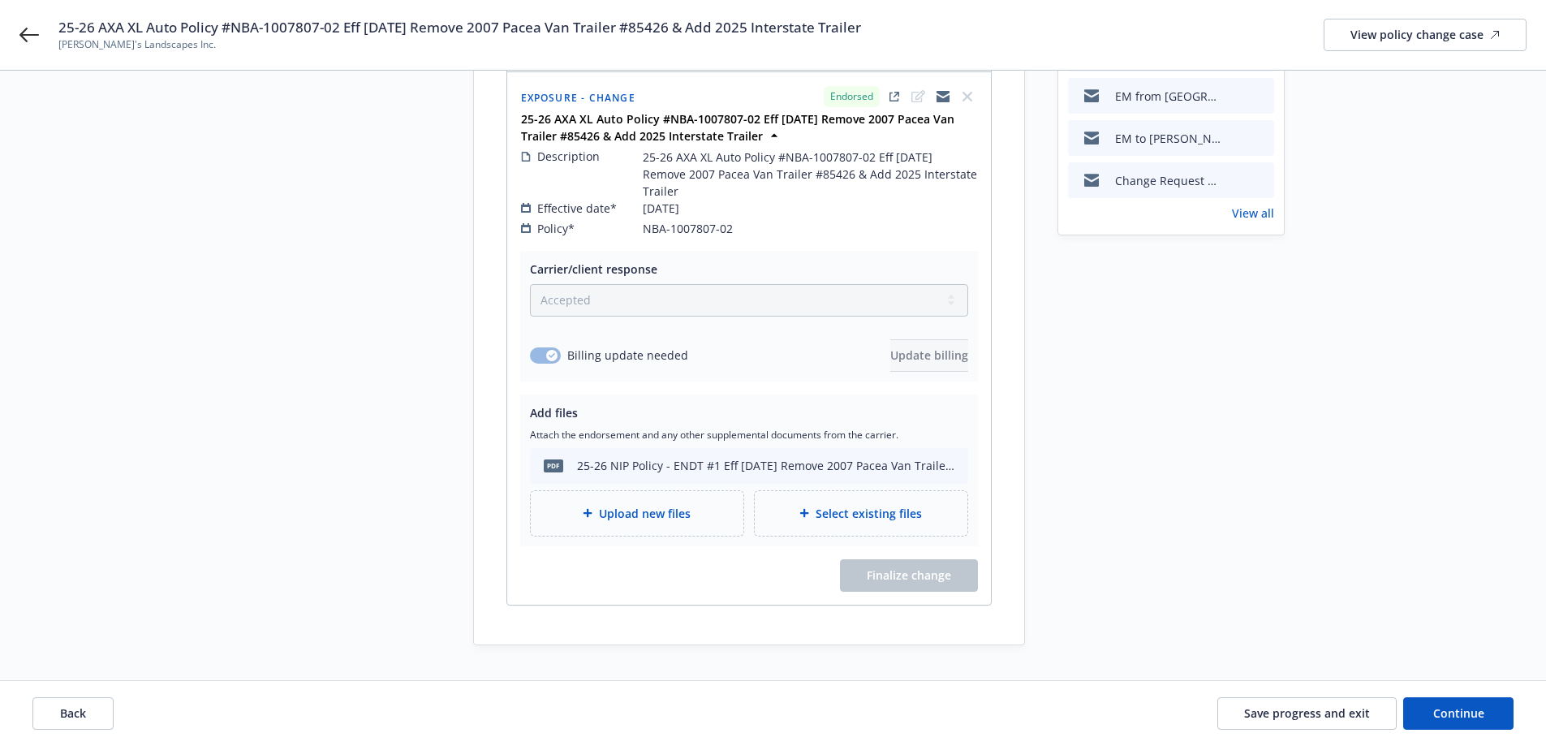
scroll to position [259, 0]
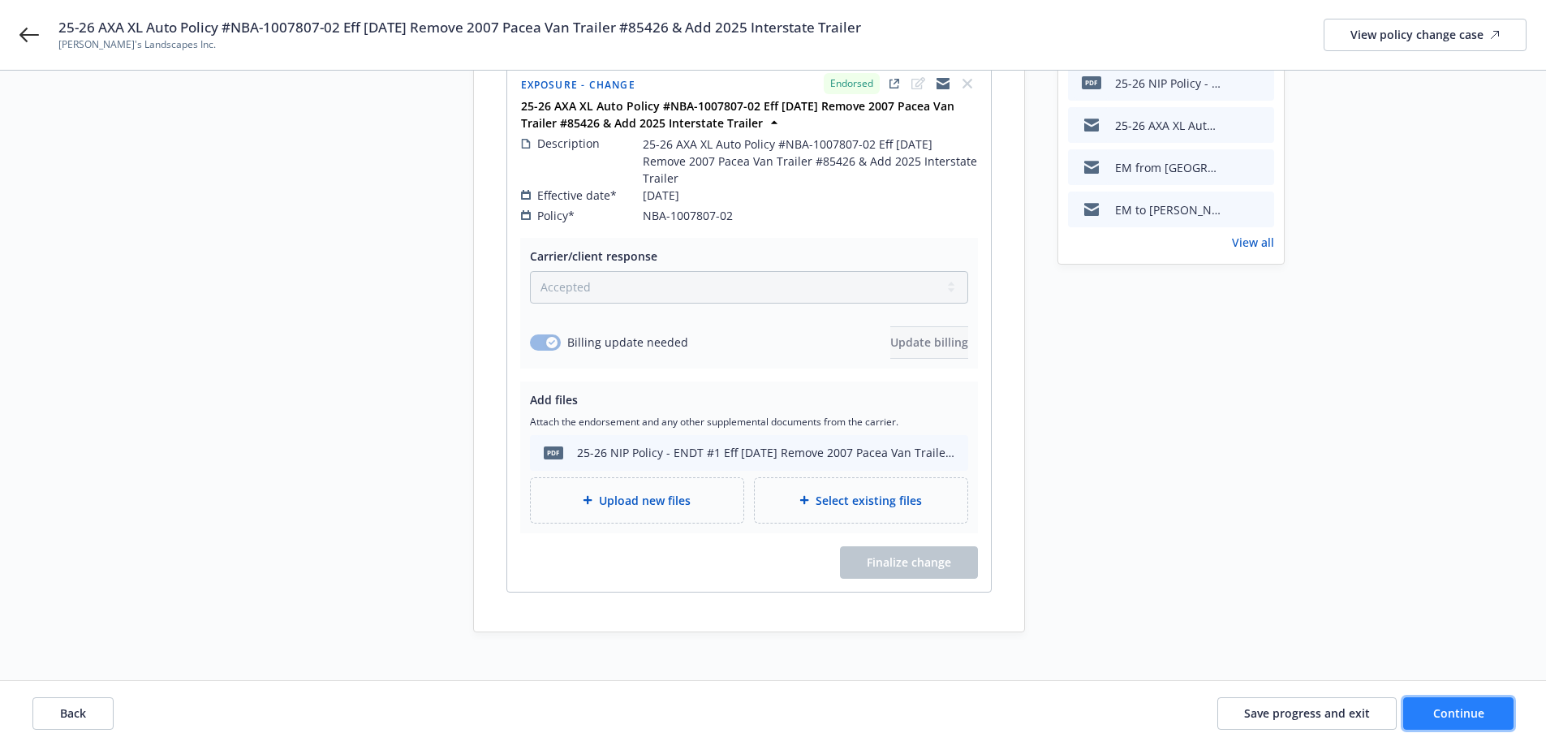
click at [1484, 714] on button "Continue" at bounding box center [1458, 713] width 110 height 32
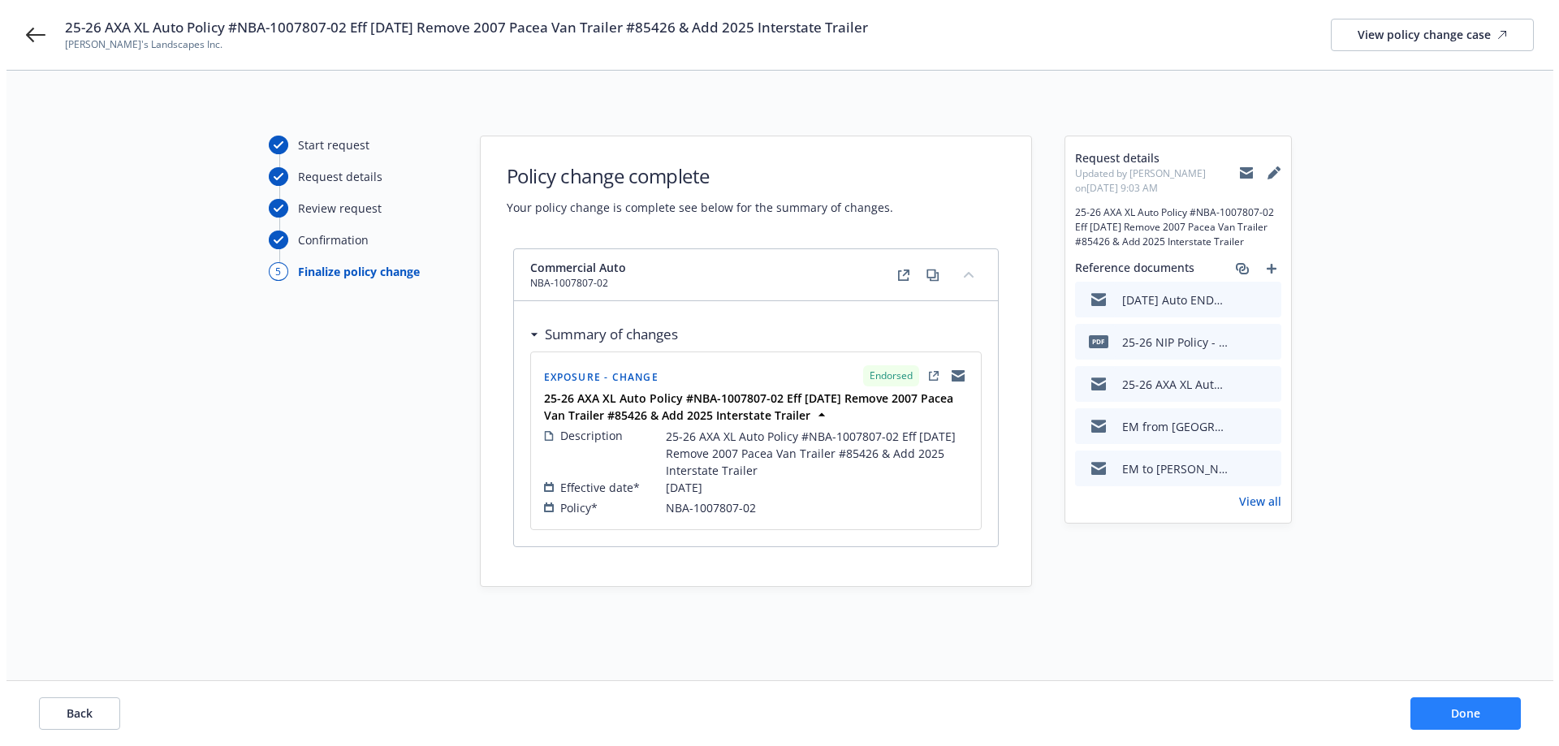
scroll to position [0, 0]
click at [1449, 708] on button "Done" at bounding box center [1471, 713] width 110 height 32
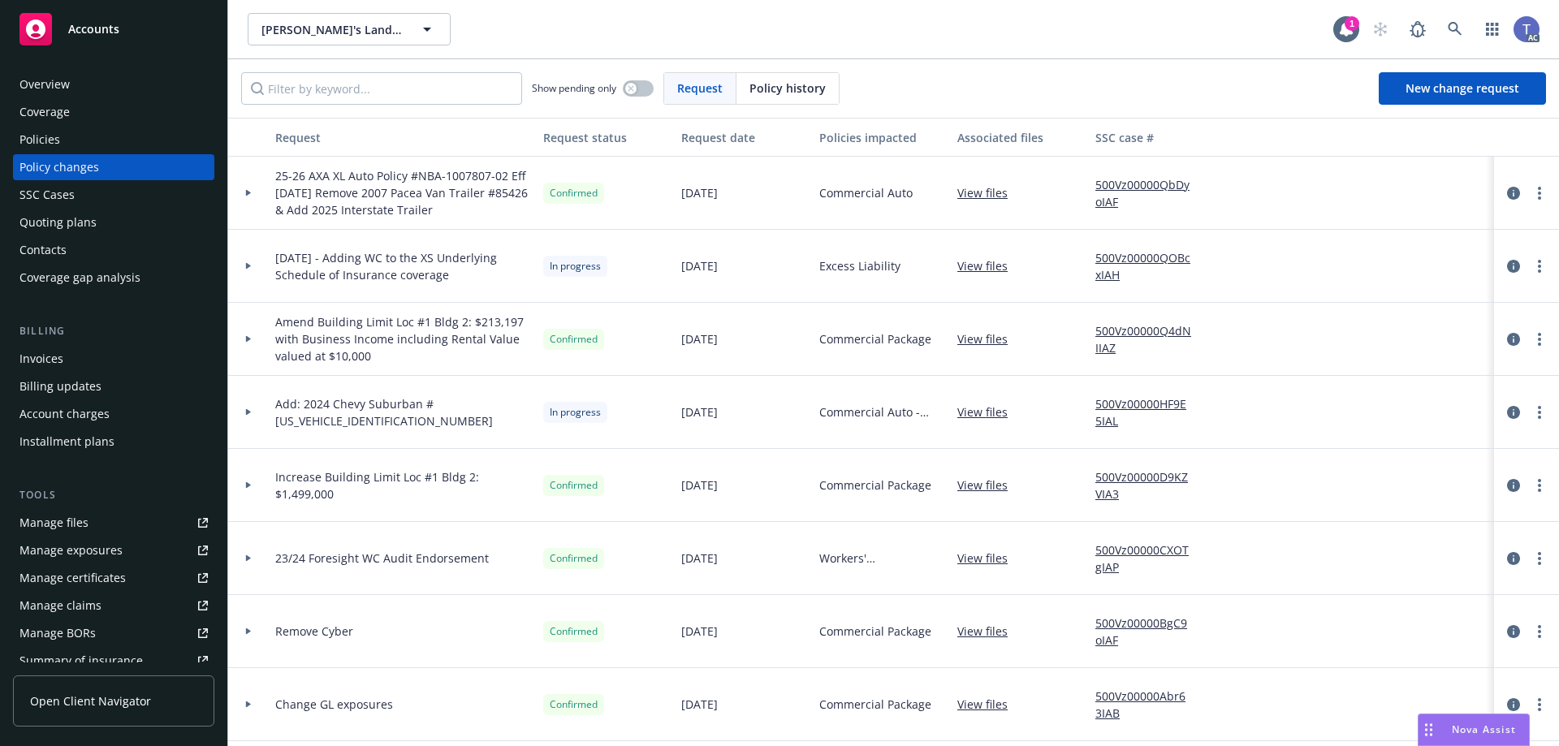
click at [791, 33] on div "[PERSON_NAME]'s Landscapes Inc. [PERSON_NAME]'s Landscapes Inc." at bounding box center [790, 29] width 1085 height 32
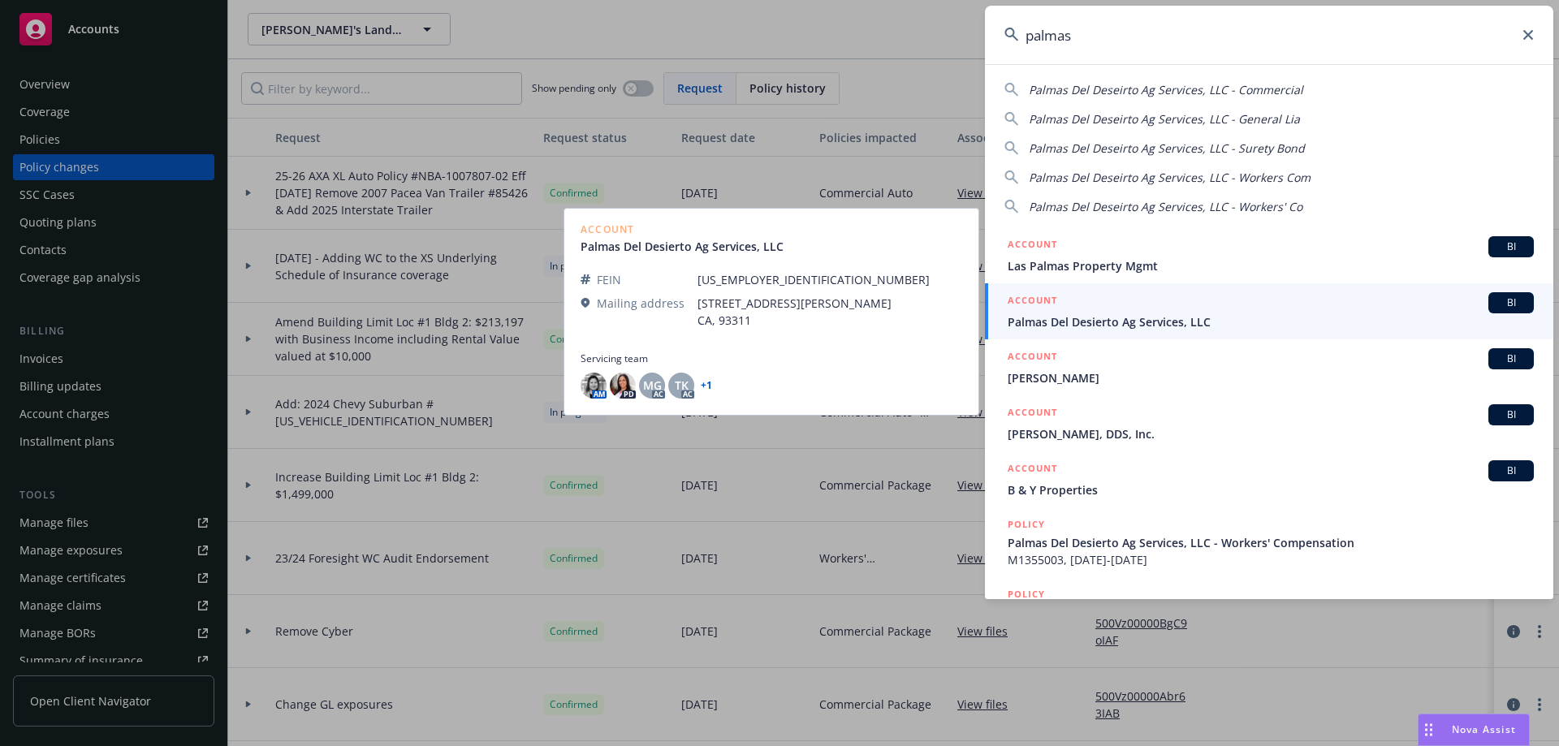
type input "palmas"
click at [1162, 314] on span "Palmas Del Desierto Ag Services, LLC" at bounding box center [1270, 321] width 526 height 17
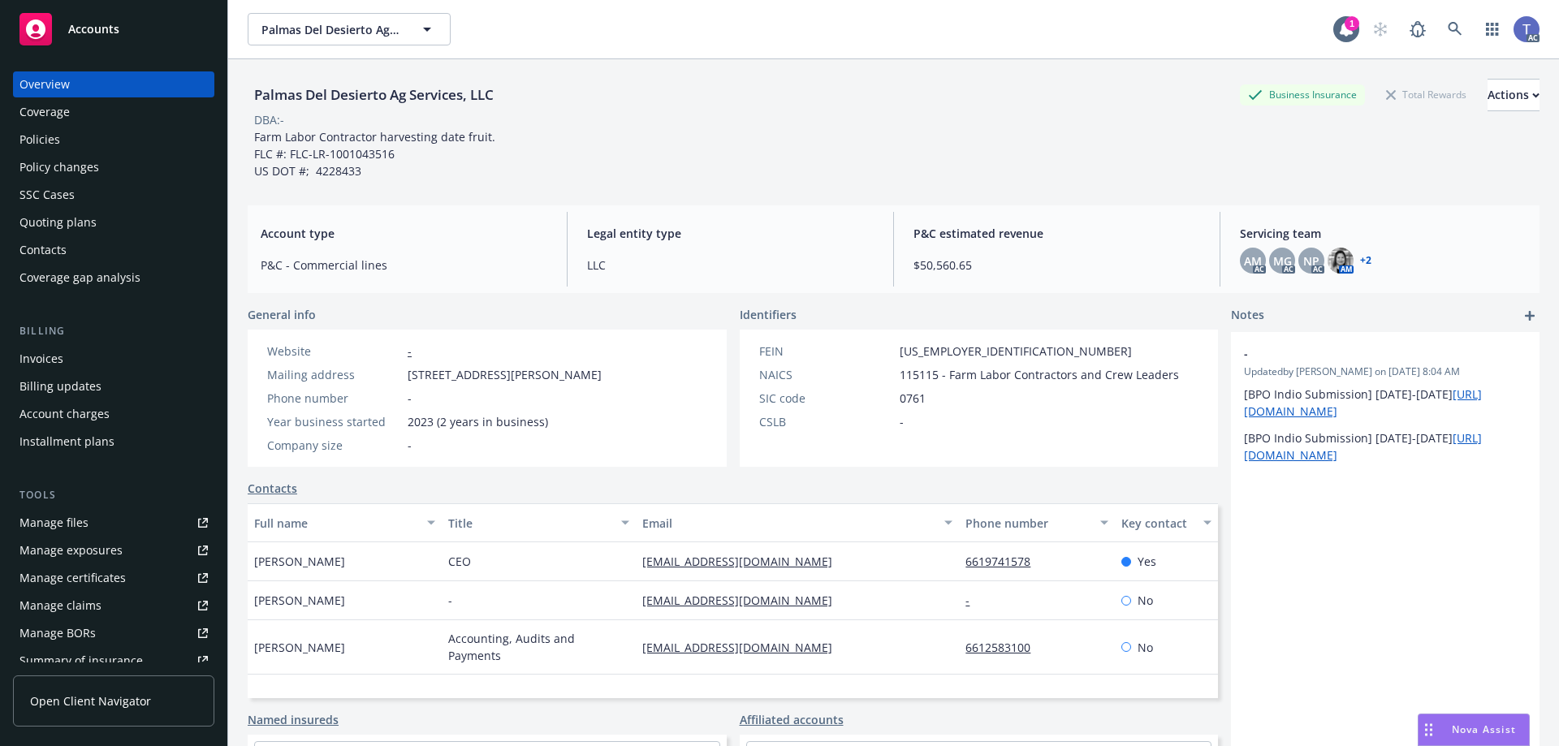
click at [79, 231] on div "Quoting plans" at bounding box center [57, 222] width 77 height 26
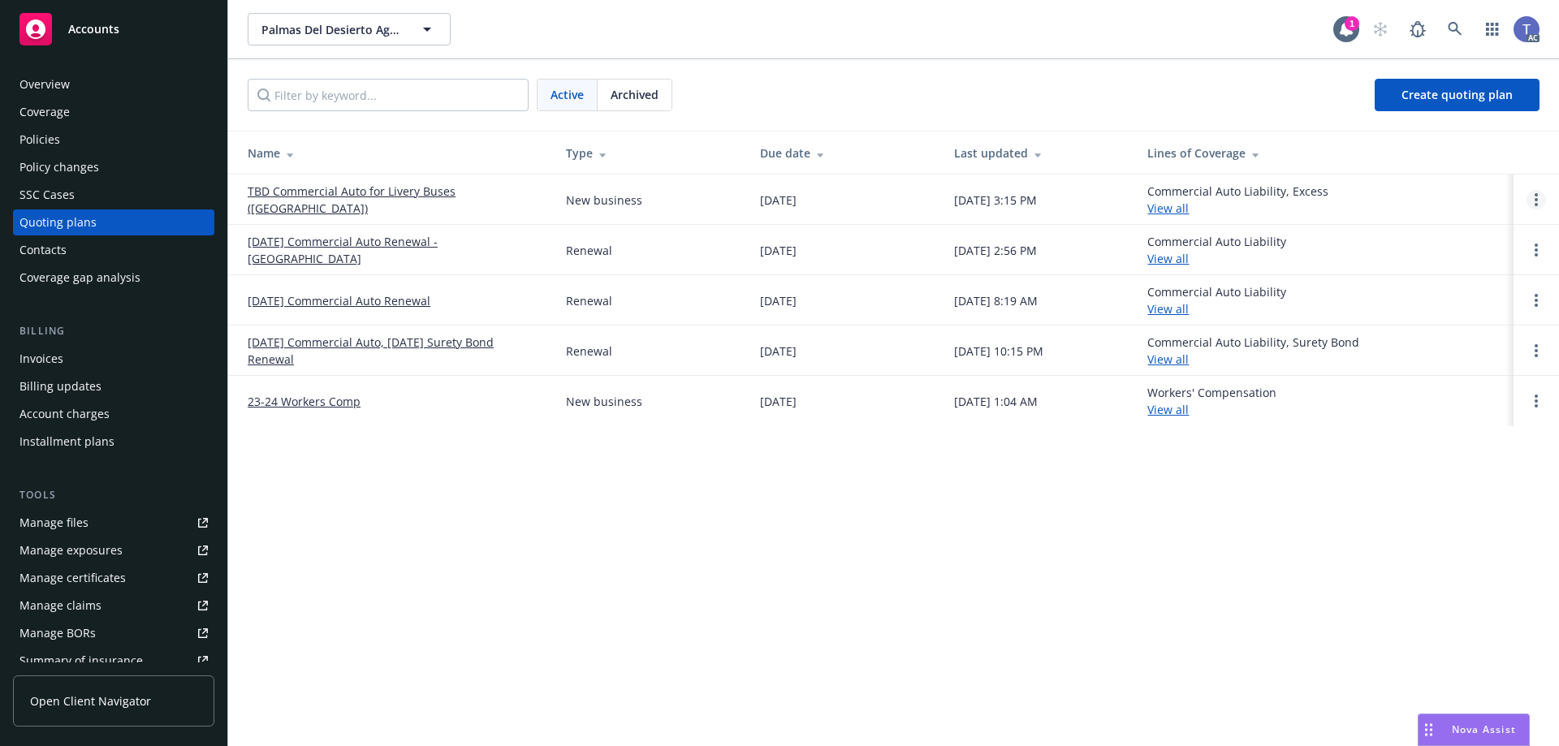
click at [1536, 190] on td at bounding box center [1535, 200] width 45 height 50
click at [1536, 203] on circle "Open options" at bounding box center [1535, 204] width 3 height 3
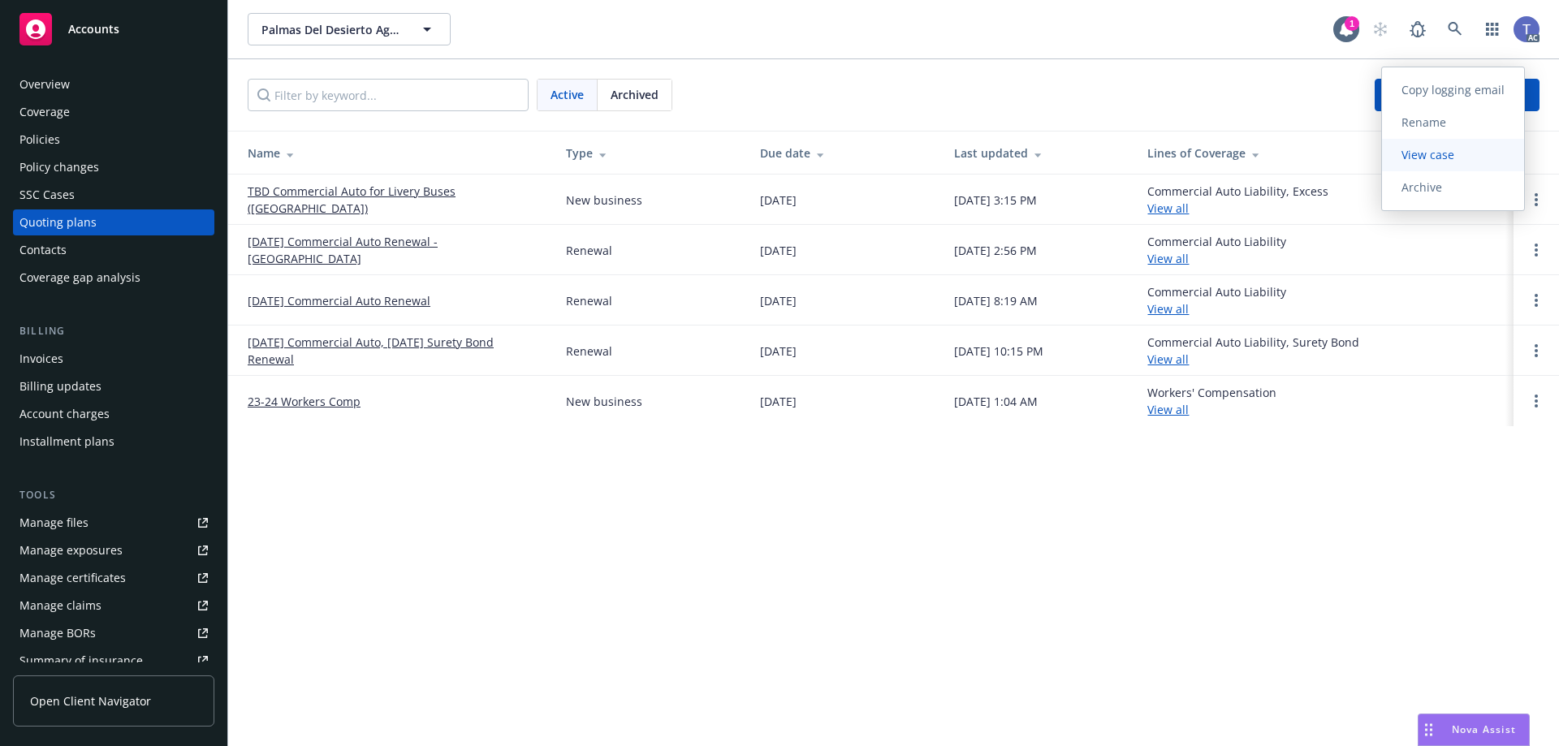
click at [1436, 160] on span "View case" at bounding box center [1428, 154] width 92 height 15
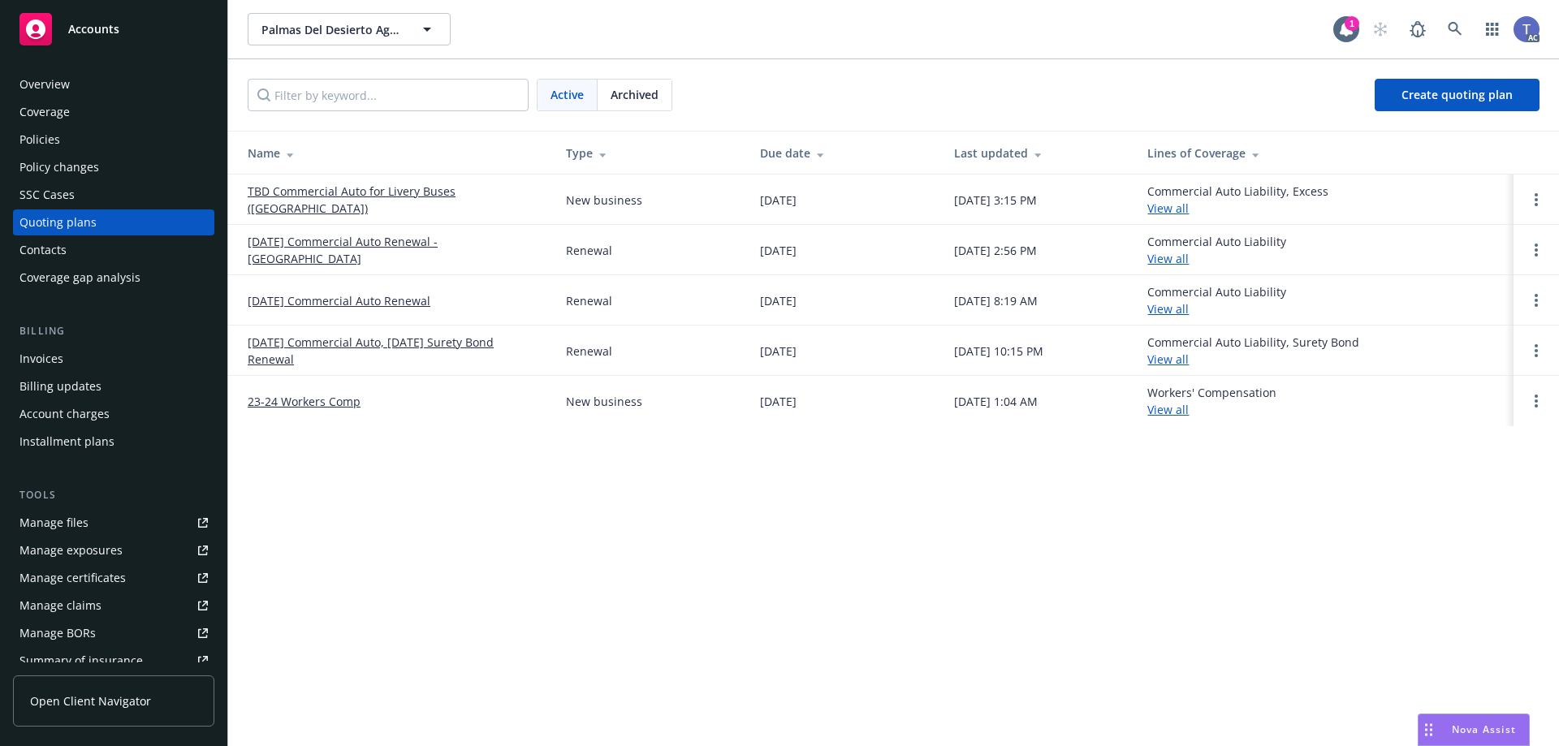
click at [1038, 83] on div "Active Archived Create quoting plan" at bounding box center [893, 95] width 1291 height 32
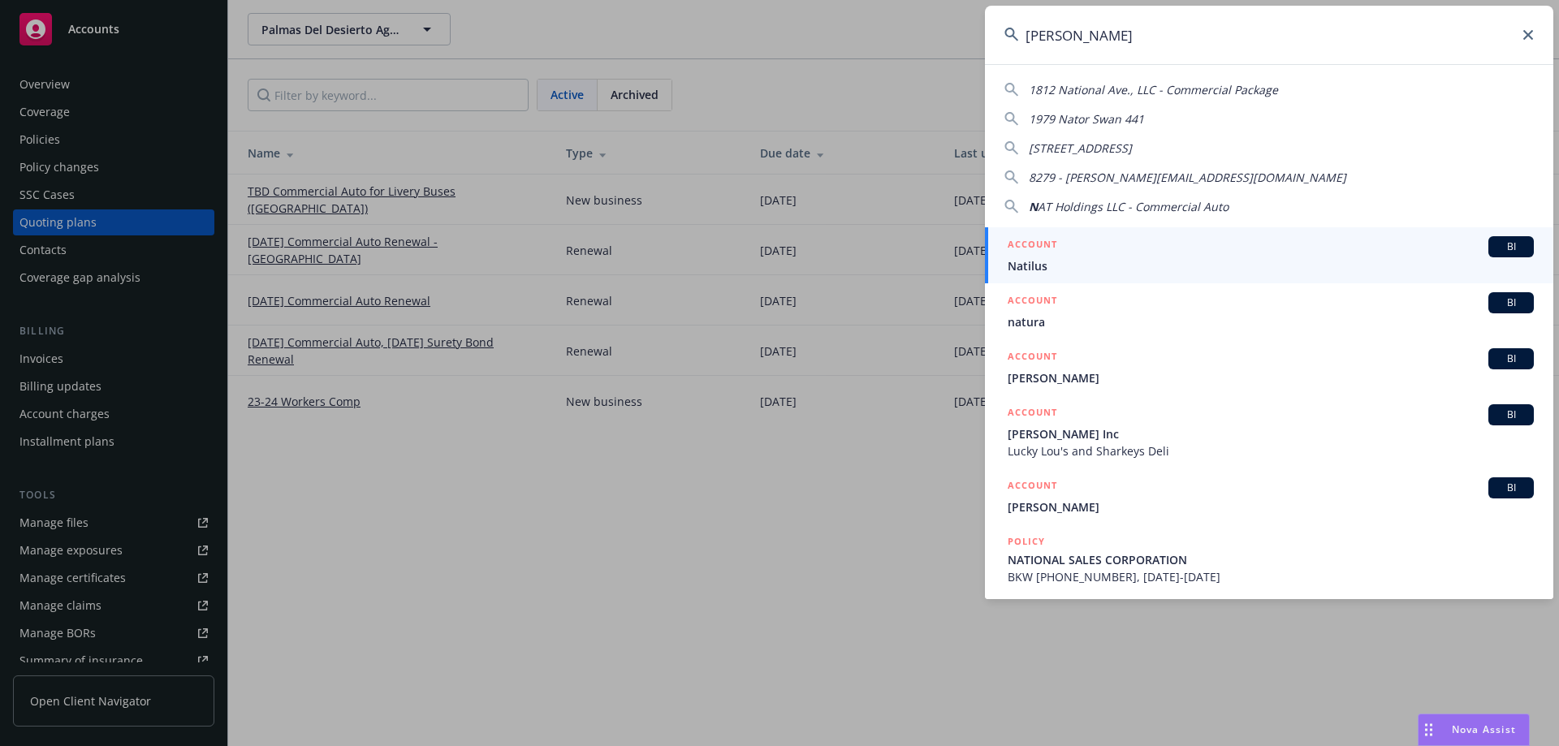
type input "Nat Hold"
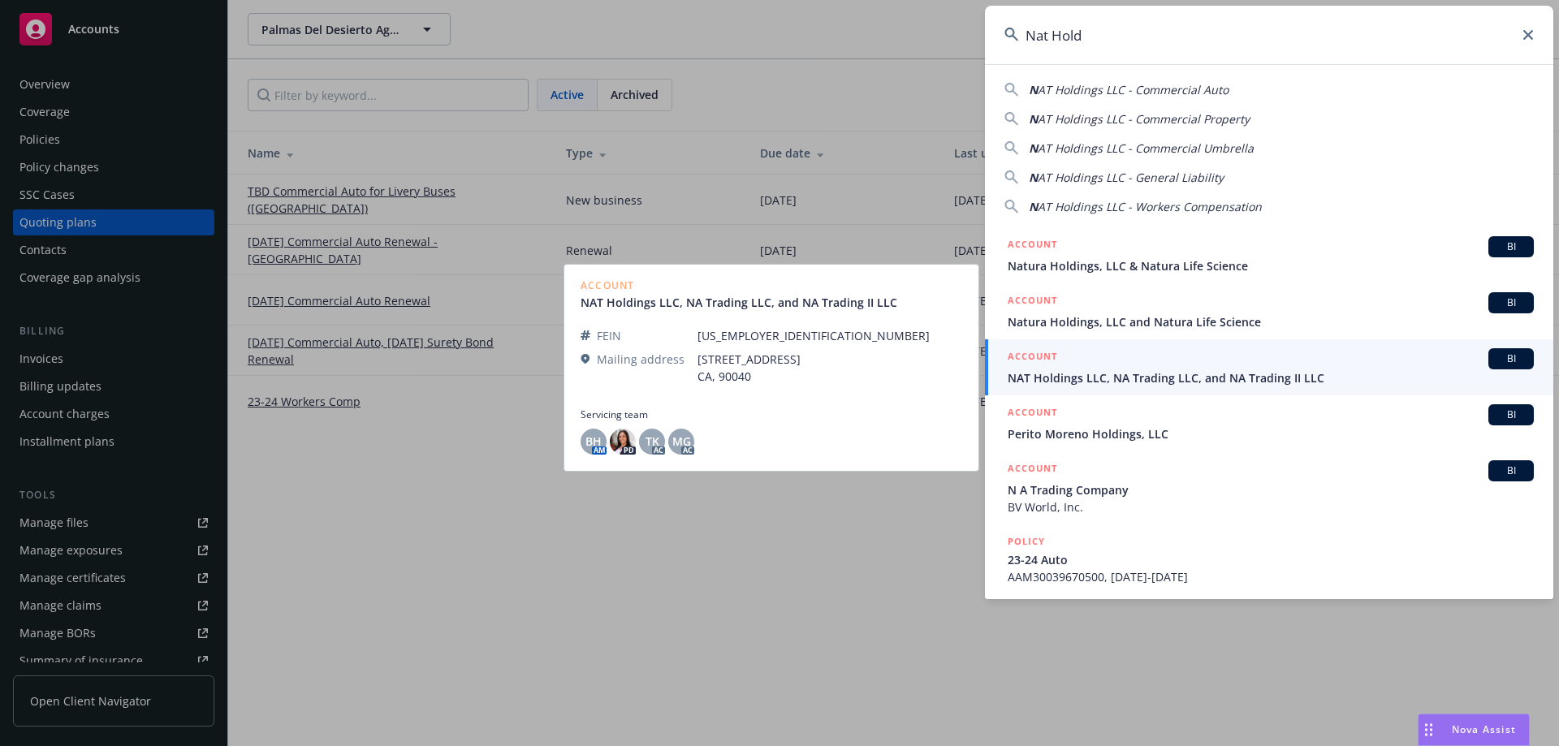
click at [1109, 383] on span "NAT Holdings LLC, NA Trading LLC, and NA Trading II LLC" at bounding box center [1270, 377] width 526 height 17
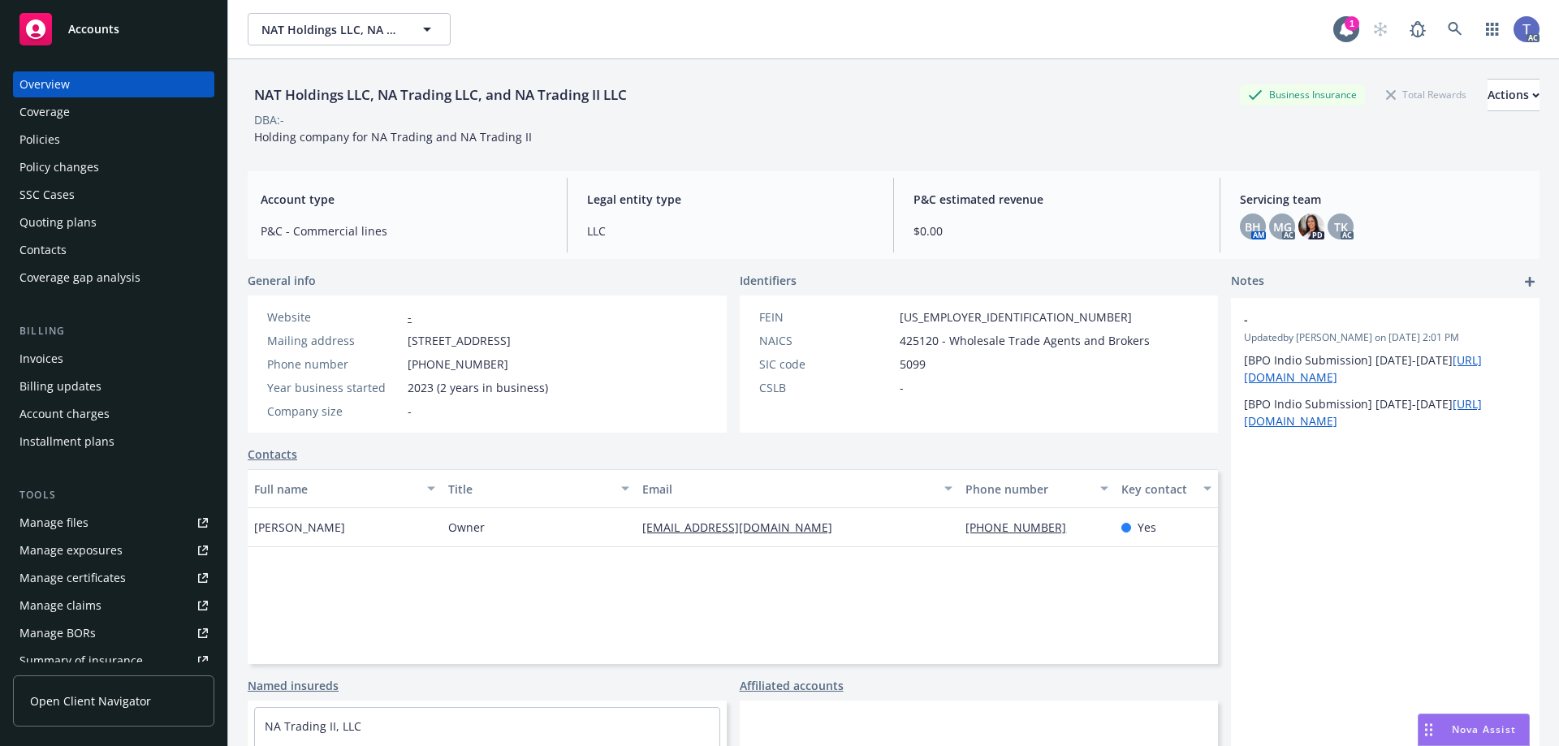
click at [31, 146] on div "Policies" at bounding box center [39, 140] width 41 height 26
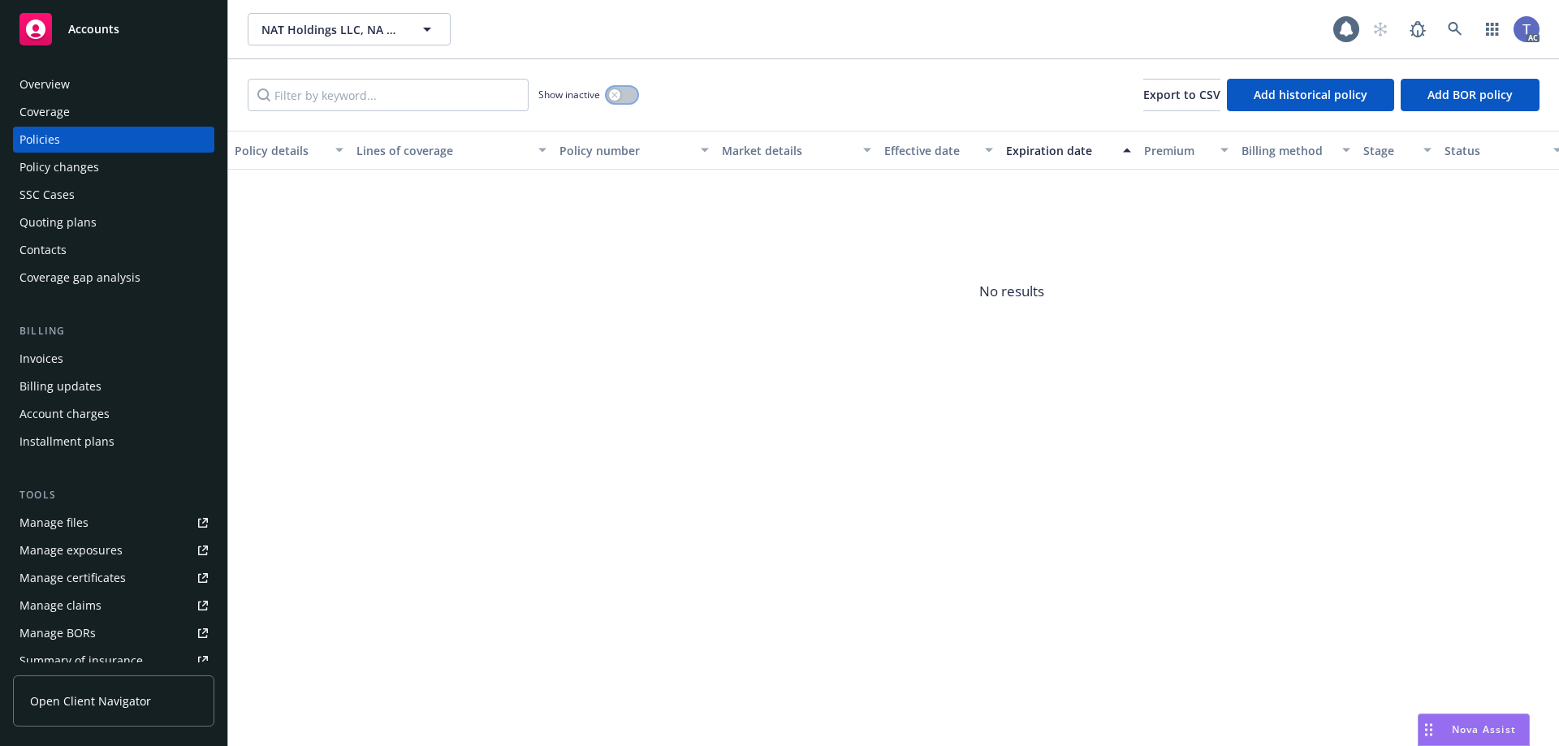
click at [630, 94] on button "button" at bounding box center [621, 95] width 31 height 16
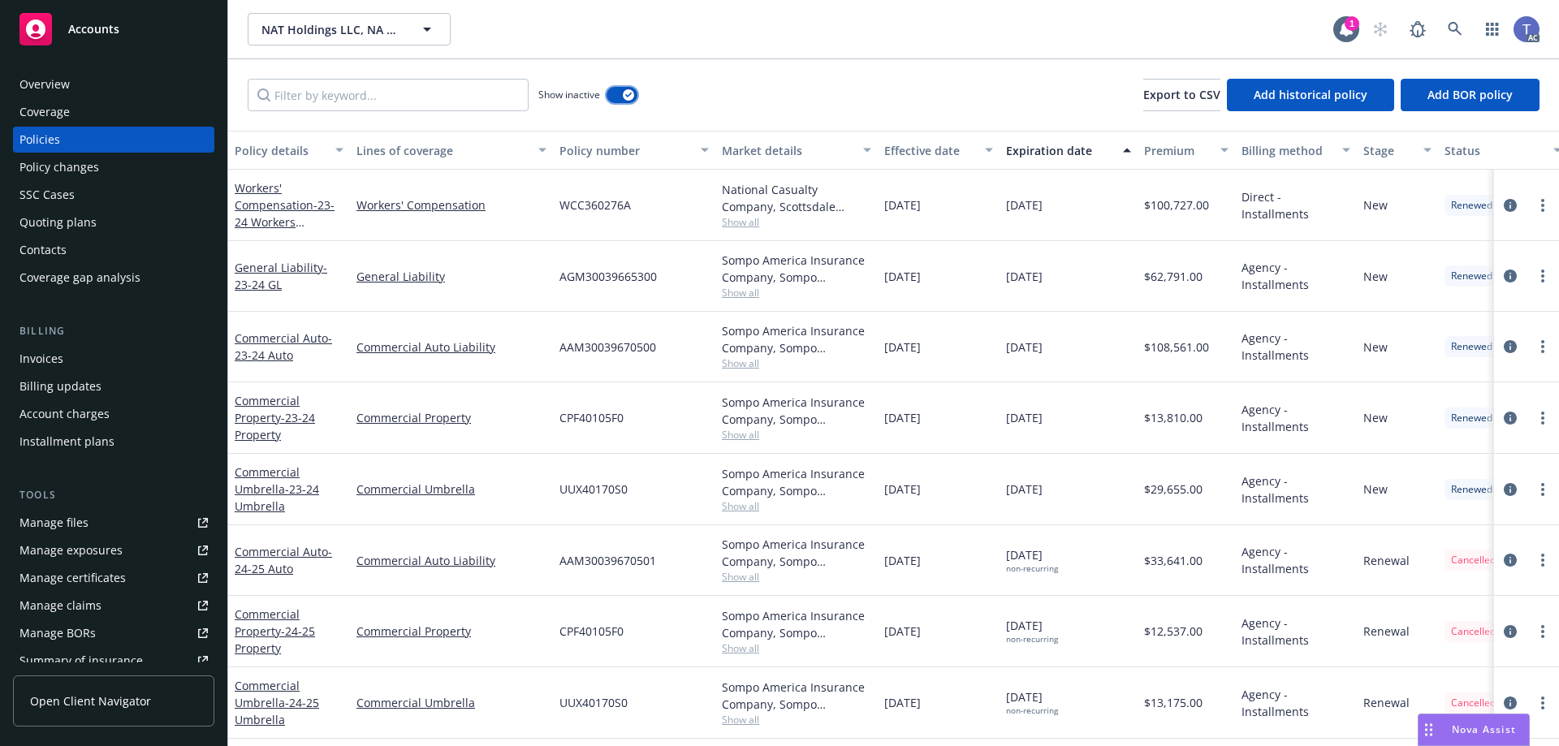
scroll to position [140, 0]
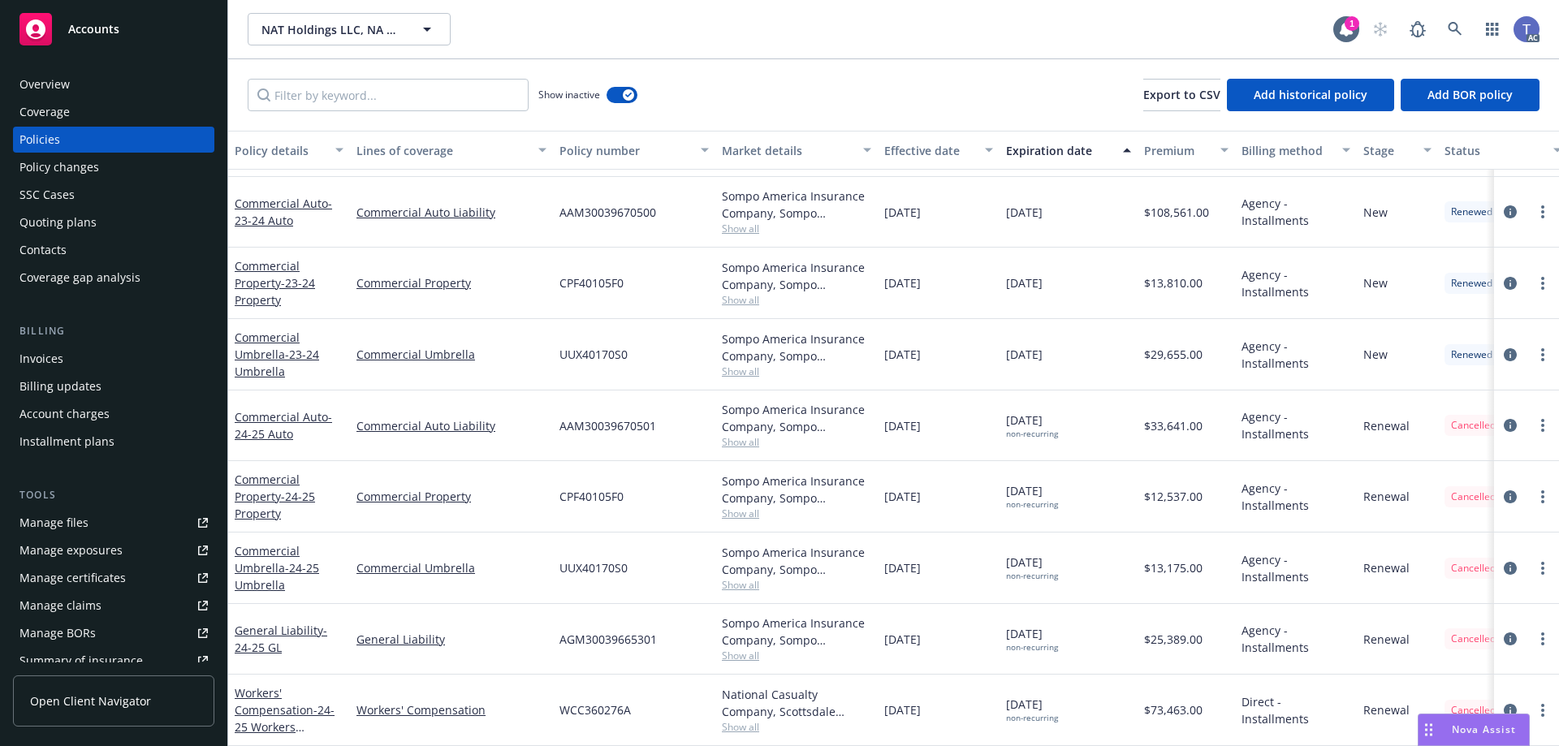
click at [1494, 482] on div at bounding box center [1526, 496] width 65 height 71
click at [1503, 490] on icon "circleInformation" at bounding box center [1509, 496] width 13 height 13
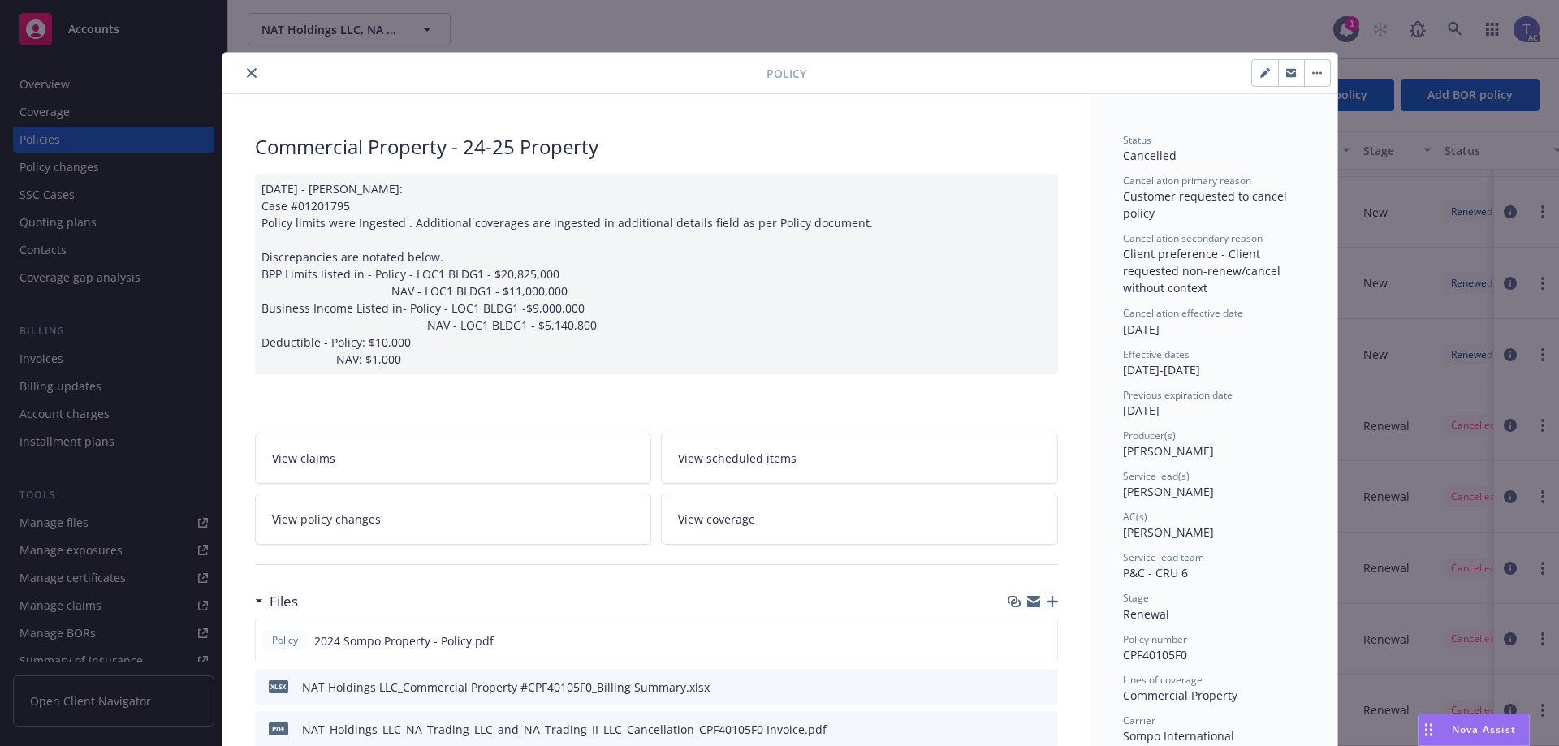
click at [242, 72] on button "close" at bounding box center [251, 72] width 19 height 19
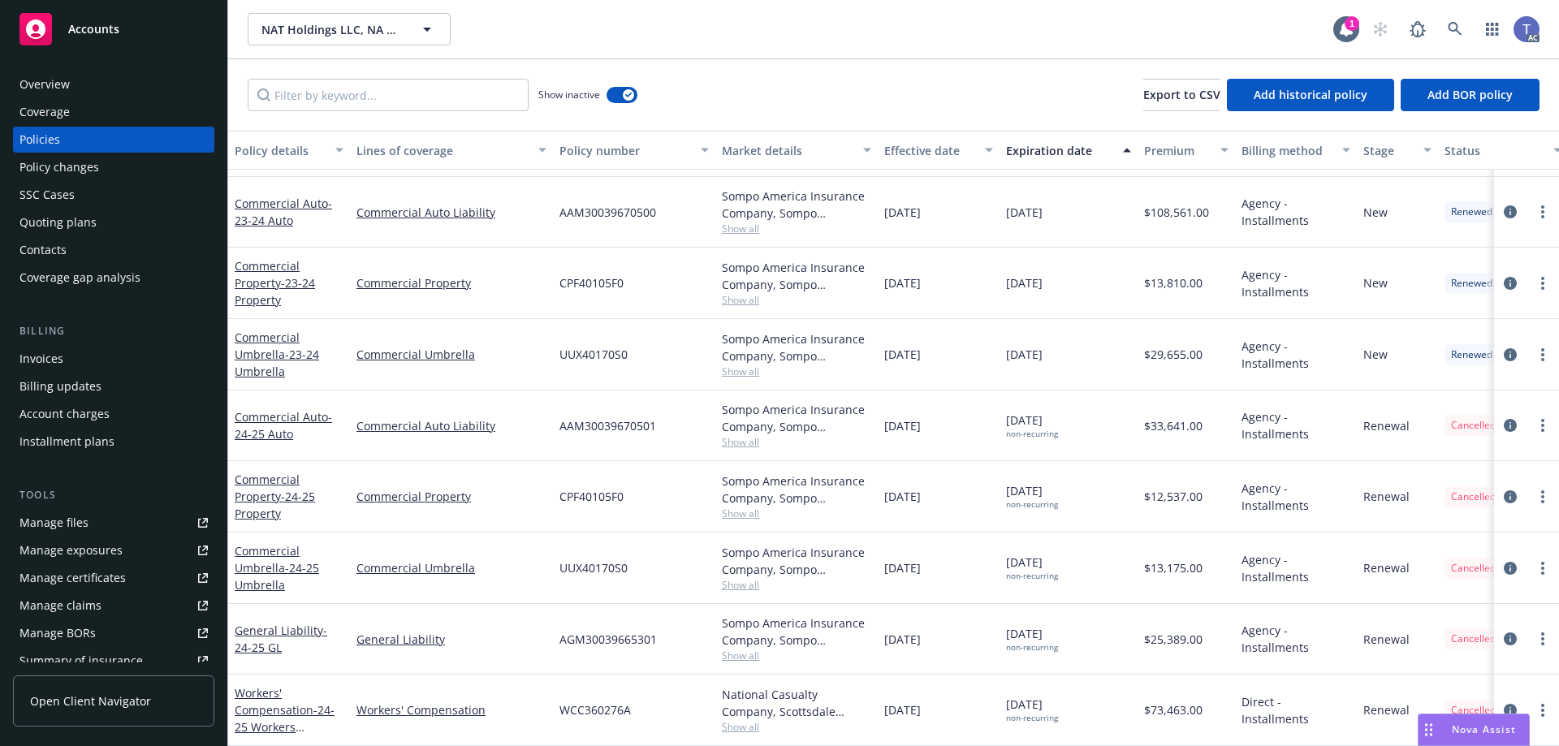
scroll to position [140, 0]
